Goal: Complete application form: Complete application form

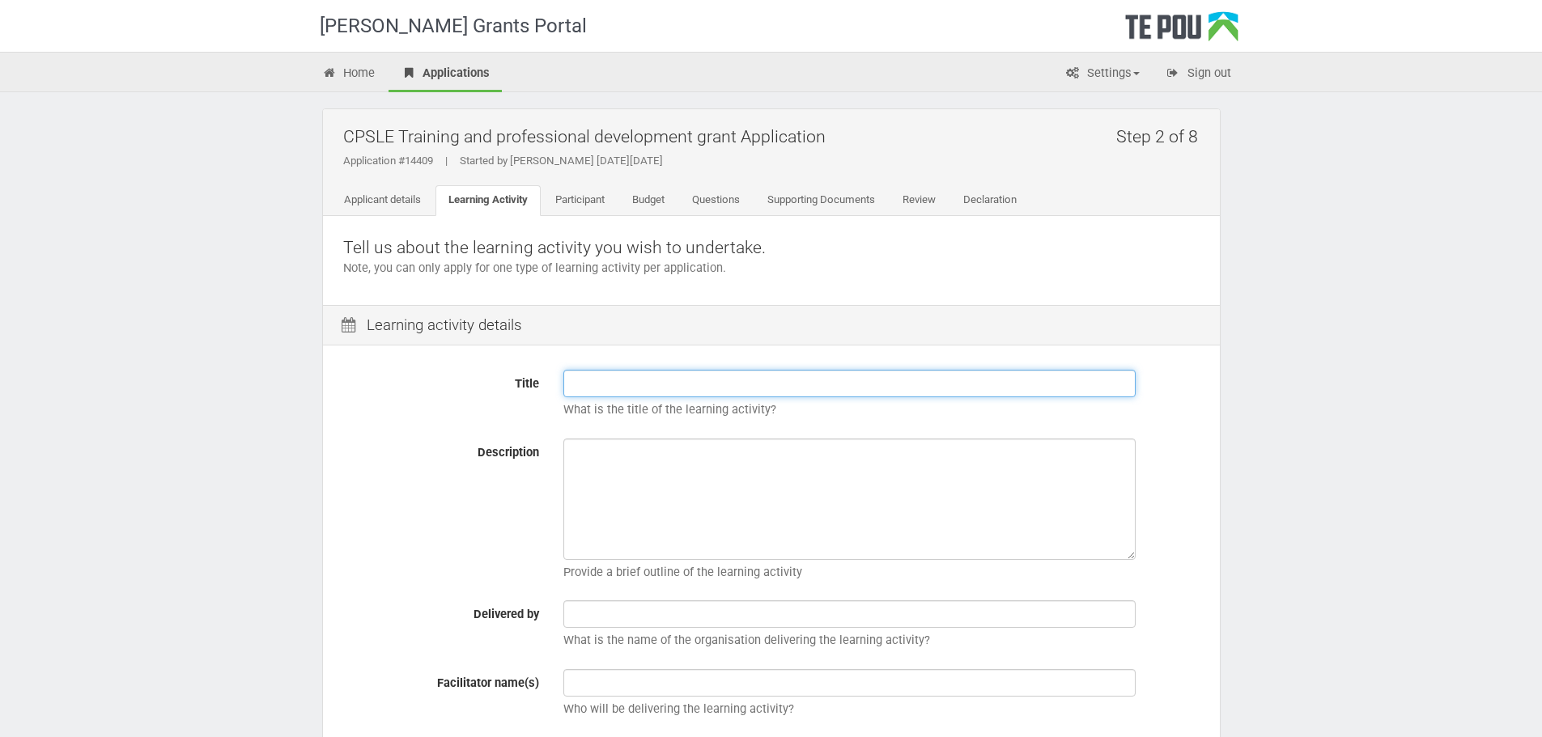
click at [622, 381] on input "Title" at bounding box center [849, 384] width 572 height 28
paste input "Project Management"
type input "Project Management"
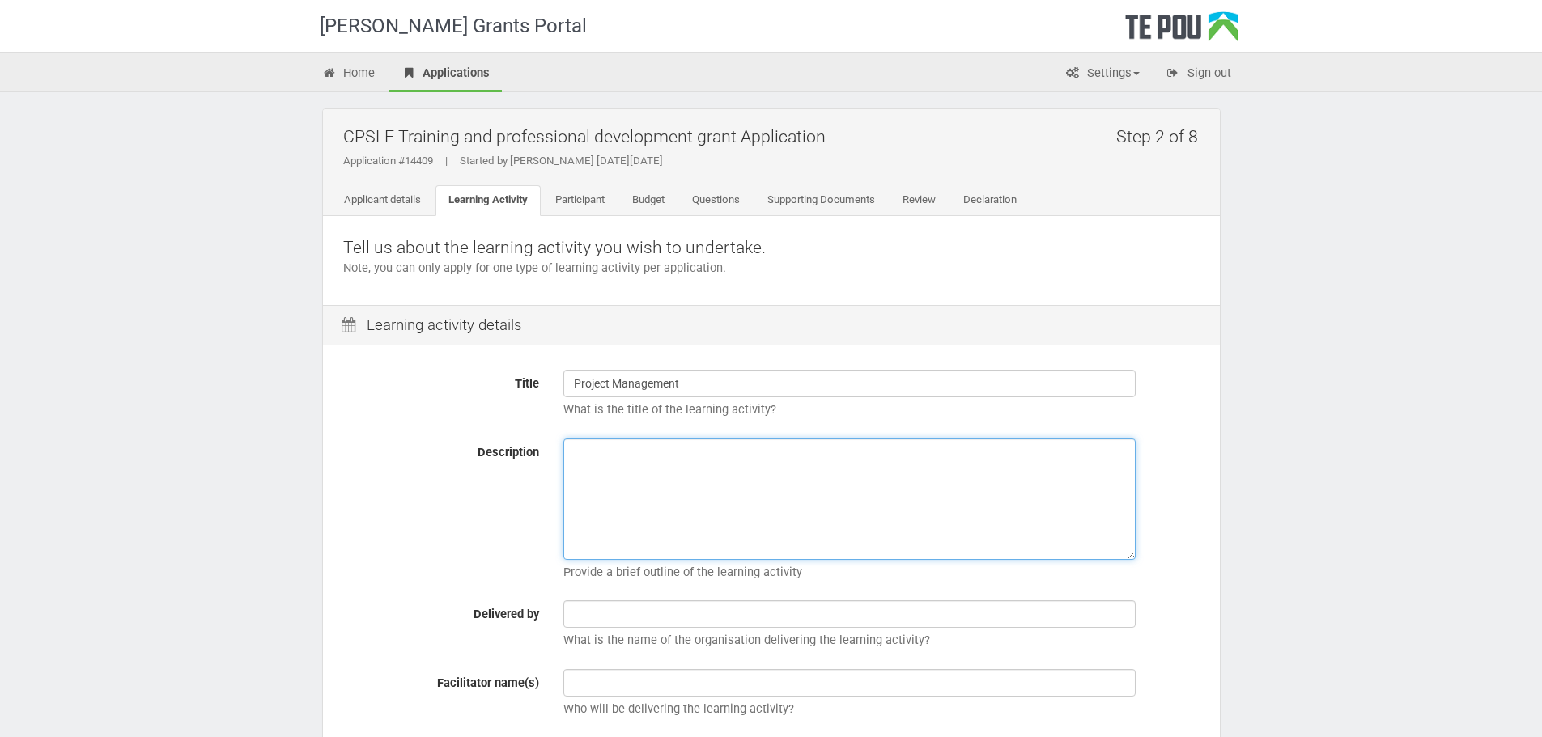
click at [648, 485] on textarea "Description" at bounding box center [849, 499] width 572 height 121
click at [416, 513] on div "Description Provide a brief outline of the learning activity" at bounding box center [771, 514] width 881 height 151
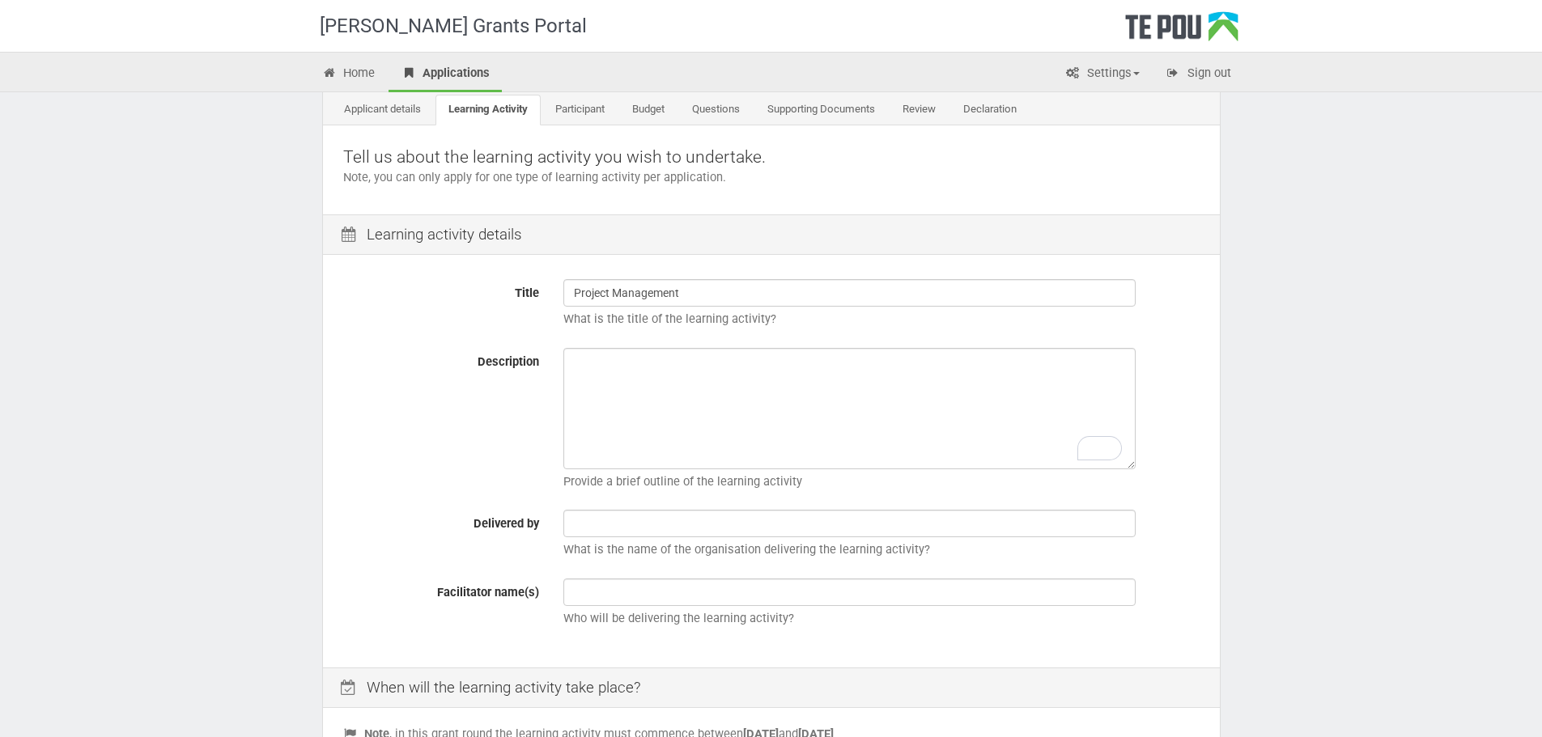
scroll to position [162, 0]
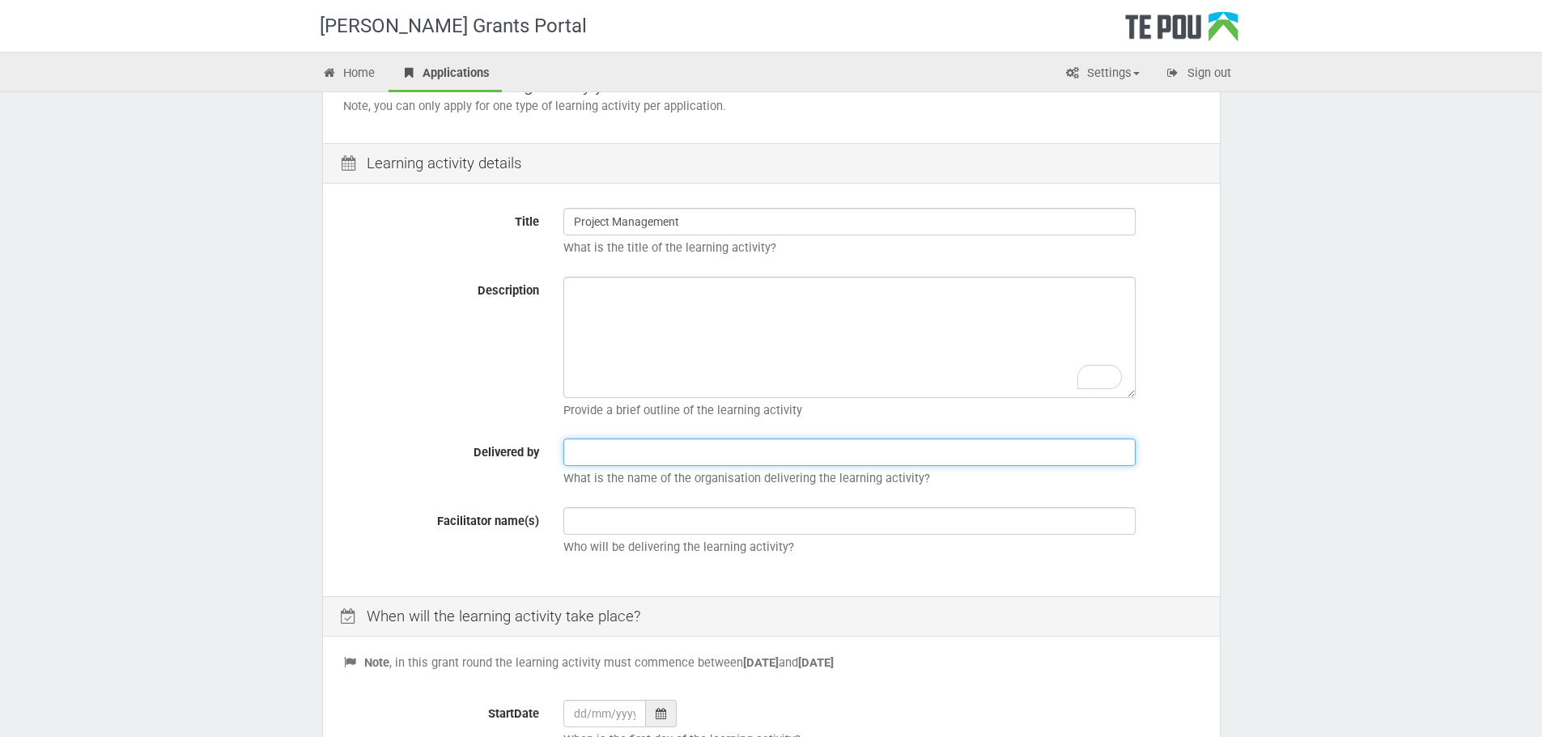
click at [623, 456] on input "text" at bounding box center [849, 453] width 572 height 28
type input "University of Auckland"
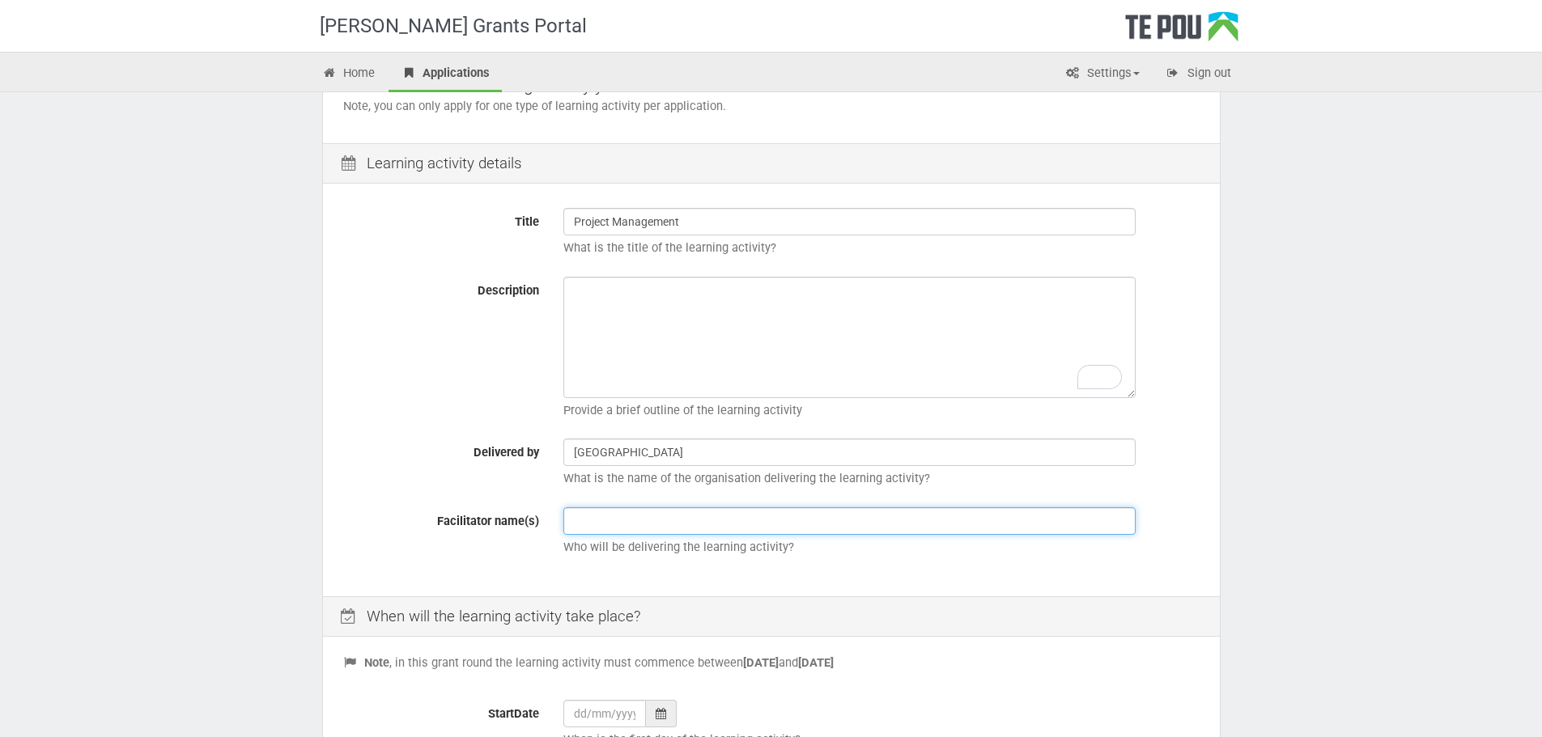
click at [664, 523] on input "text" at bounding box center [849, 521] width 572 height 28
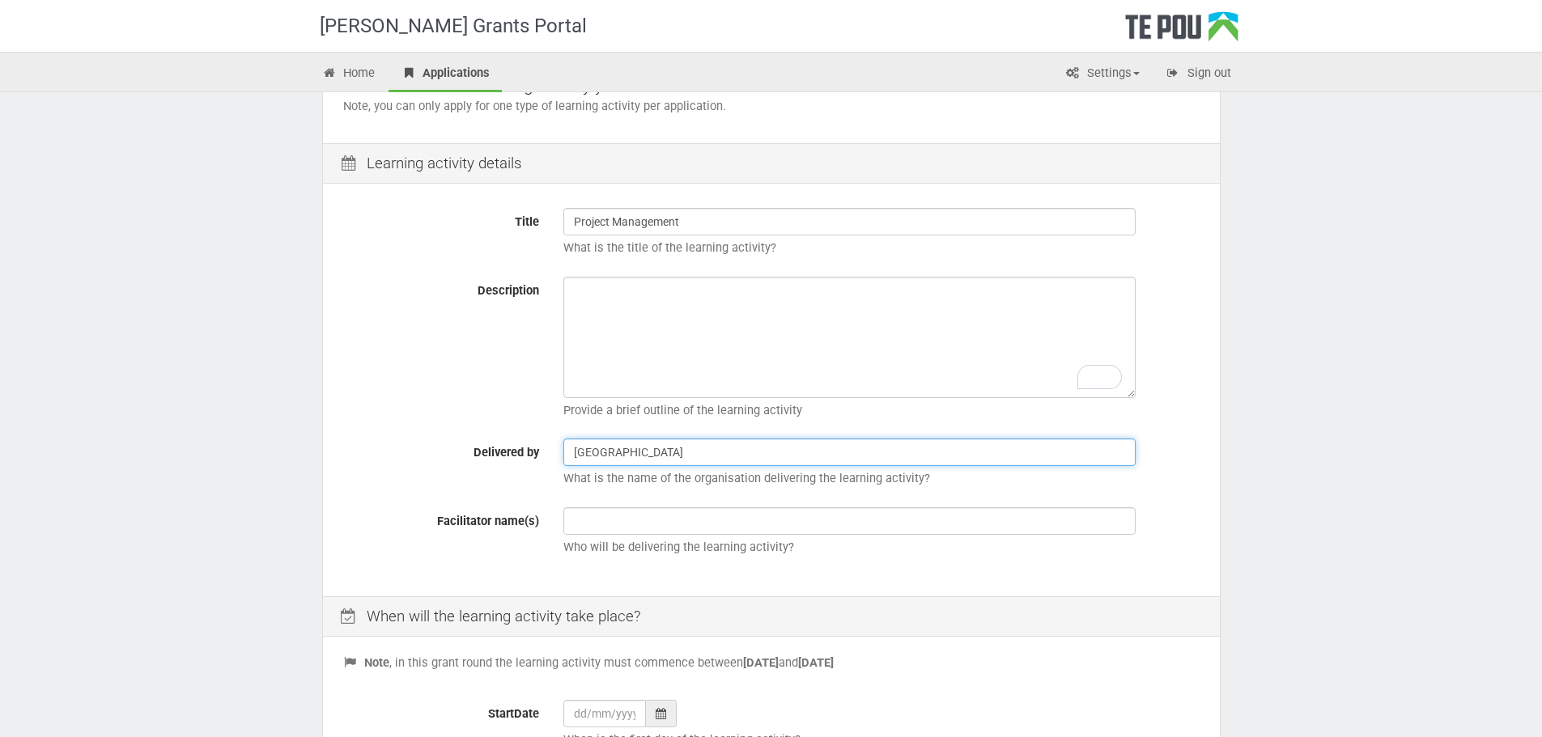
click at [700, 456] on input "University of Auckland" at bounding box center [849, 453] width 572 height 28
click at [698, 456] on input "University of Auckland" at bounding box center [849, 453] width 572 height 28
click at [698, 455] on input "University of Auckland" at bounding box center [849, 453] width 572 height 28
click at [698, 452] on input "University of Auckland" at bounding box center [849, 453] width 572 height 28
click at [697, 449] on input "University of Auckland" at bounding box center [849, 453] width 572 height 28
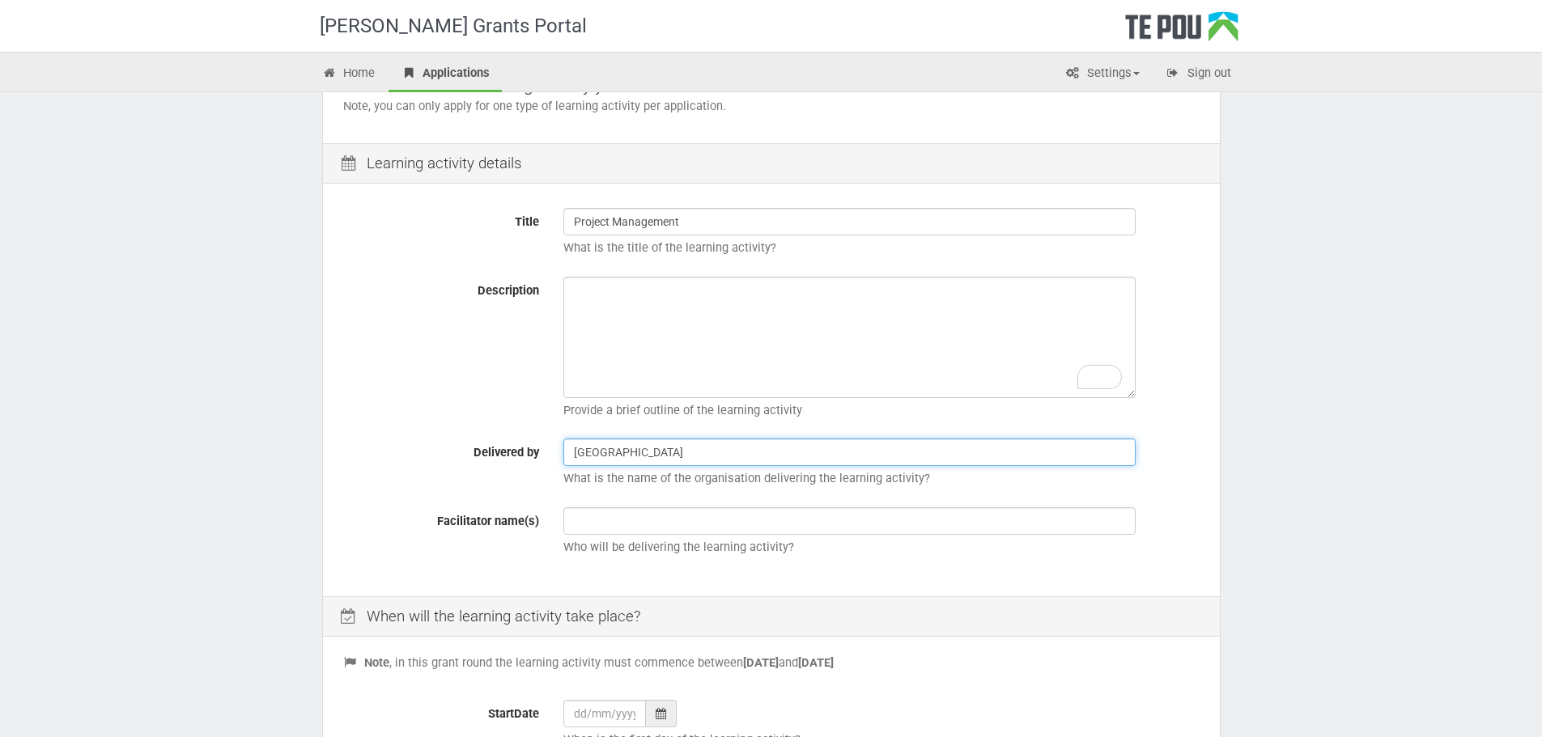
click at [695, 449] on input "University of Auckland" at bounding box center [849, 453] width 572 height 28
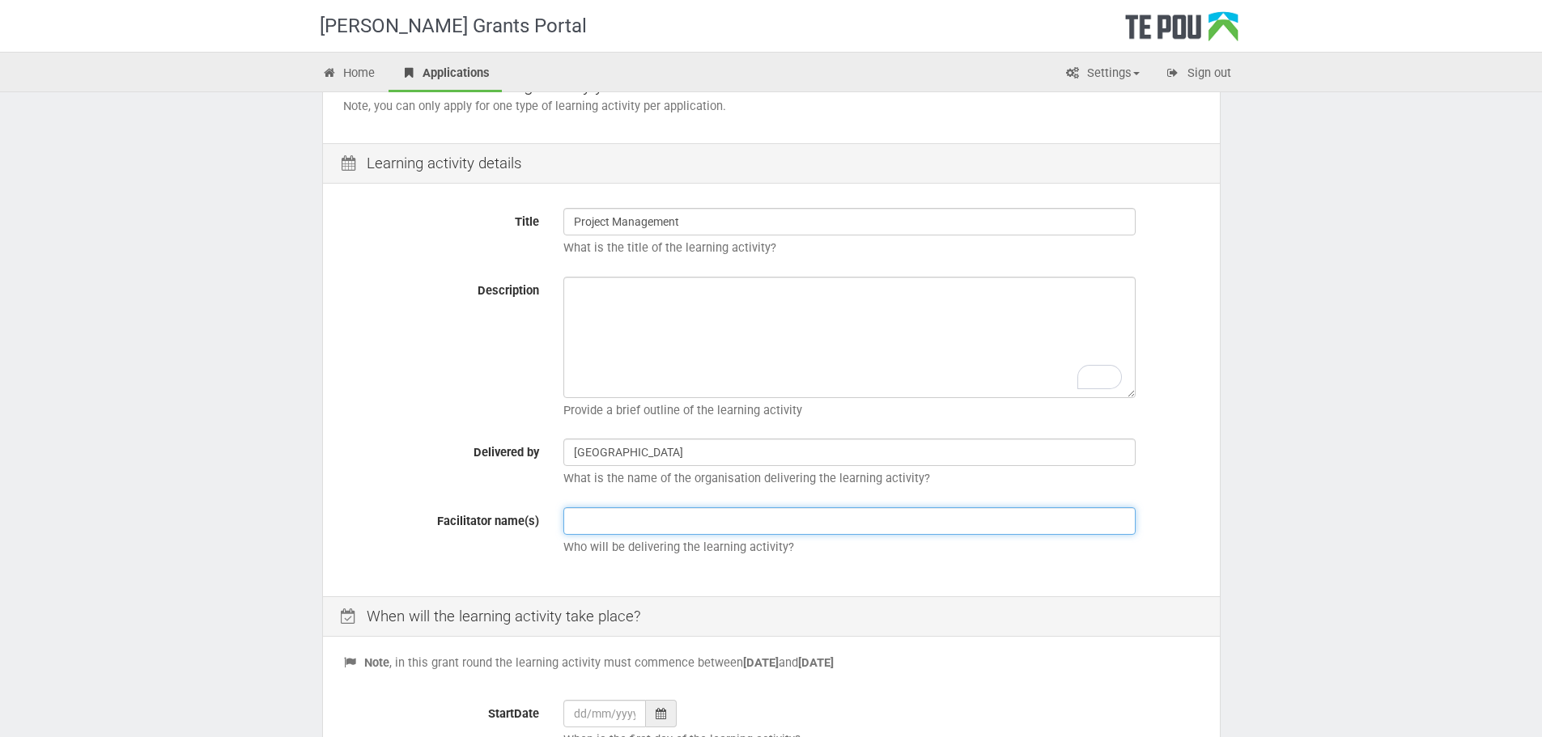
click at [681, 529] on input "text" at bounding box center [849, 521] width 572 height 28
paste input "University of Auckland"
type input "University of Auckland"
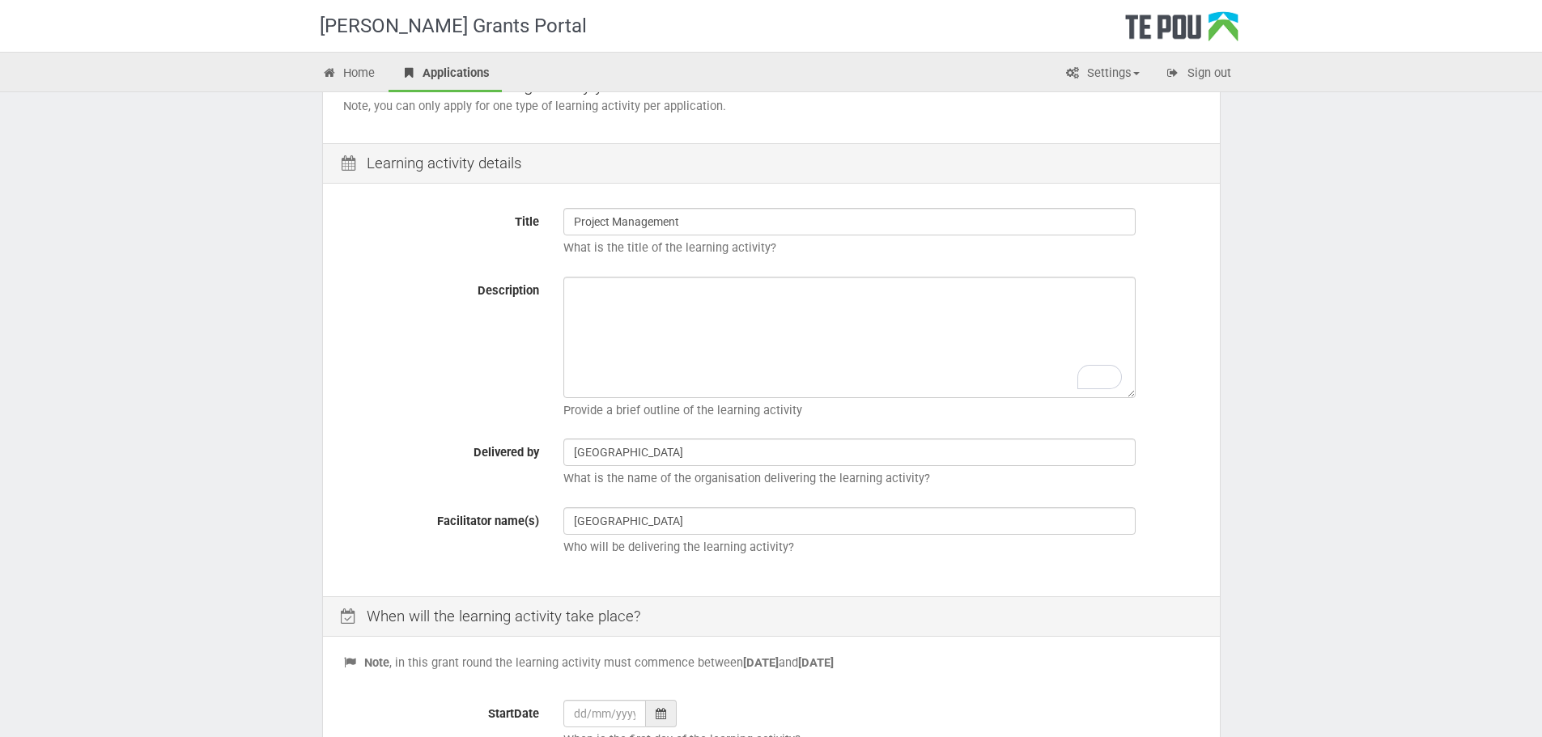
click at [547, 579] on div "Title Project Management What is the title of the learning activity? Descriptio…" at bounding box center [771, 392] width 897 height 408
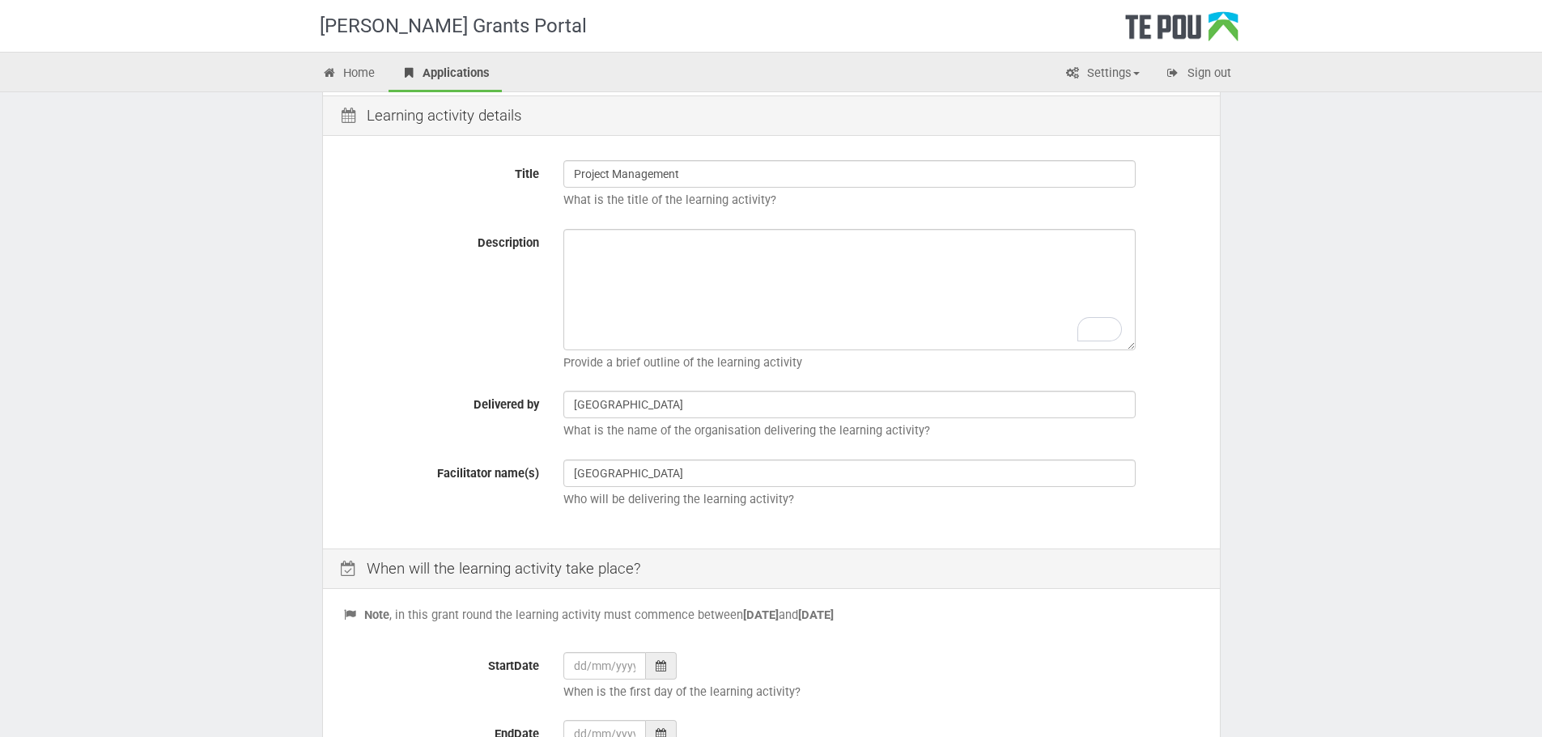
scroll to position [405, 0]
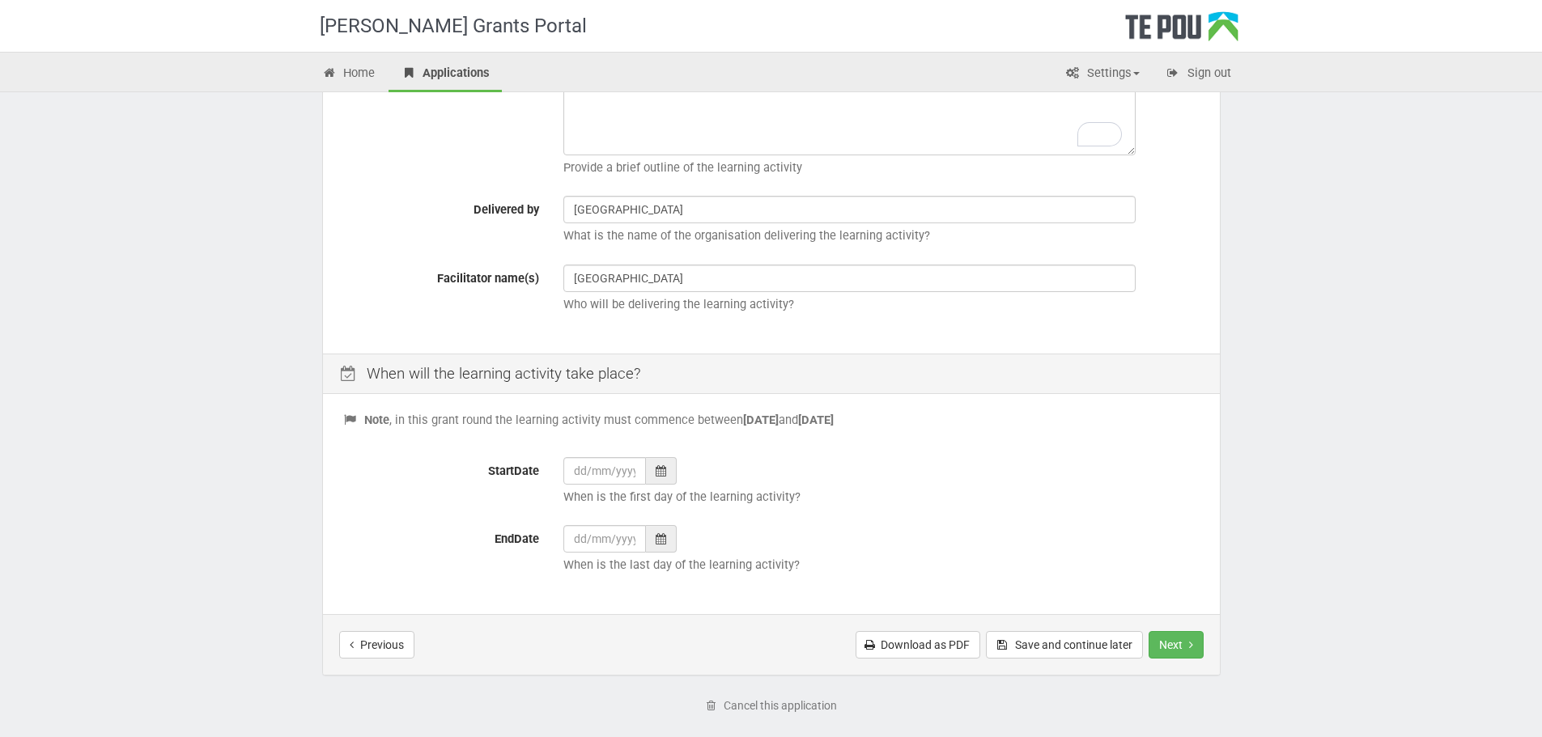
click at [667, 471] on div at bounding box center [661, 471] width 31 height 28
click at [665, 263] on th "October 2025" at bounding box center [652, 269] width 121 height 24
click at [721, 266] on th "»" at bounding box center [721, 269] width 24 height 24
click at [664, 315] on span "Mar" at bounding box center [669, 309] width 36 height 44
click at [609, 413] on td "23" at bounding box center [604, 415] width 24 height 24
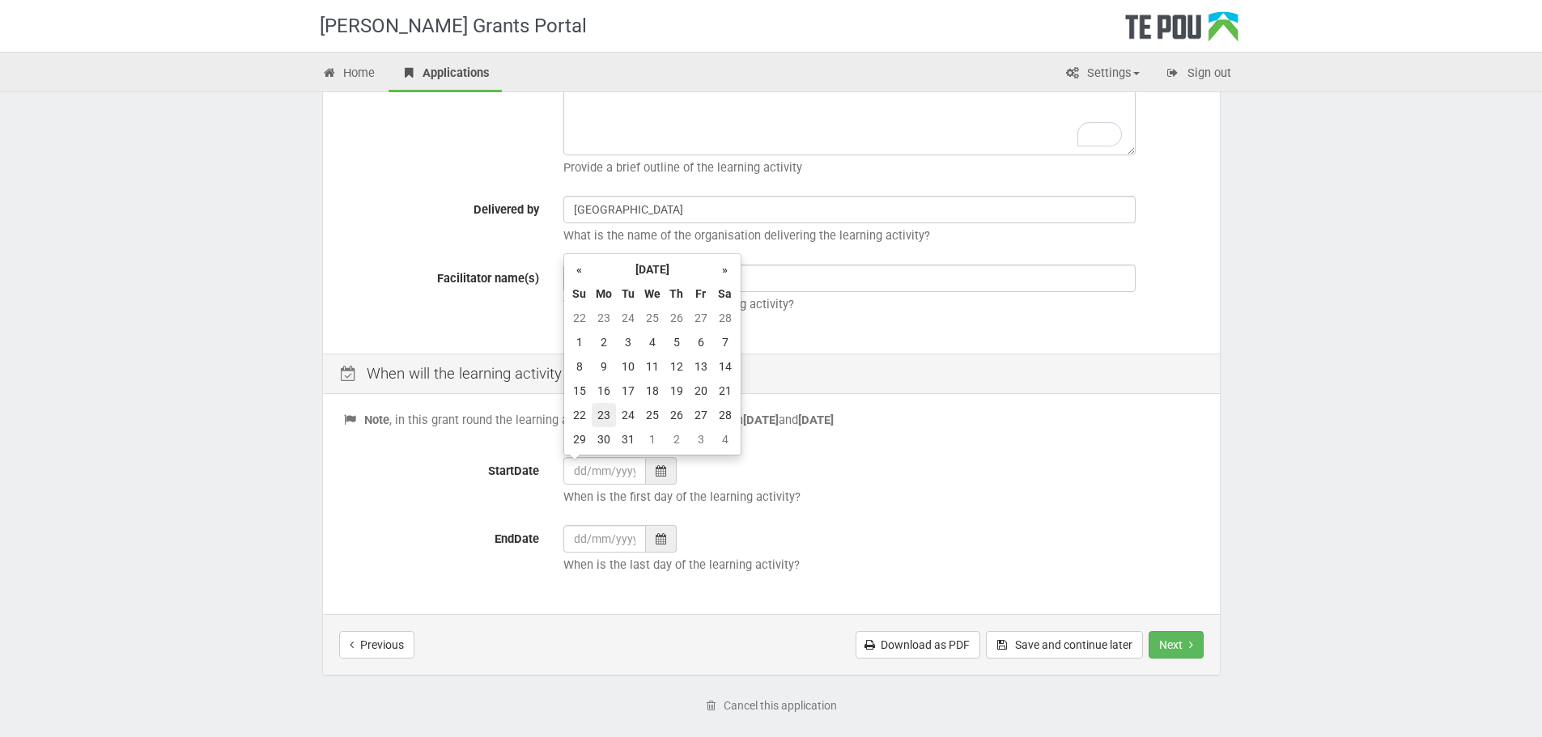
type input "23/03/2026"
click at [647, 539] on div at bounding box center [661, 539] width 31 height 28
click at [676, 336] on th "October 2025" at bounding box center [652, 337] width 121 height 24
click at [717, 331] on th "»" at bounding box center [721, 337] width 24 height 24
click at [652, 378] on span "Mar" at bounding box center [669, 377] width 36 height 44
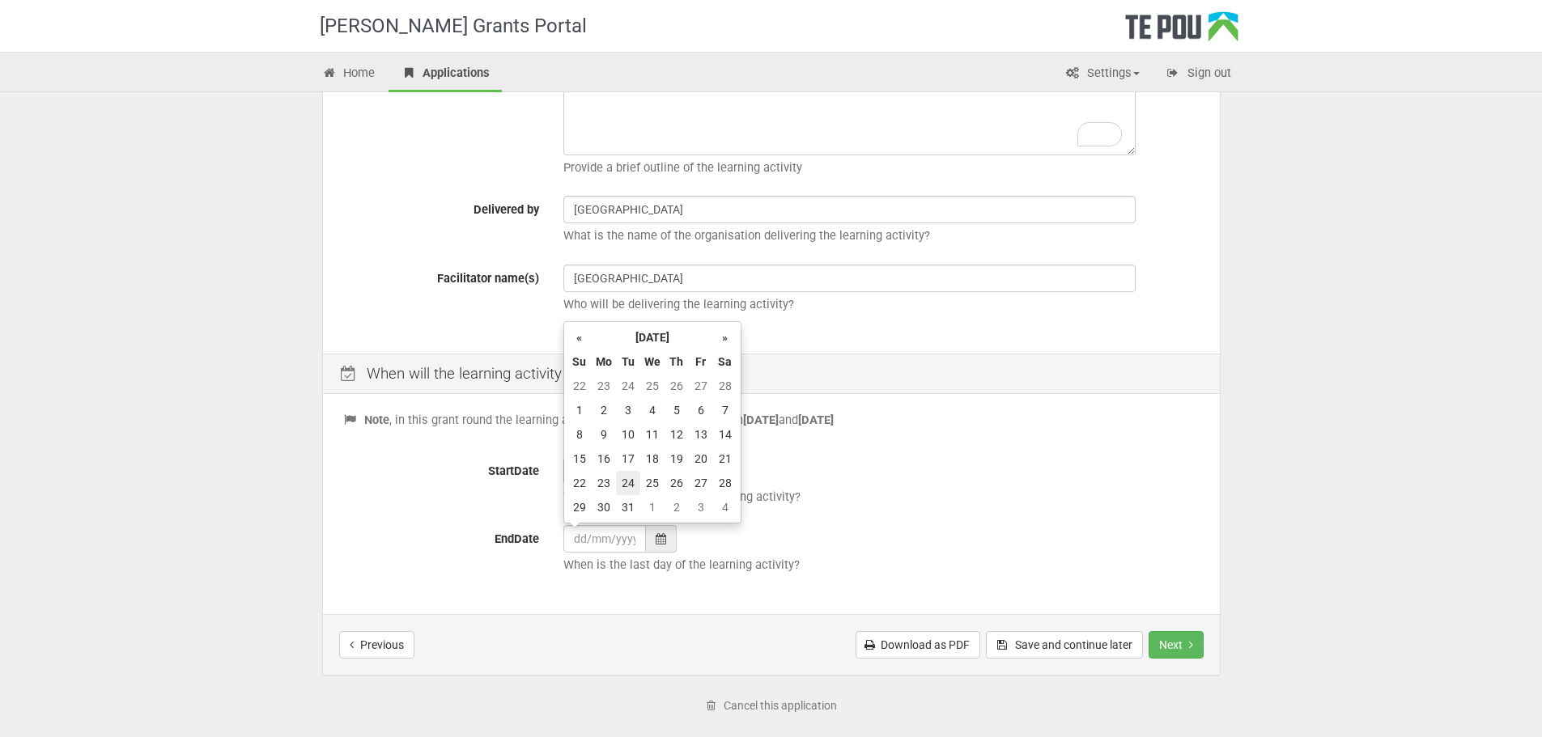
click at [622, 479] on td "24" at bounding box center [628, 483] width 24 height 24
type input "24/03/2026"
click at [728, 551] on div "24/03/2026 When is the last day of the learning activity?" at bounding box center [881, 553] width 660 height 57
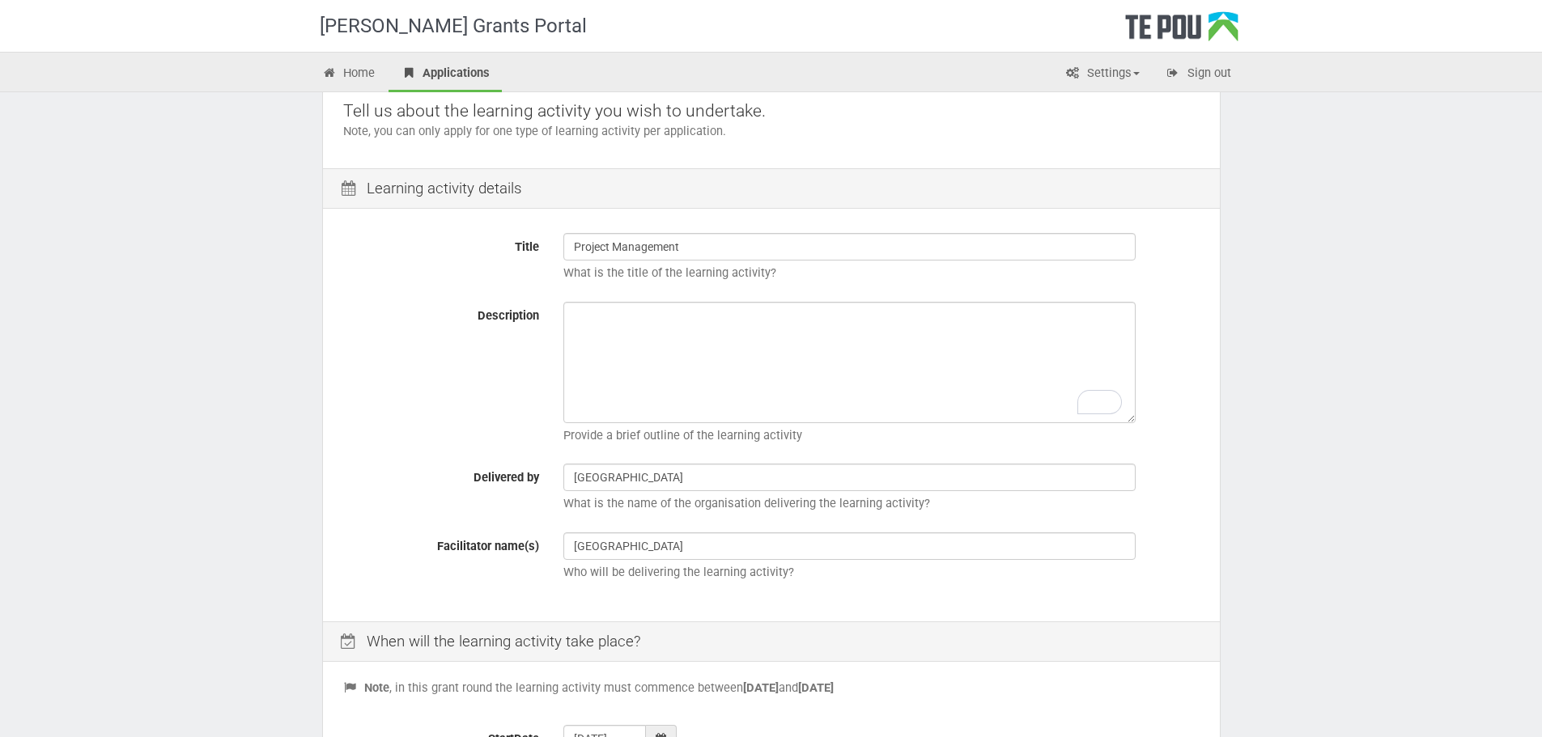
scroll to position [0, 0]
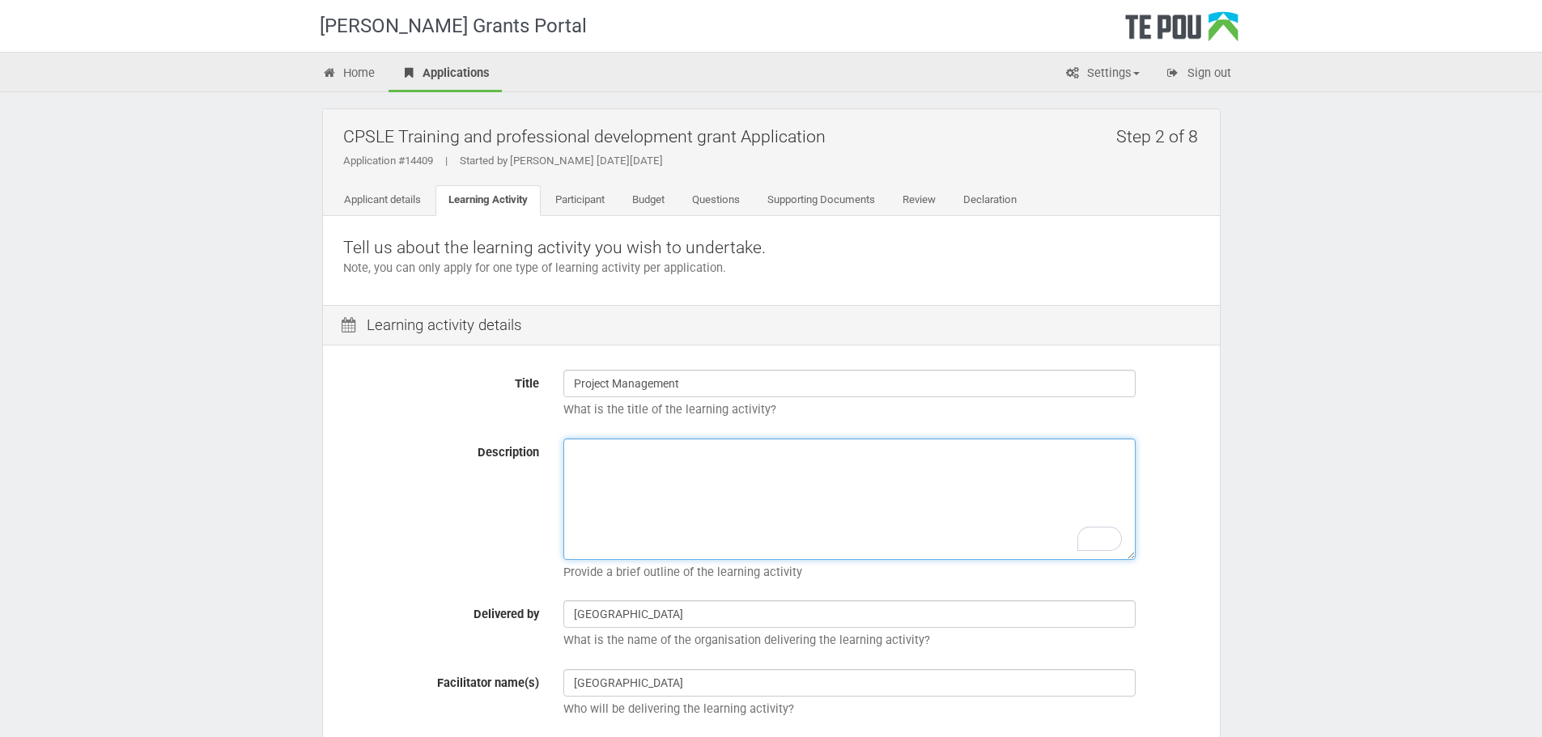
click at [795, 493] on textarea "Description" at bounding box center [849, 499] width 572 height 121
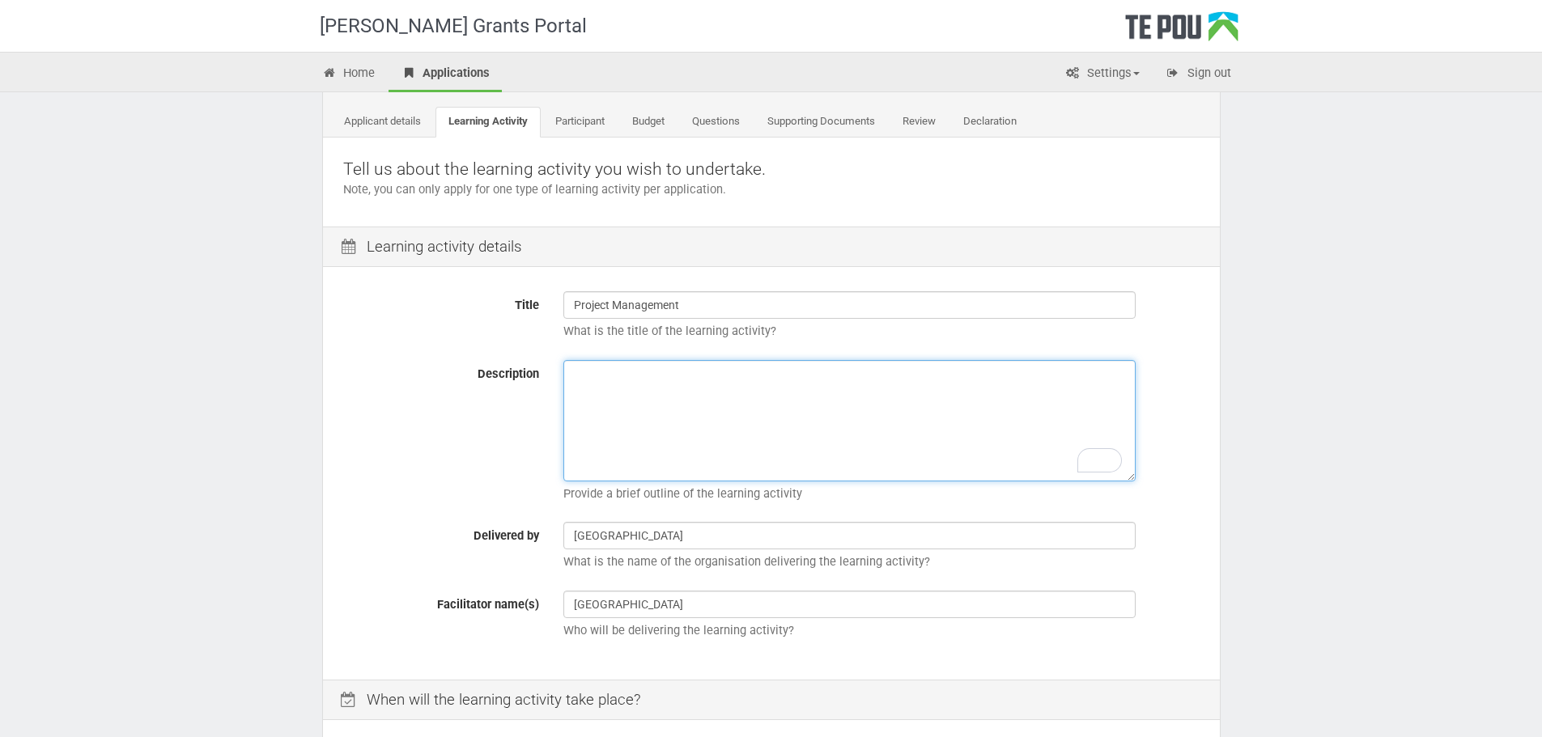
scroll to position [162, 0]
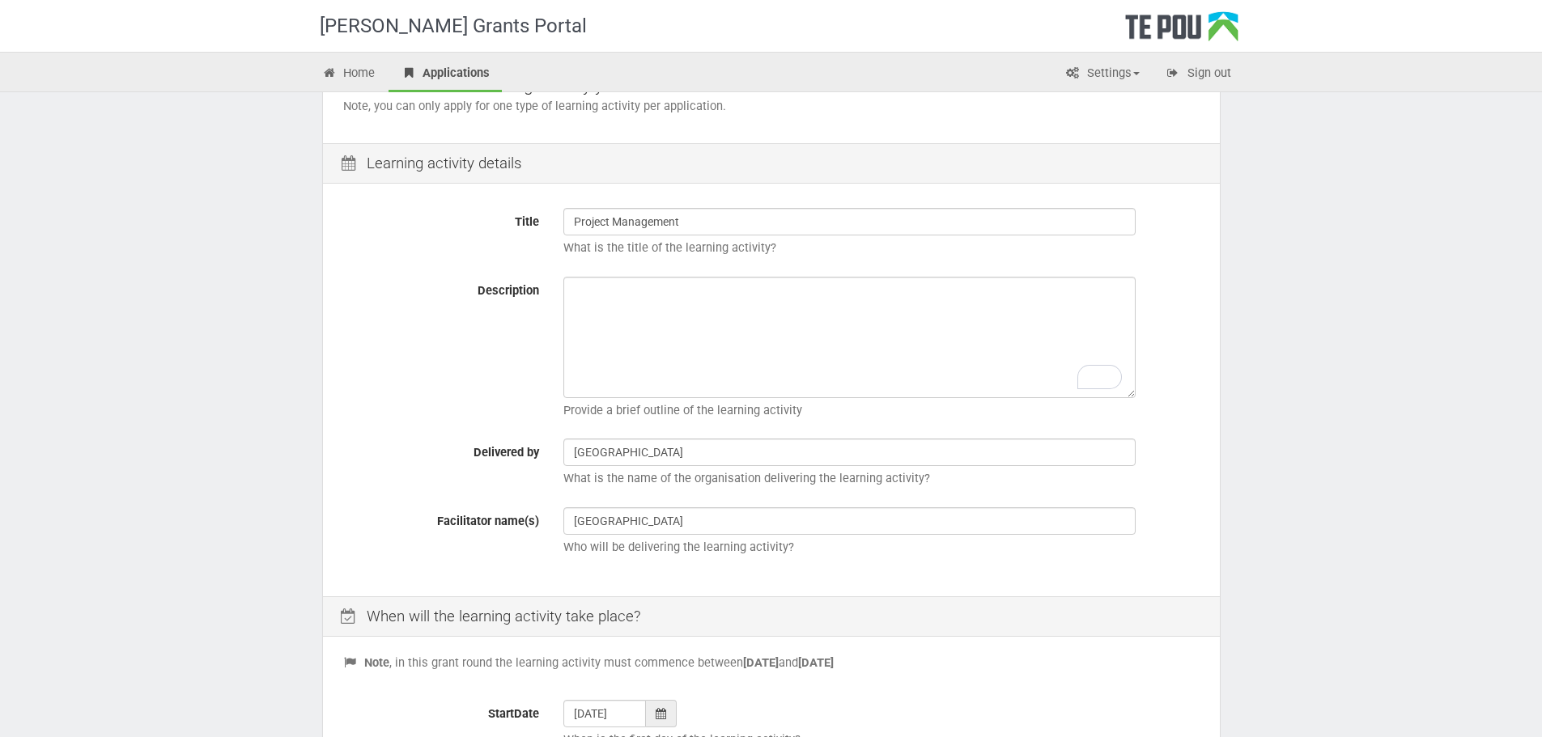
click at [713, 409] on p "Provide a brief outline of the learning activity" at bounding box center [881, 410] width 636 height 17
copy span "Provide a brief outline of the learning activity"
click at [725, 372] on textarea "Description" at bounding box center [849, 337] width 572 height 121
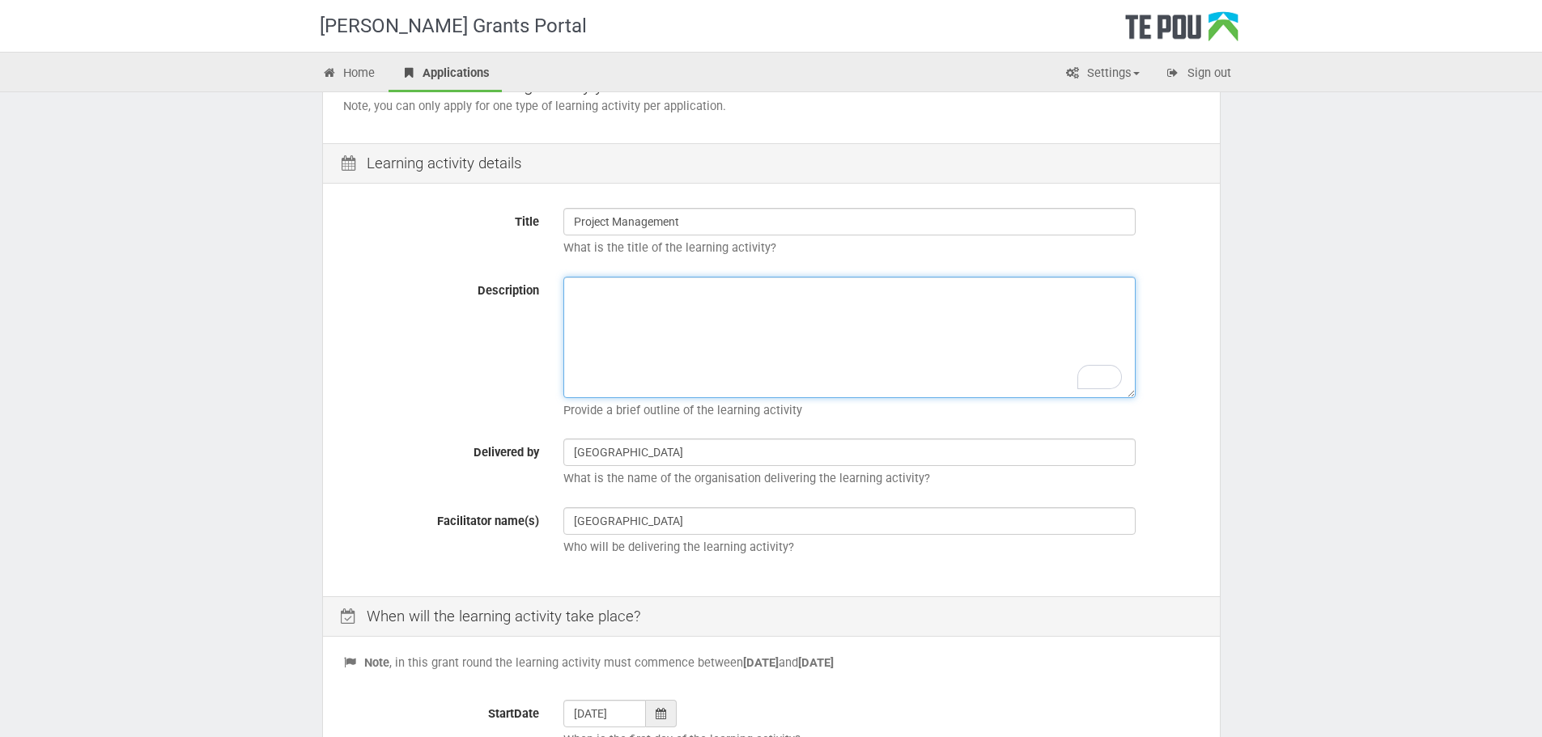
click at [775, 313] on textarea "Description" at bounding box center [849, 337] width 572 height 121
paste textarea "The Project Management short course offered by the University of Auckland is a …"
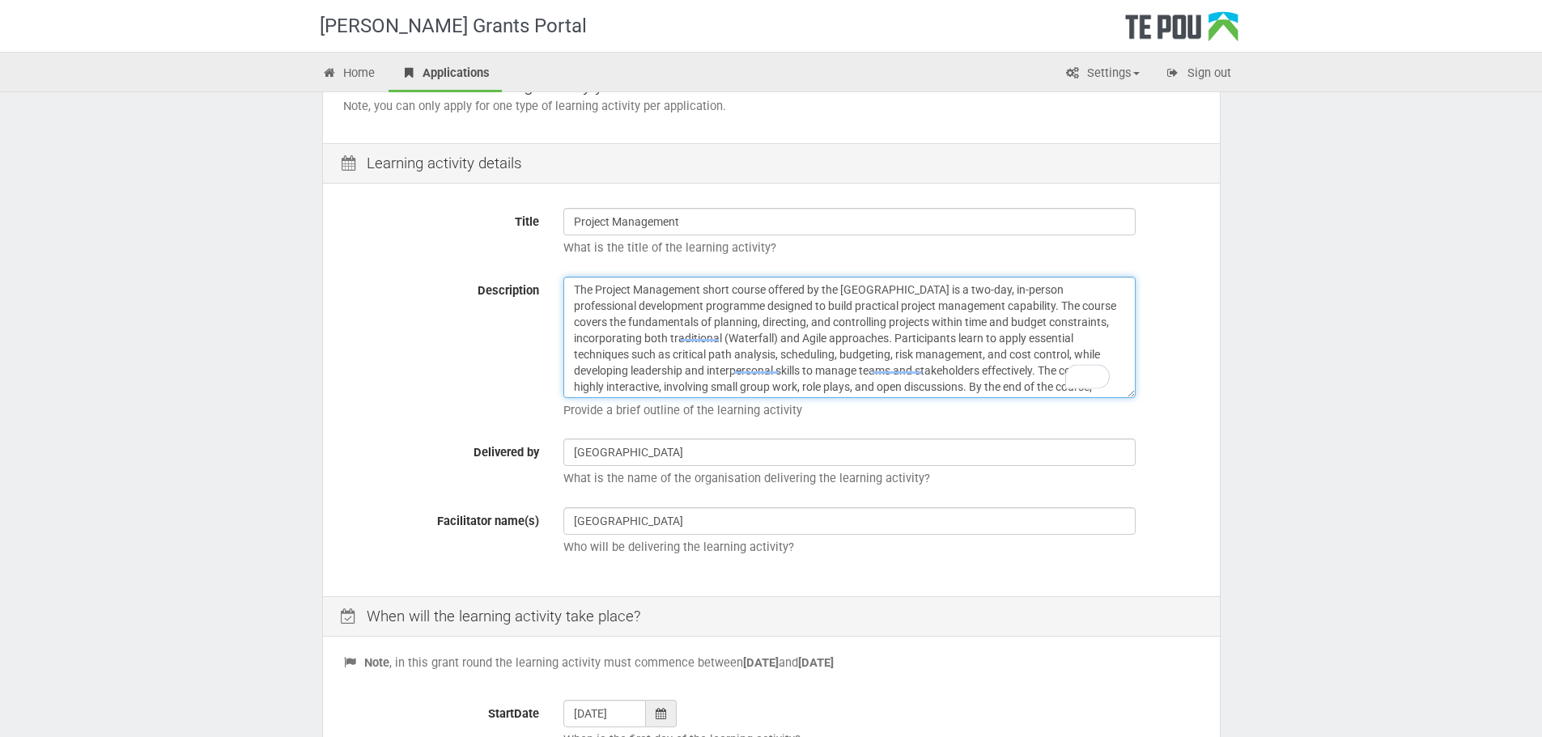
scroll to position [0, 0]
type textarea "The Project Management short course offered by the University of Auckland is a …"
click at [333, 357] on div "Description The Project Management short course offered by the University of Au…" at bounding box center [771, 352] width 881 height 151
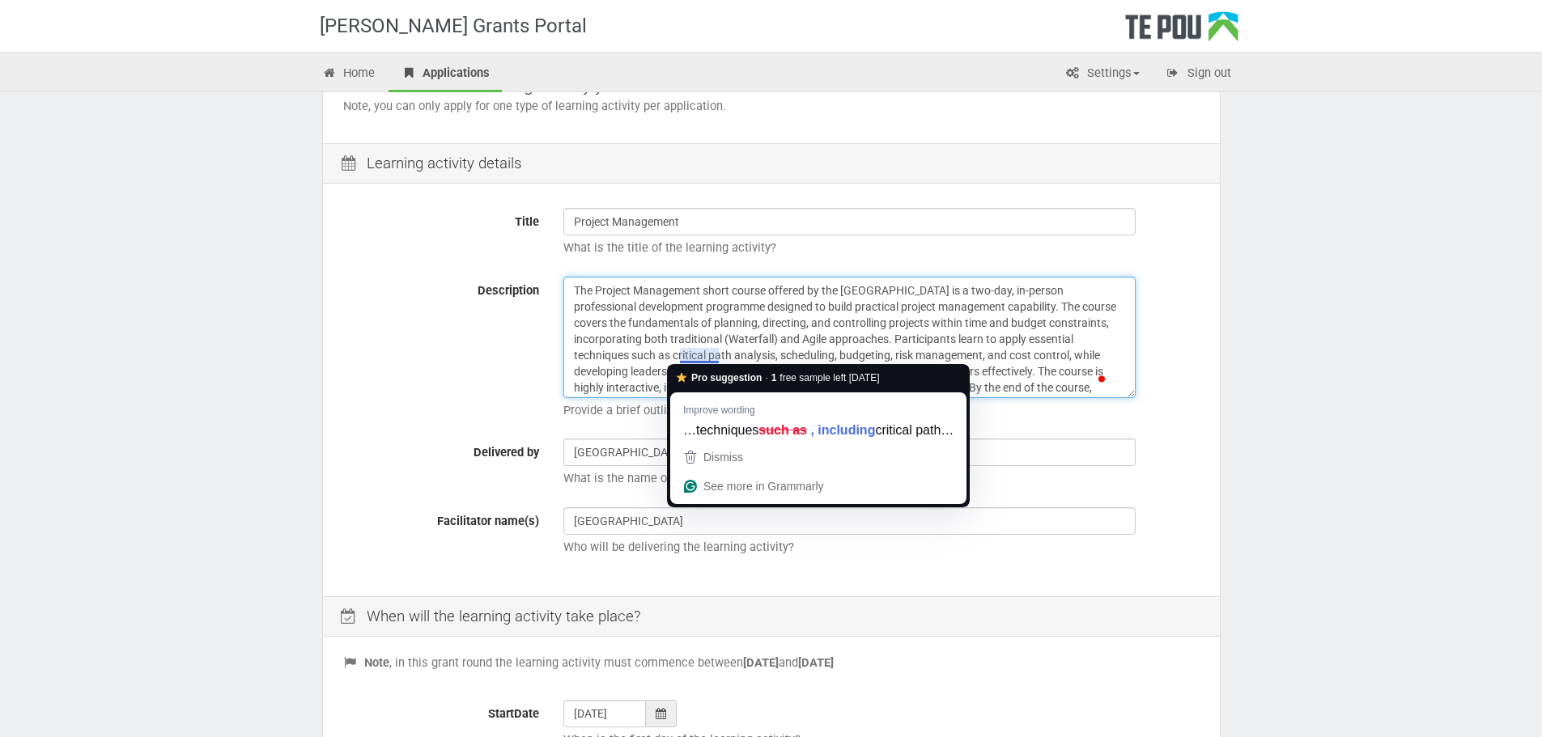
click at [641, 308] on textarea "The Project Management short course offered by the University of Auckland is a …" at bounding box center [849, 337] width 572 height 121
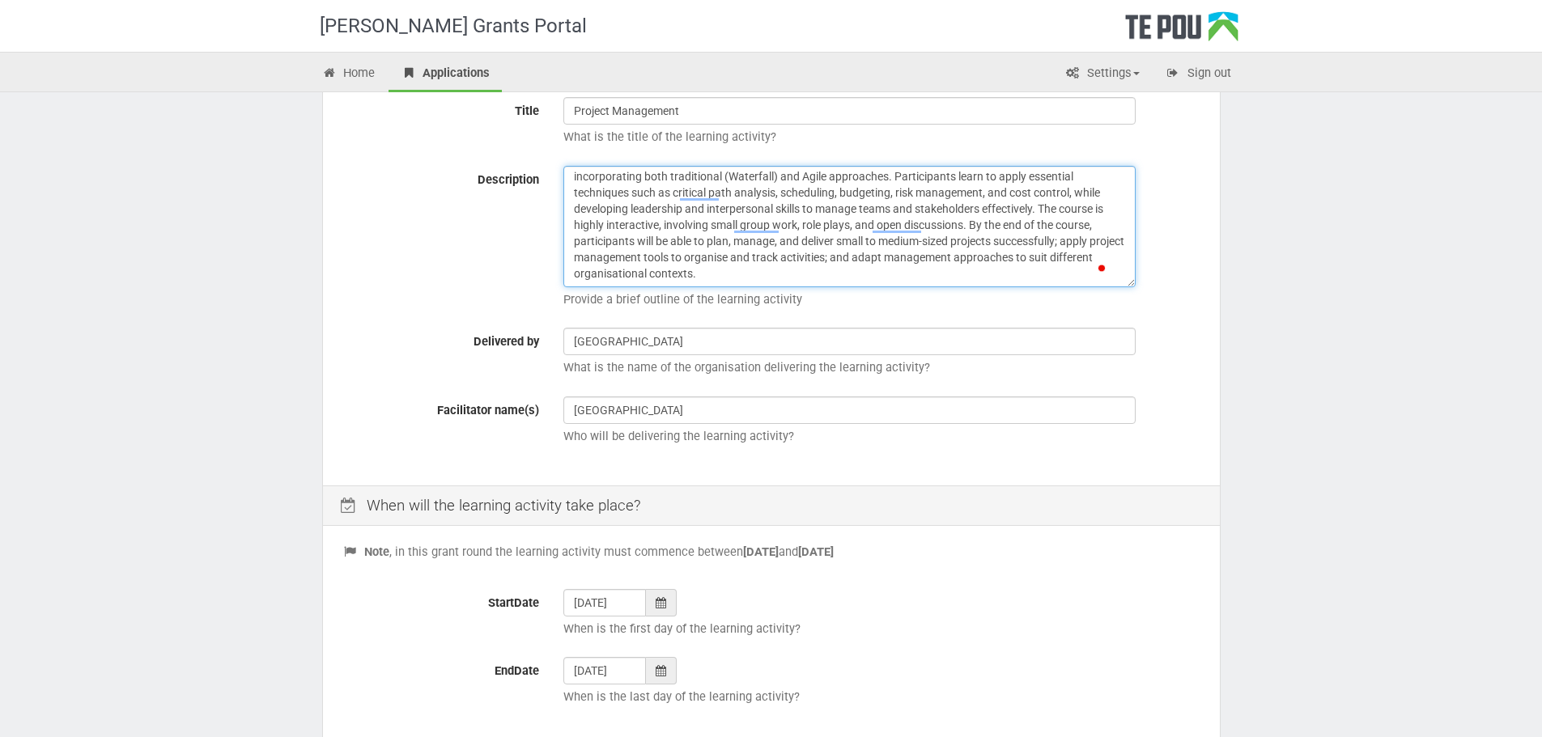
scroll to position [480, 0]
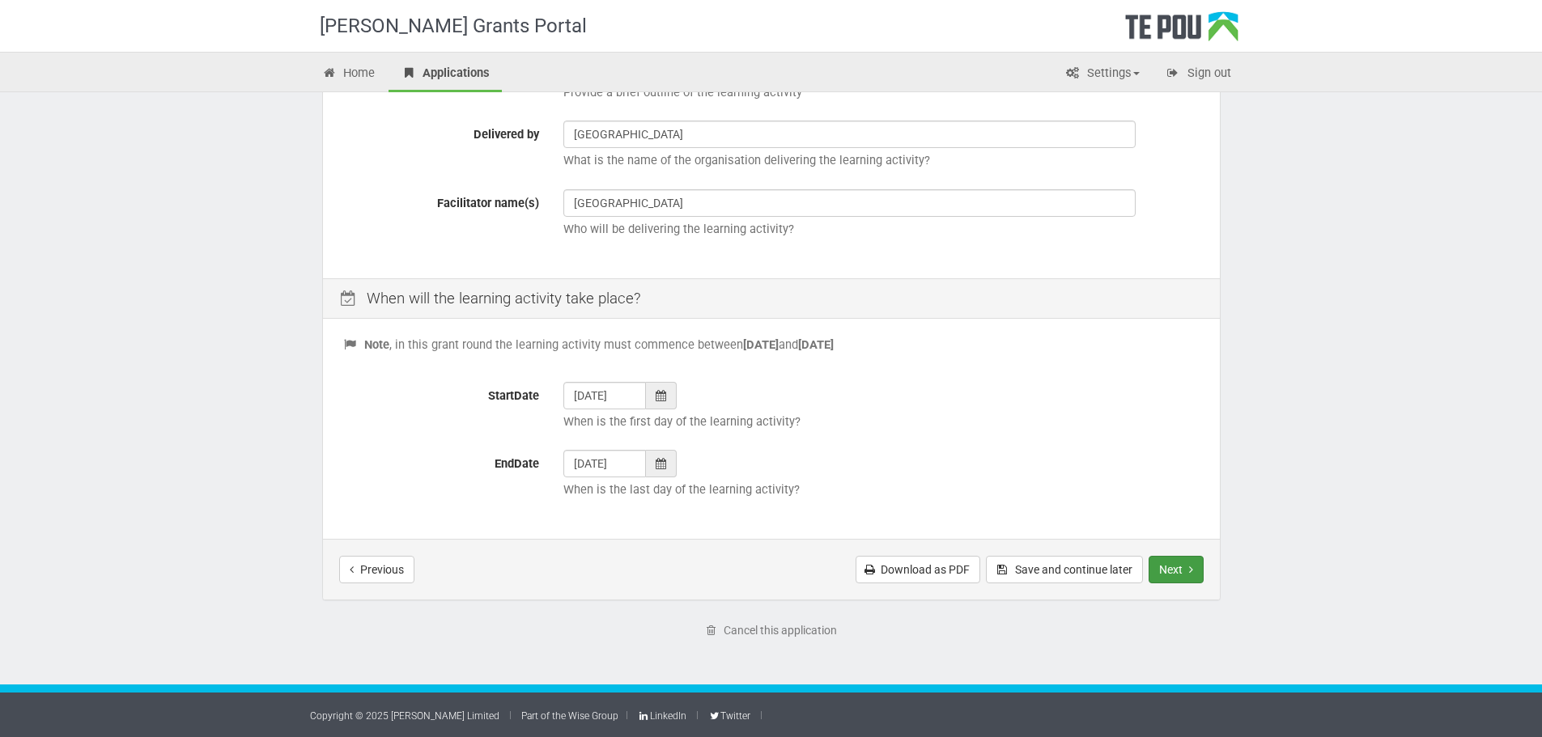
click at [1162, 578] on button "Next" at bounding box center [1175, 570] width 55 height 28
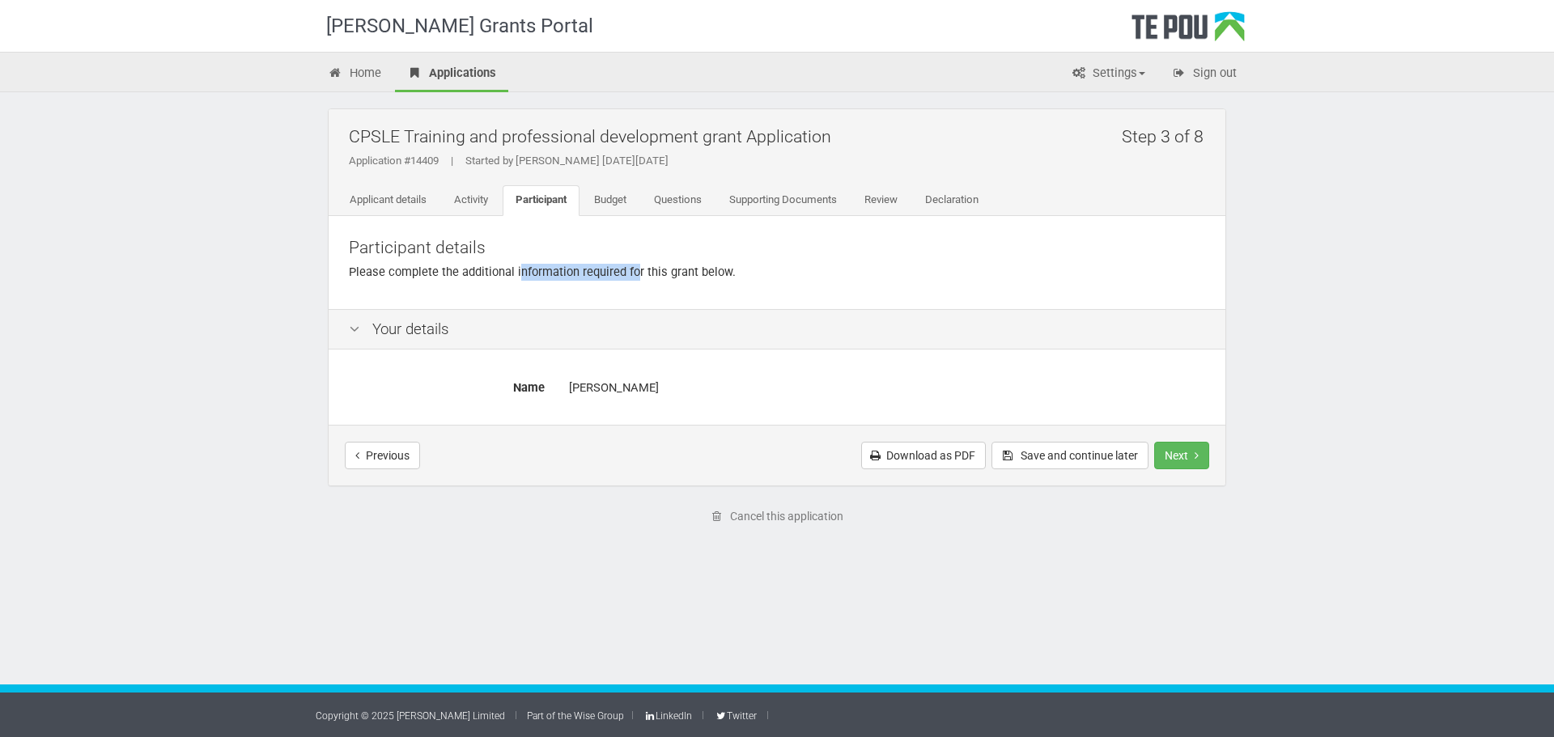
drag, startPoint x: 590, startPoint y: 278, endPoint x: 637, endPoint y: 280, distance: 47.0
click at [637, 280] on p "Please complete the additional information required for this grant below." at bounding box center [777, 272] width 856 height 17
click at [640, 278] on p "Please complete the additional information required for this grant below." at bounding box center [777, 272] width 856 height 17
click at [1187, 450] on button "Next" at bounding box center [1181, 456] width 55 height 28
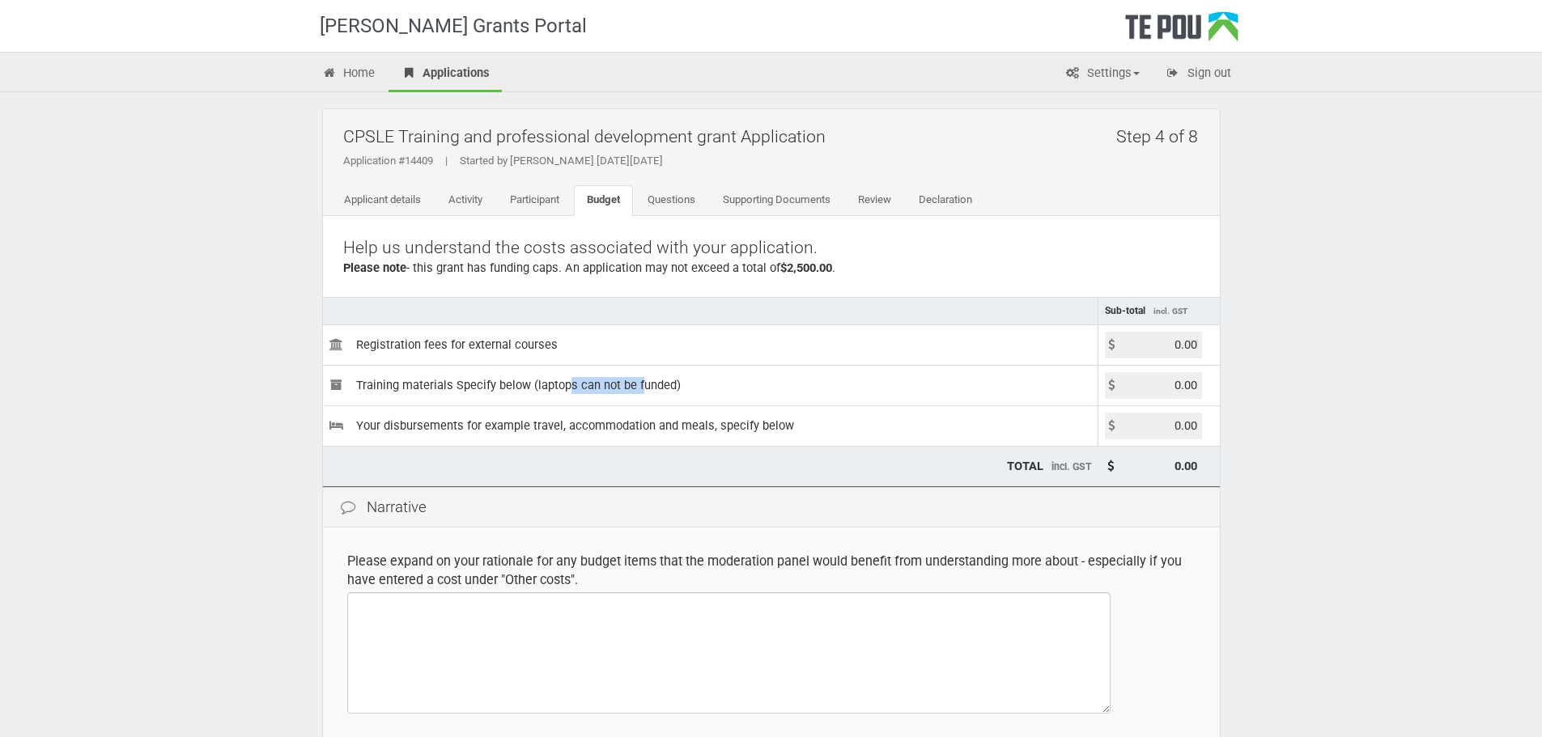
drag, startPoint x: 567, startPoint y: 386, endPoint x: 639, endPoint y: 380, distance: 71.5
click at [639, 380] on td "Training materials Specify below (laptops can not be funded)" at bounding box center [710, 385] width 775 height 40
click at [640, 381] on td "Training materials Specify below (laptops can not be funded)" at bounding box center [710, 385] width 775 height 40
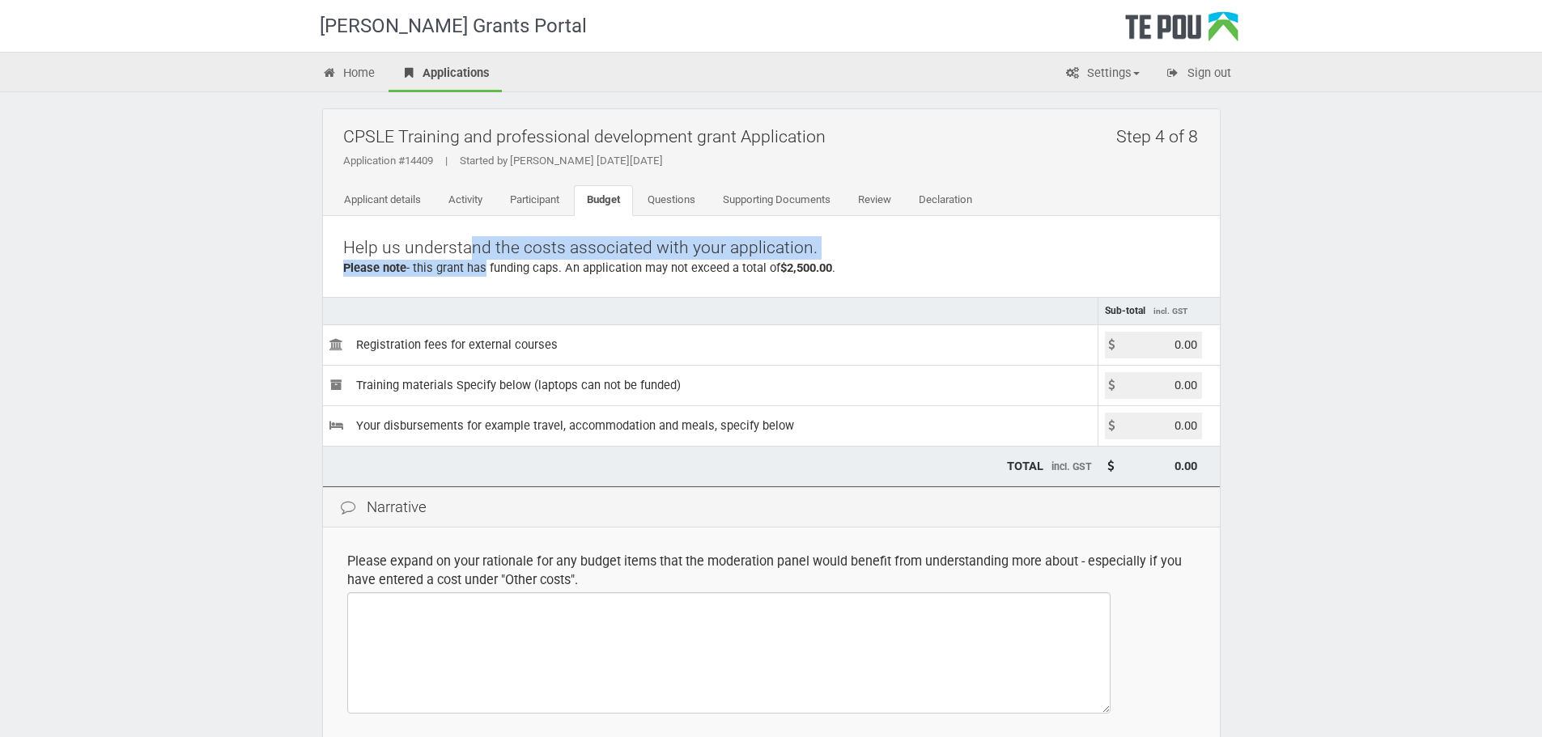
drag, startPoint x: 469, startPoint y: 249, endPoint x: 478, endPoint y: 269, distance: 21.7
click at [478, 269] on div "Help us understand the costs associated with your application. Please note - th…" at bounding box center [771, 256] width 897 height 81
click at [482, 269] on div "Please note - this grant has funding caps. An application may not exceed a tota…" at bounding box center [771, 268] width 856 height 17
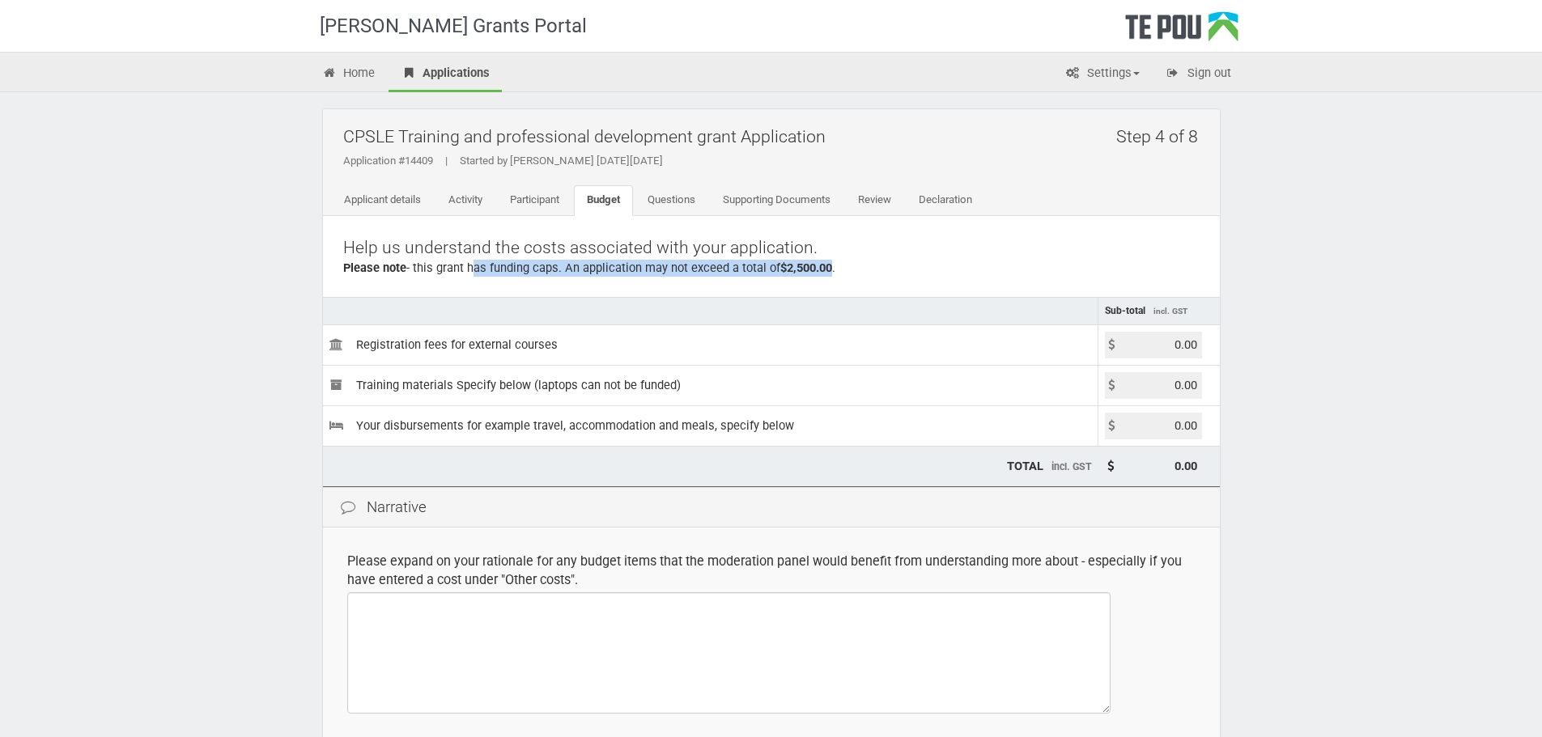
drag, startPoint x: 482, startPoint y: 269, endPoint x: 782, endPoint y: 266, distance: 300.3
click at [782, 266] on div "Please note - this grant has funding caps. An application may not exceed a tota…" at bounding box center [771, 268] width 856 height 17
click at [782, 266] on b "$2,500.00" at bounding box center [806, 268] width 52 height 15
click at [1174, 346] on input "0.00" at bounding box center [1153, 345] width 97 height 27
type input "2409.00"
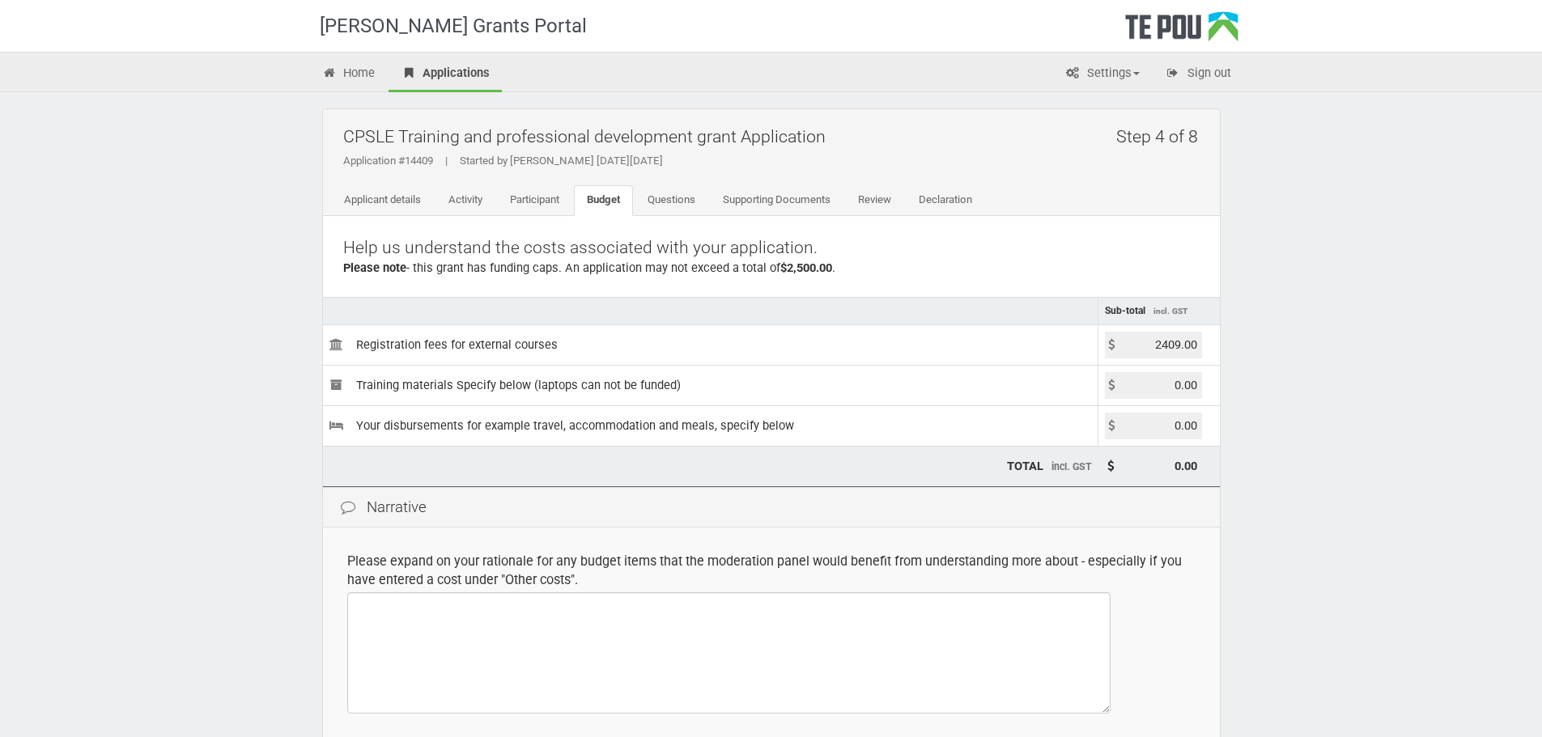
type input "2,409.00"
click at [1322, 371] on div "Te Pou Grants Portal Home Applications Settings Profile My account FAQs Sign ou…" at bounding box center [771, 468] width 1542 height 936
drag, startPoint x: 1150, startPoint y: 427, endPoint x: 1265, endPoint y: 414, distance: 115.6
click at [1265, 414] on div "Te Pou Grants Portal Home Applications Settings Profile My account FAQs Sign ou…" at bounding box center [771, 468] width 1542 height 936
type input "99.00"
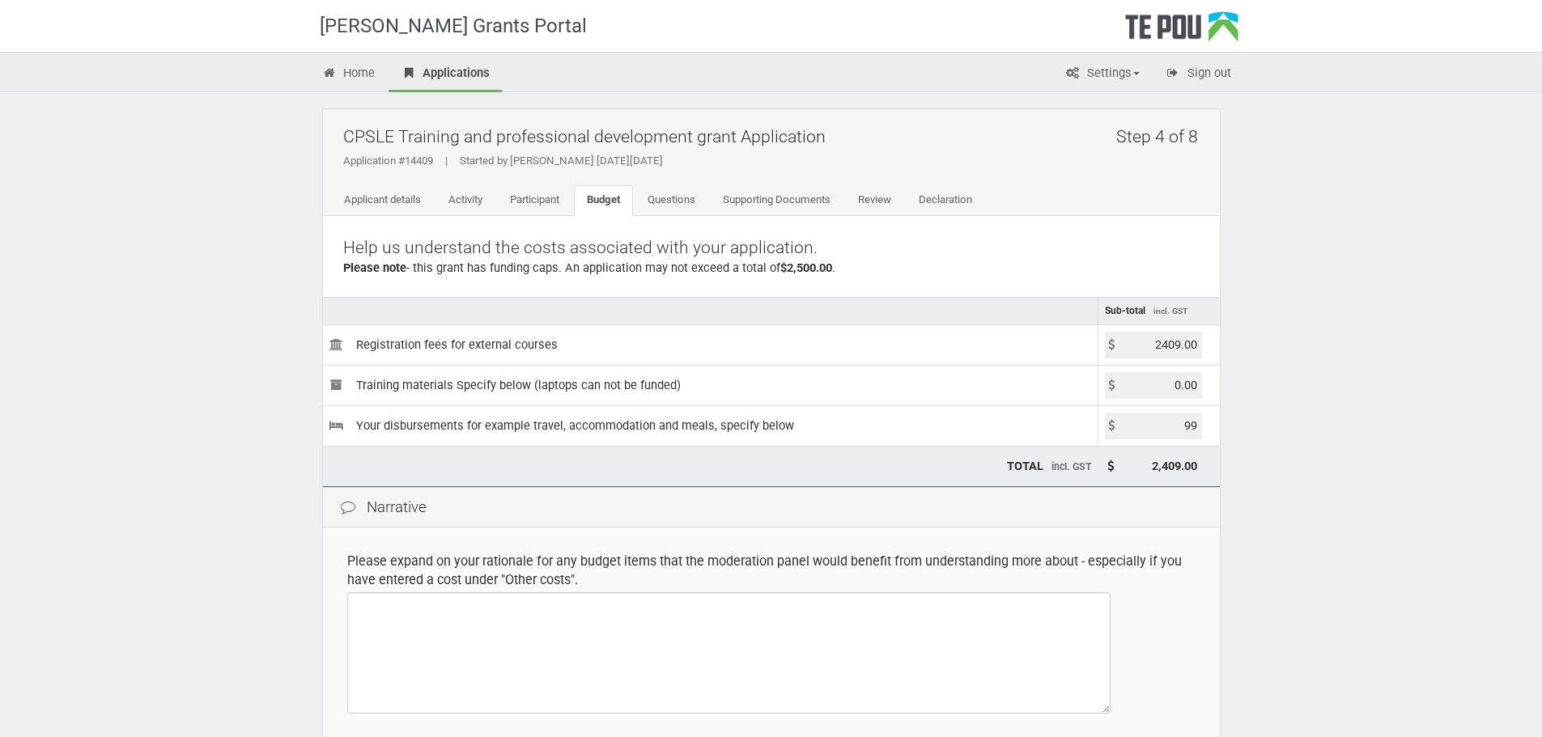
type input "2,508.00"
click at [1264, 407] on div "Te Pou Grants Portal Home Applications Settings Profile My account FAQs Sign ou…" at bounding box center [771, 468] width 1542 height 936
drag, startPoint x: 1179, startPoint y: 425, endPoint x: 1165, endPoint y: 430, distance: 15.4
click at [1165, 430] on input "99.00" at bounding box center [1153, 426] width 97 height 27
type input "91.00"
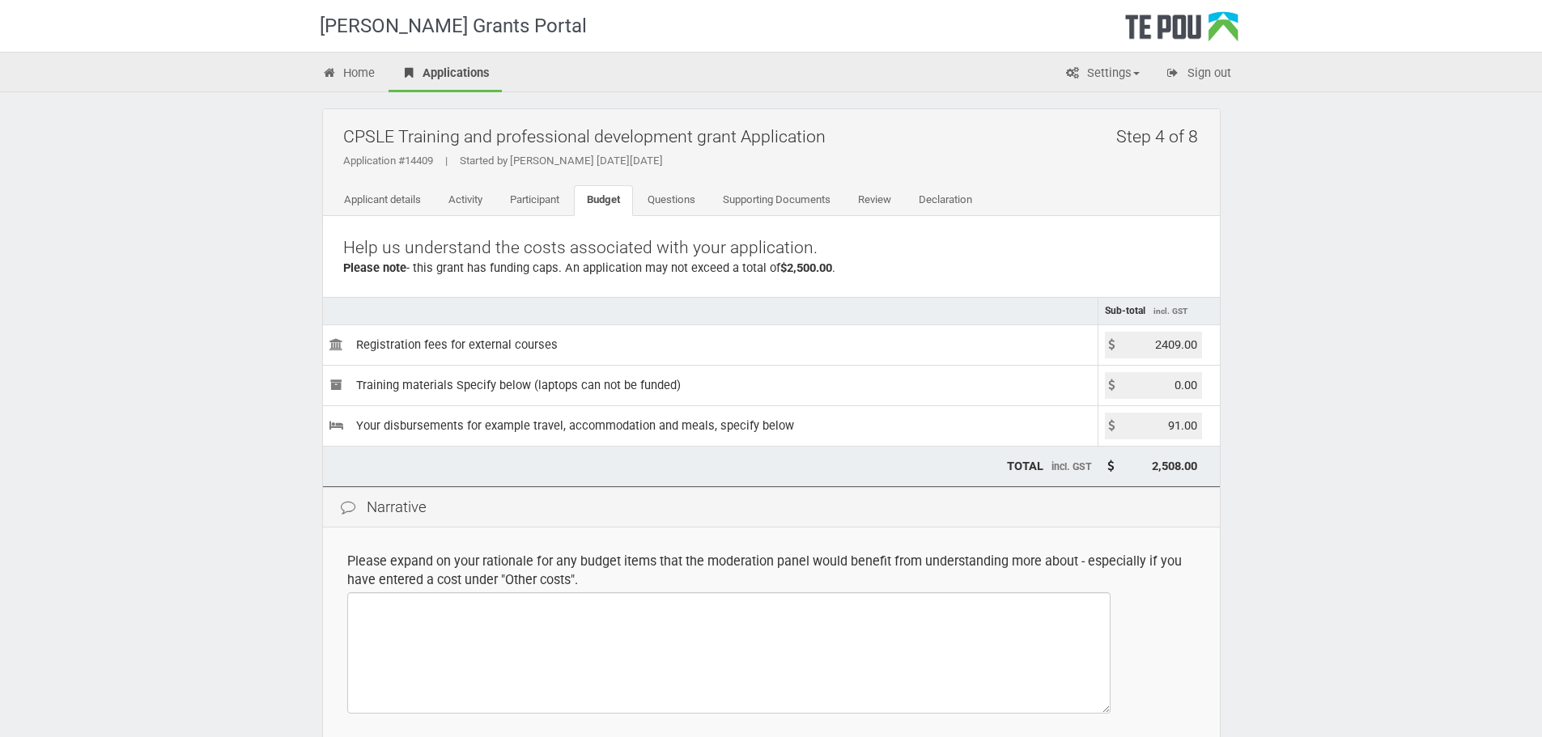
type input "2,500.00"
click at [1419, 422] on div "Te Pou Grants Portal Home Applications Settings Profile My account FAQs Sign ou…" at bounding box center [771, 468] width 1542 height 936
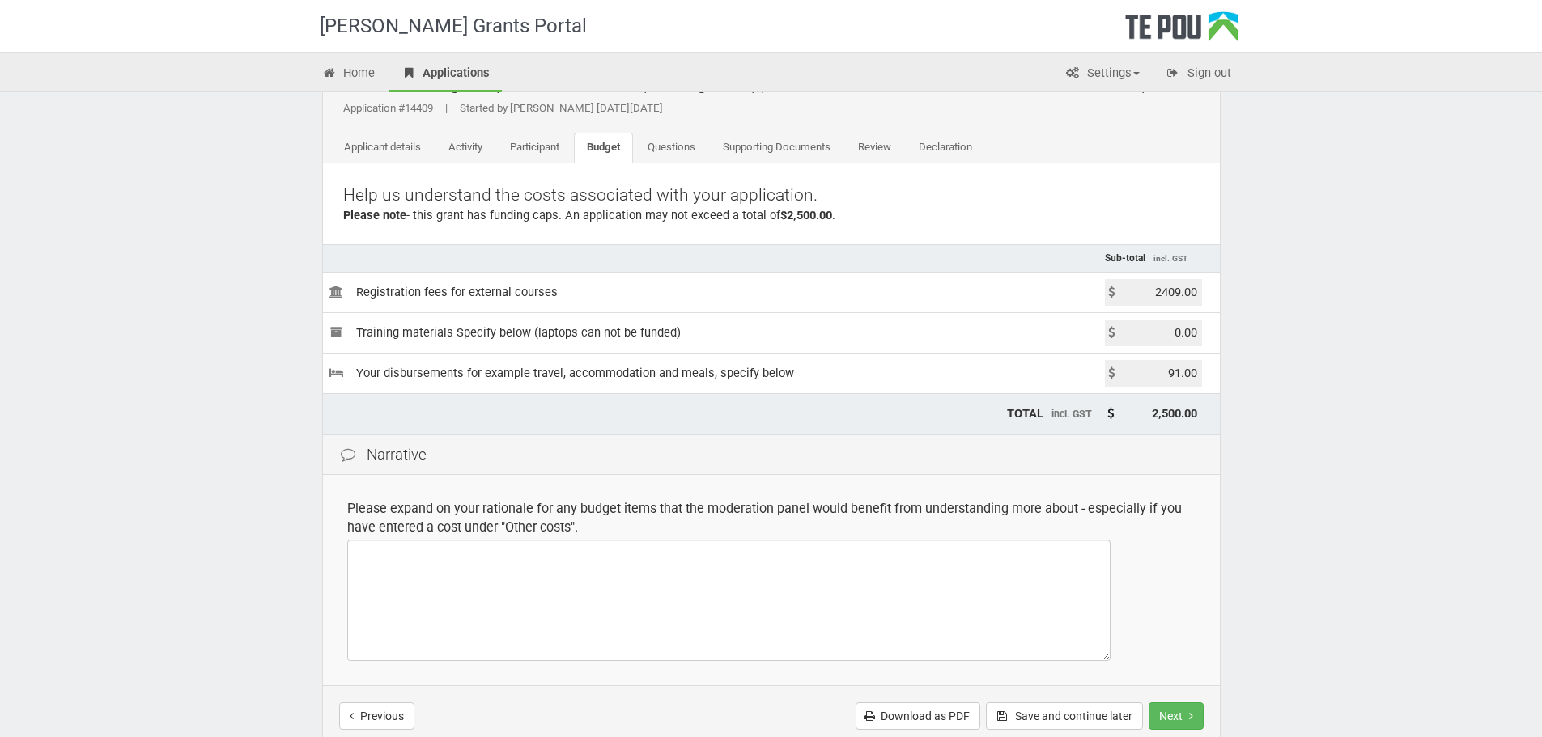
scroll to position [81, 0]
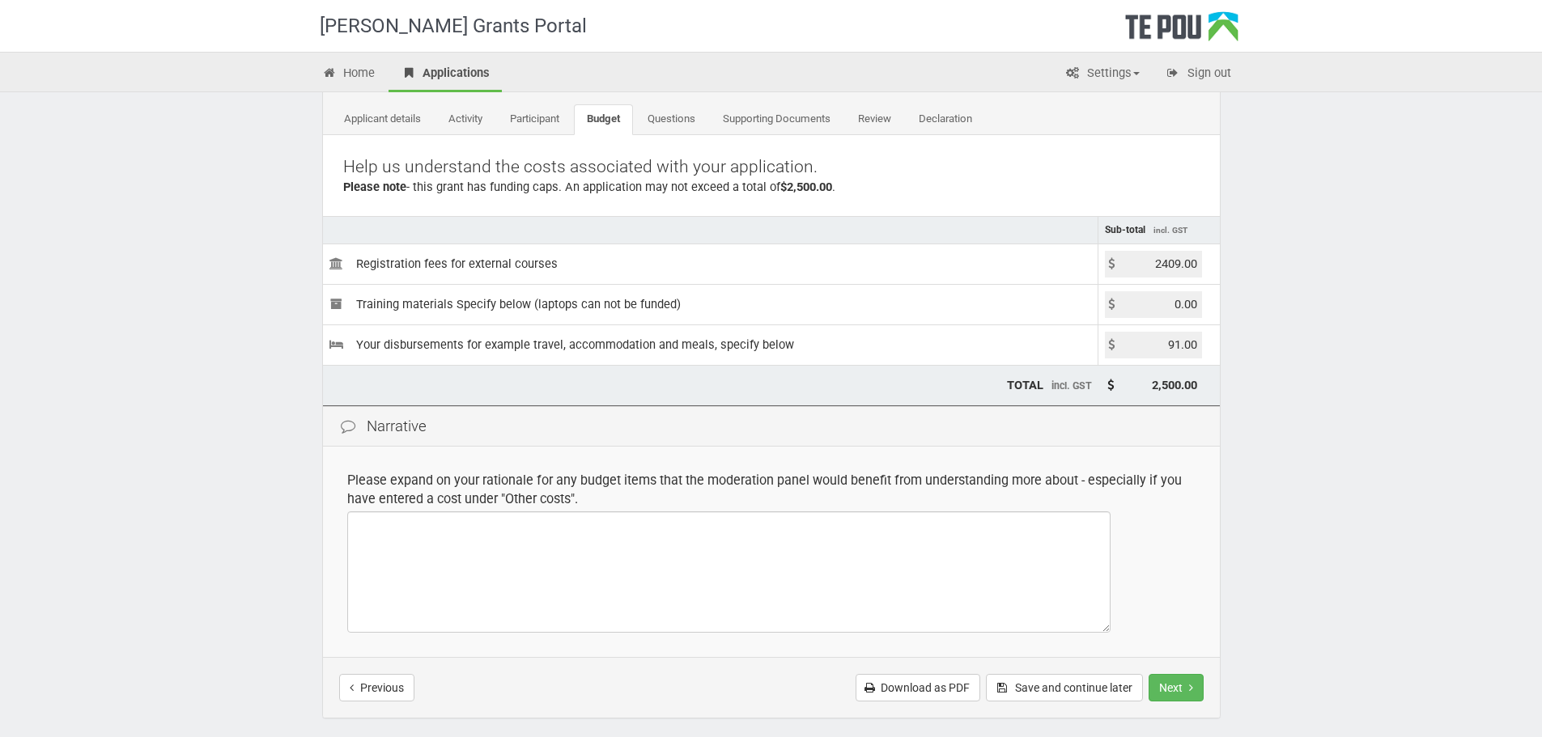
drag, startPoint x: 541, startPoint y: 483, endPoint x: 613, endPoint y: 499, distance: 73.8
click at [613, 499] on div "Please expand on your rationale for any budget items that the moderation panel …" at bounding box center [771, 489] width 848 height 37
click at [613, 498] on div "Please expand on your rationale for any budget items that the moderation panel …" at bounding box center [771, 489] width 848 height 37
drag, startPoint x: 1186, startPoint y: 343, endPoint x: 1221, endPoint y: 346, distance: 35.7
click at [1221, 346] on div "Step 4 of 8 CPSLE Training and professional development grant Application Appli…" at bounding box center [771, 406] width 947 height 791
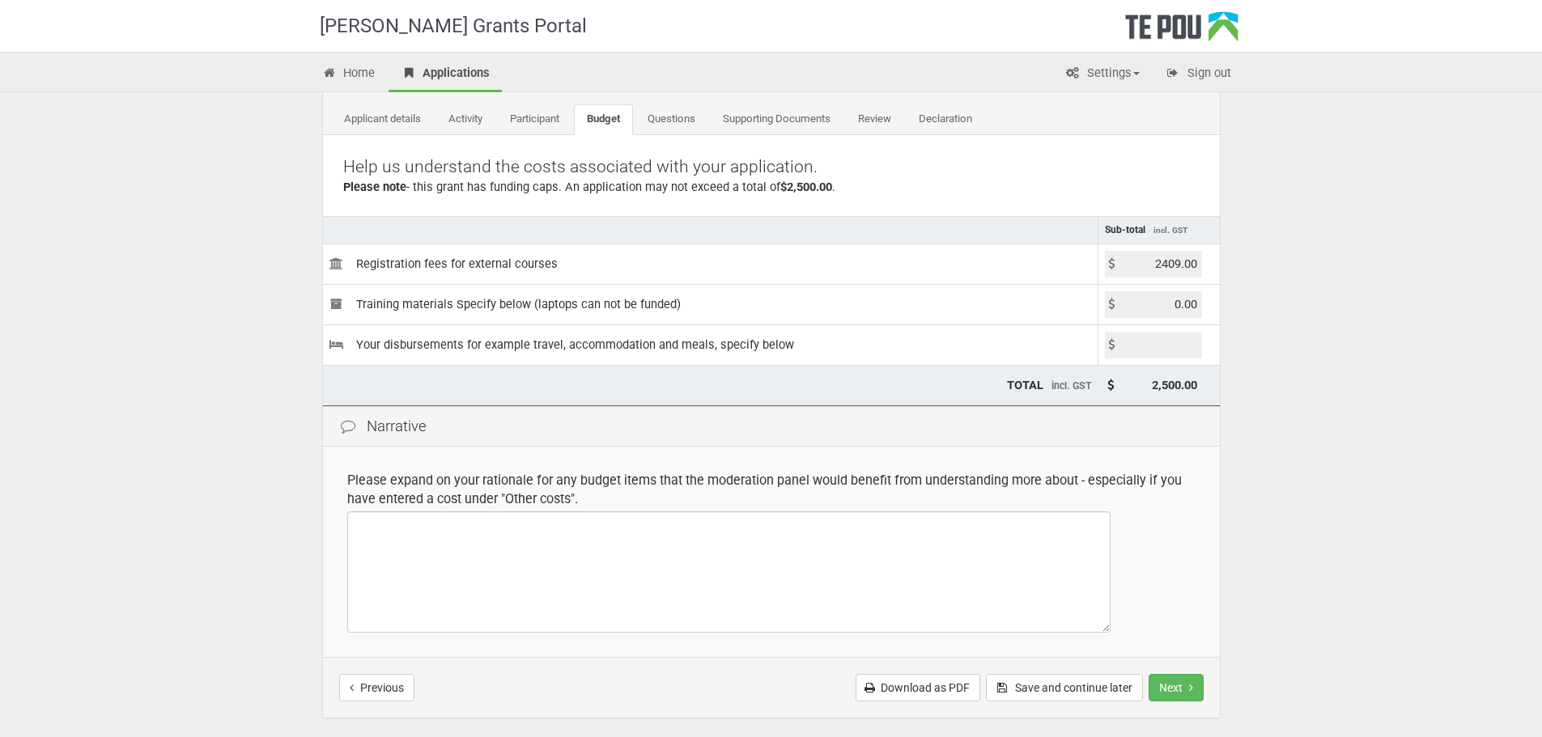
type input "0.00"
type input "2,409.00"
click at [1221, 346] on div "Step 4 of 8 CPSLE Training and professional development grant Application Appli…" at bounding box center [771, 406] width 947 height 791
click at [1345, 486] on div "Te Pou Grants Portal Home Applications Settings Profile My account FAQs Sign ou…" at bounding box center [771, 387] width 1542 height 936
click at [1184, 681] on button "Next" at bounding box center [1175, 688] width 55 height 28
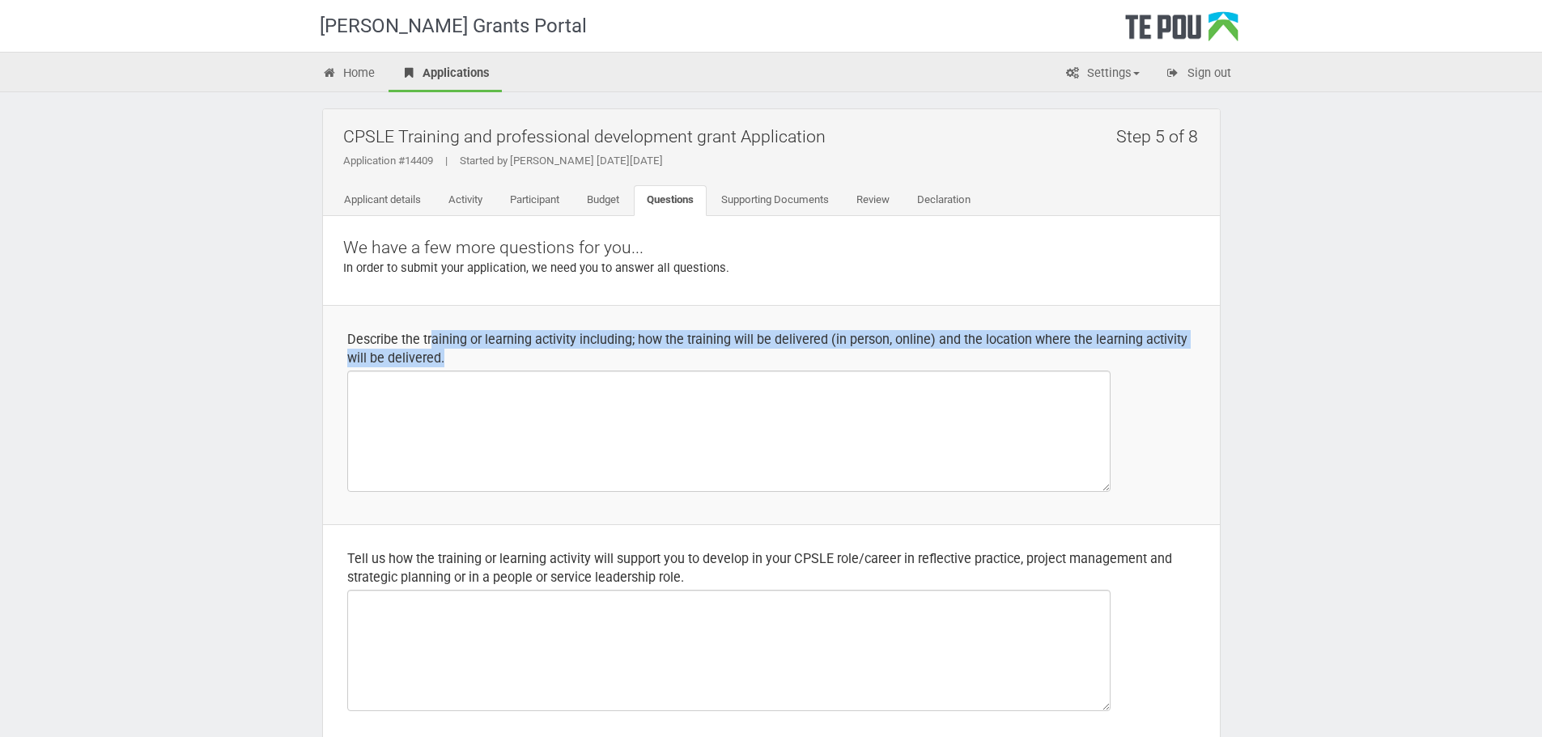
drag, startPoint x: 432, startPoint y: 340, endPoint x: 473, endPoint y: 354, distance: 43.5
click at [473, 354] on div "Describe the training or learning activity including; how the training will be …" at bounding box center [771, 348] width 848 height 37
click at [485, 346] on div "Describe the training or learning activity including; how the training will be …" at bounding box center [771, 348] width 848 height 37
drag, startPoint x: 465, startPoint y: 353, endPoint x: 337, endPoint y: 329, distance: 129.4
click at [337, 329] on td "Describe the training or learning activity including; how the training will be …" at bounding box center [771, 414] width 897 height 219
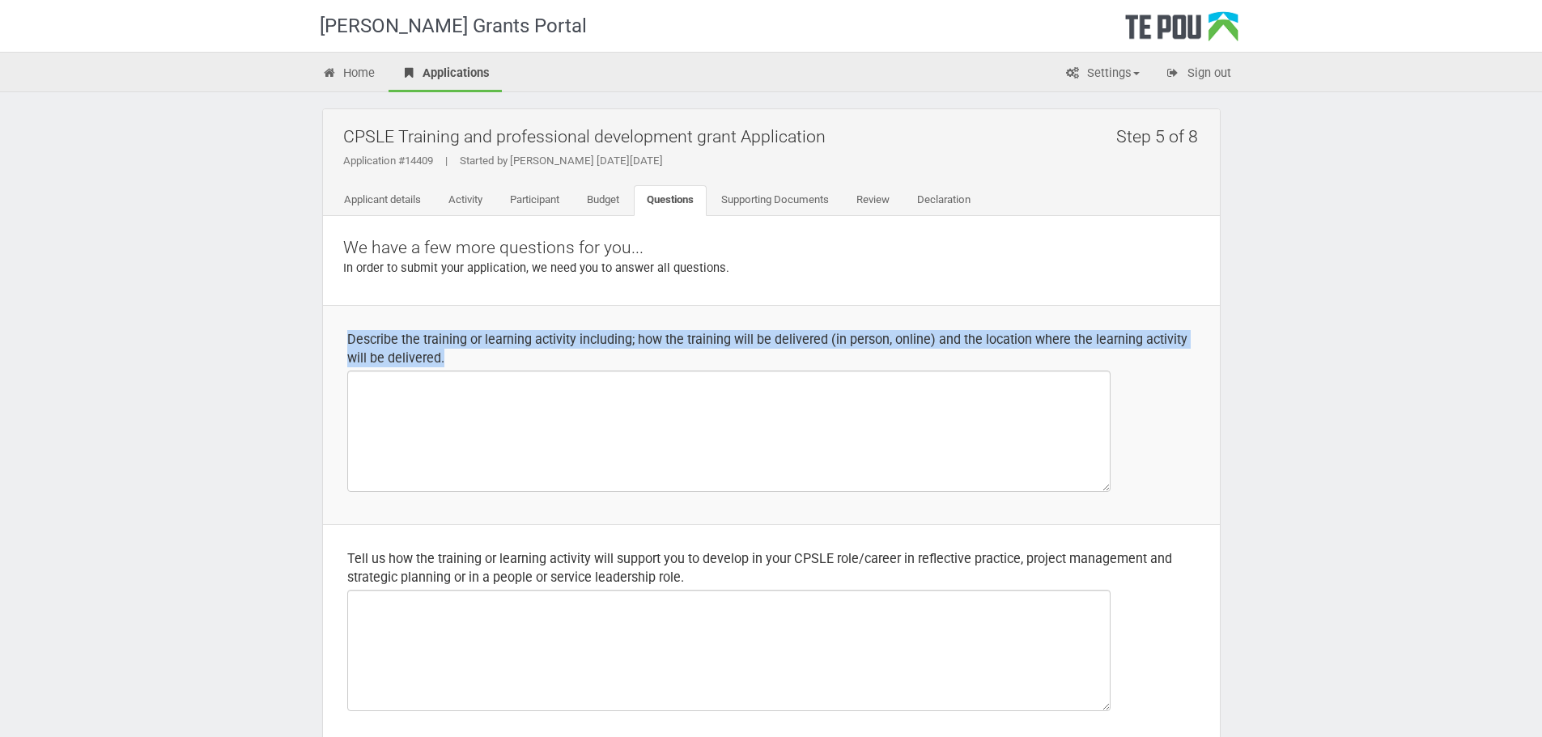
click at [431, 333] on div "Describe the training or learning activity including; how the training will be …" at bounding box center [771, 348] width 848 height 37
drag, startPoint x: 476, startPoint y: 357, endPoint x: 299, endPoint y: 342, distance: 177.0
copy div "Describe the training or learning activity including; how the training will be …"
click at [718, 345] on div "Describe the training or learning activity including; how the training will be …" at bounding box center [771, 348] width 848 height 37
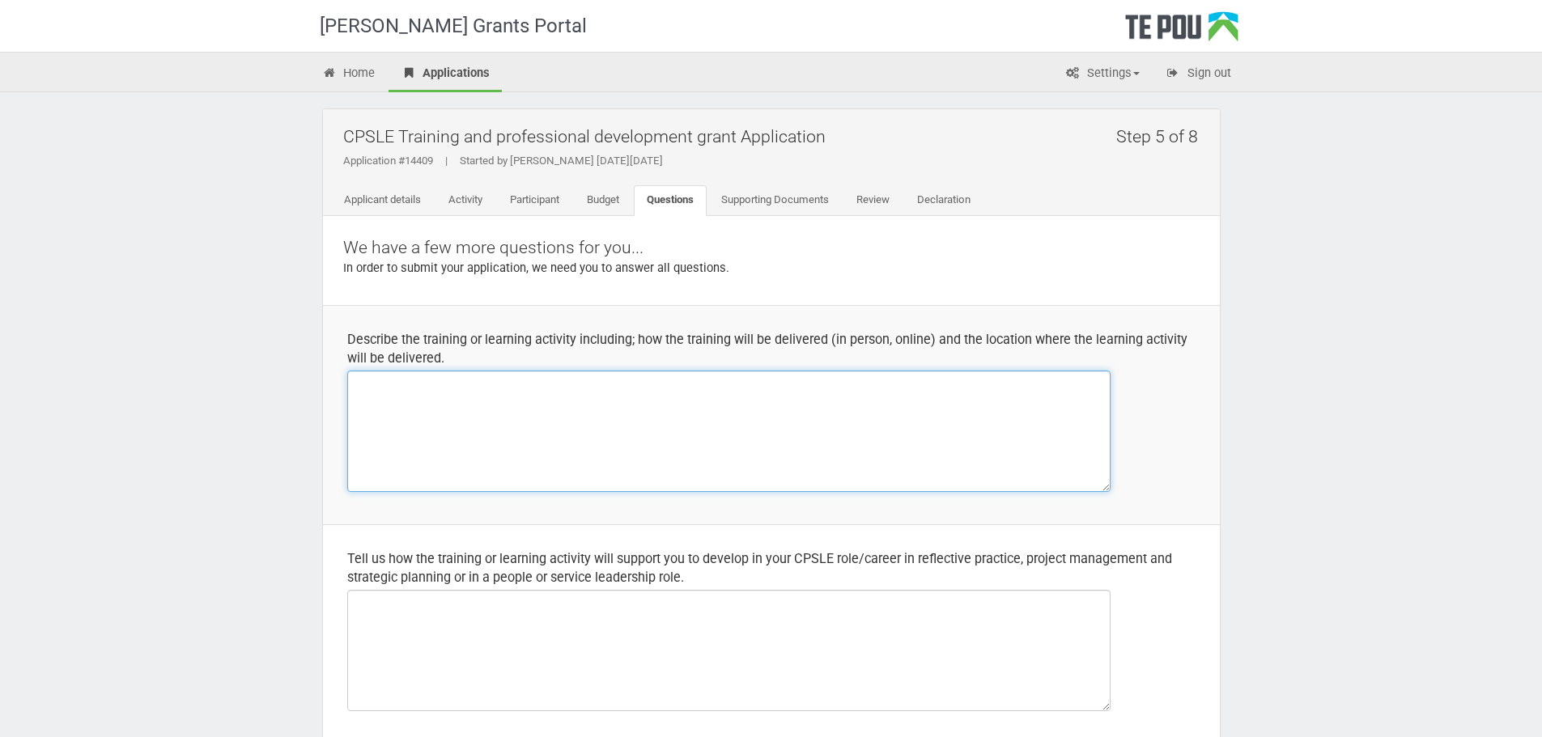
drag, startPoint x: 711, startPoint y: 417, endPoint x: 706, endPoint y: 425, distance: 9.4
click at [711, 417] on textarea at bounding box center [728, 431] width 763 height 121
paste textarea "This professional development course in Project Management will be held in pers…"
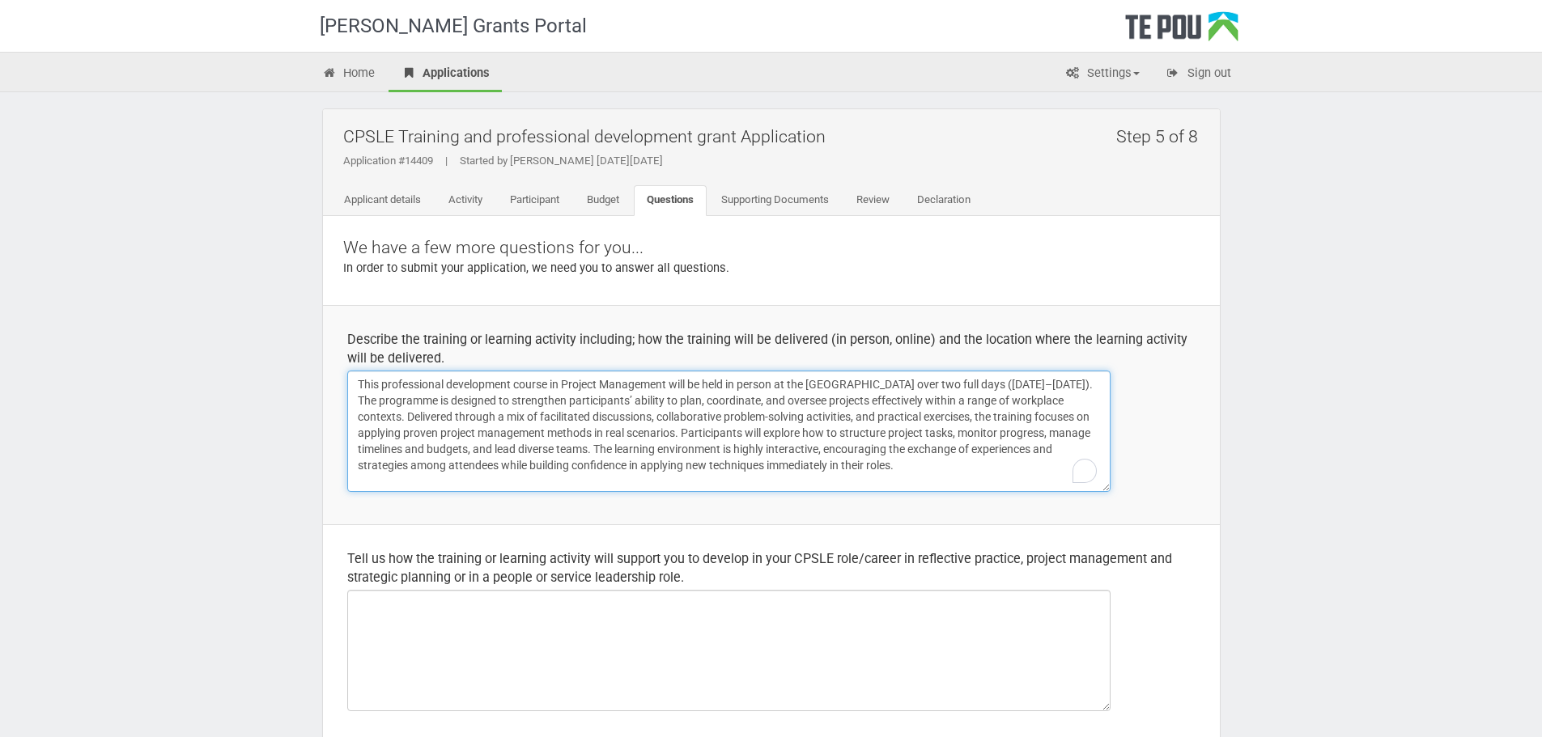
type textarea "This professional development course in Project Management will be held in pers…"
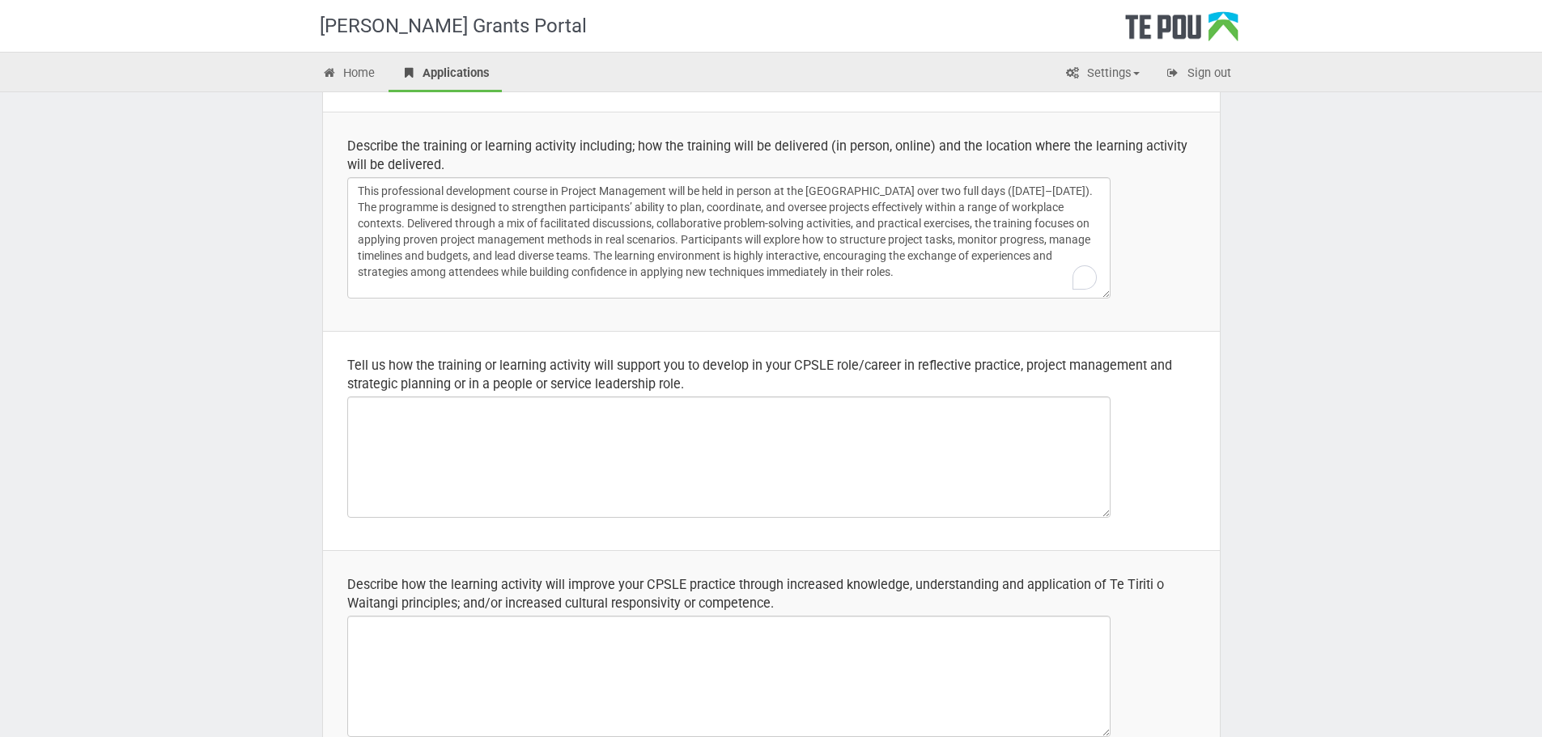
scroll to position [243, 0]
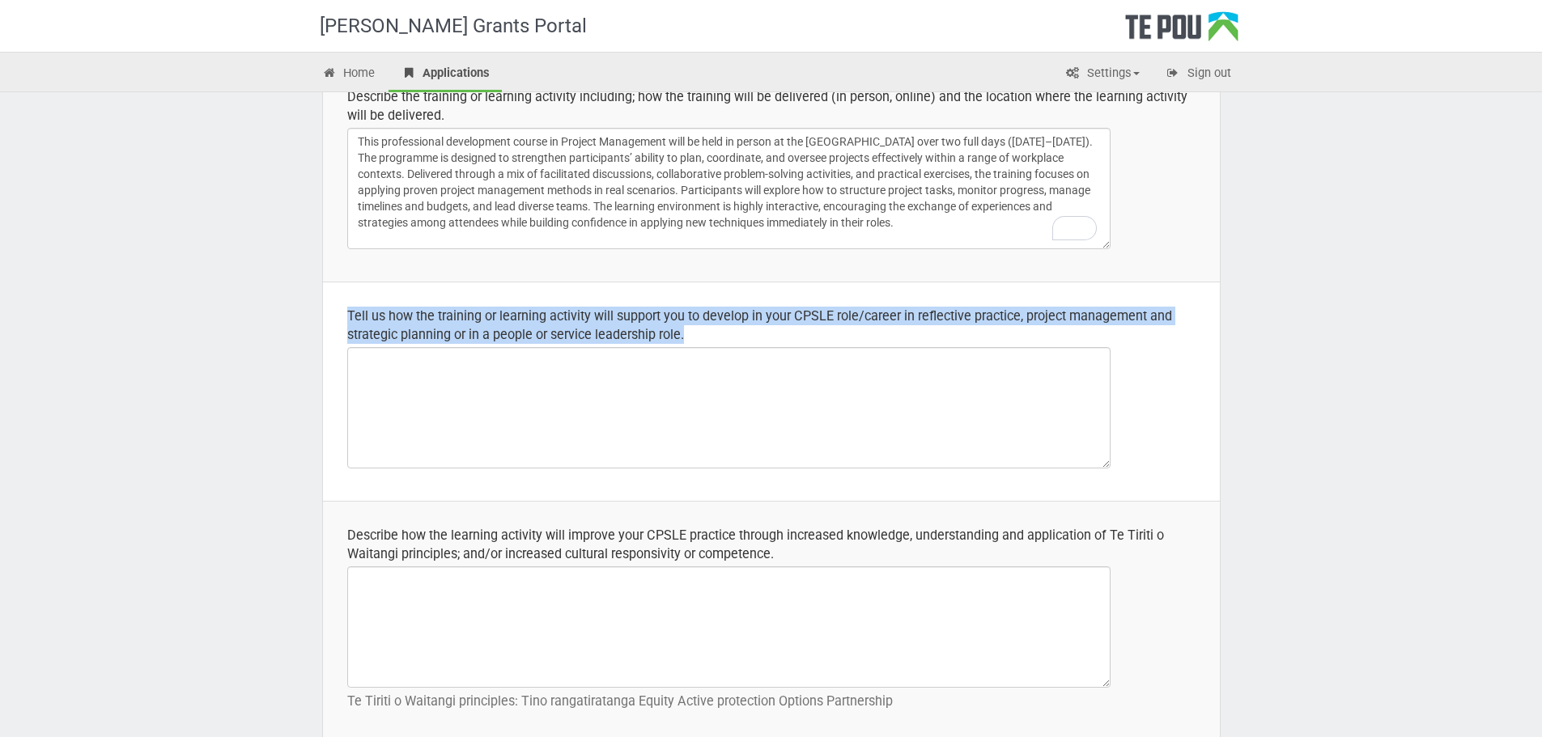
drag, startPoint x: 520, startPoint y: 324, endPoint x: 762, endPoint y: 332, distance: 241.3
click at [762, 332] on td "Tell us how the training or learning activity will support you to develop in yo…" at bounding box center [771, 391] width 897 height 219
copy div "Tell us how the training or learning activity will support you to develop in yo…"
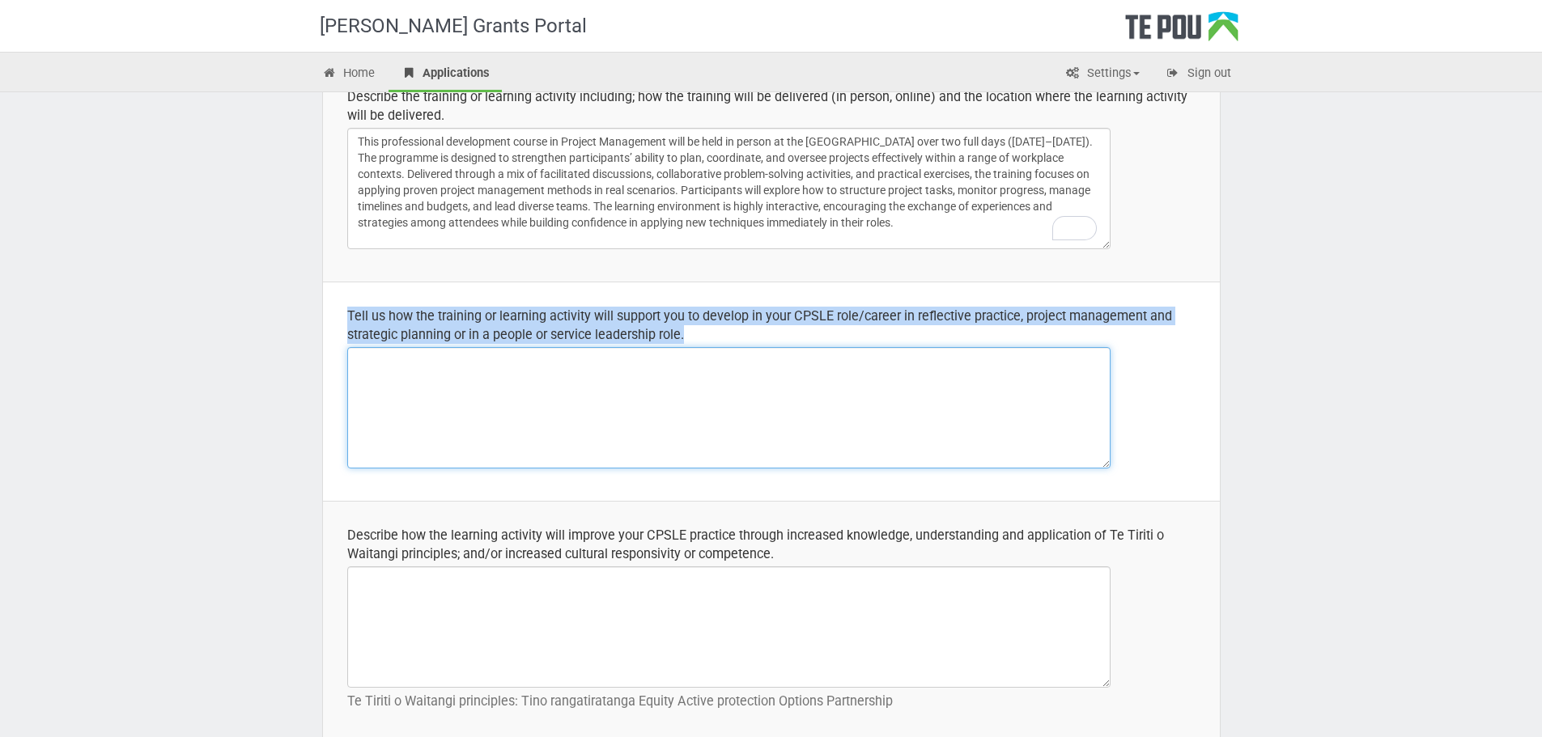
drag, startPoint x: 645, startPoint y: 435, endPoint x: 639, endPoint y: 443, distance: 10.6
click at [647, 435] on textarea at bounding box center [728, 407] width 763 height 121
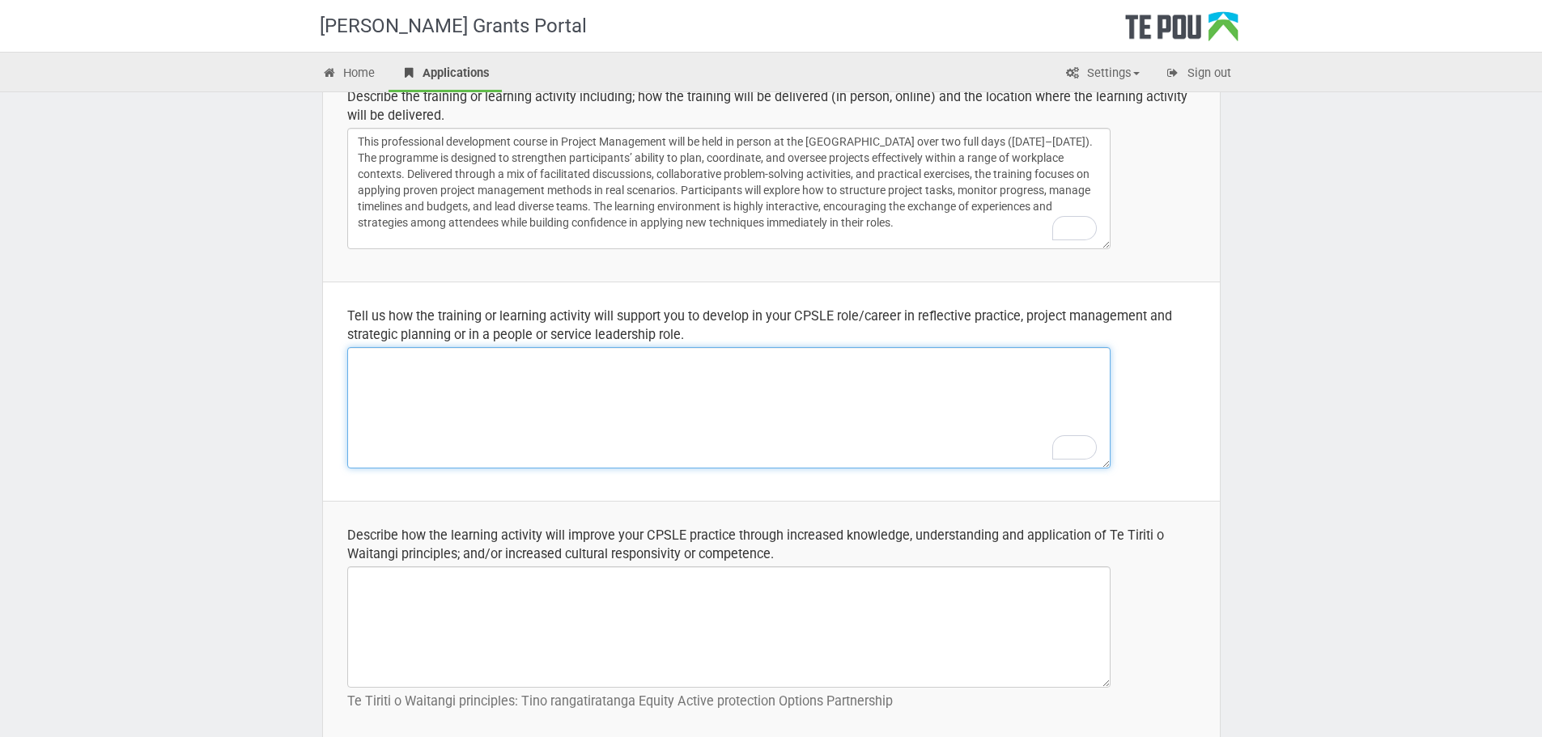
click at [599, 436] on textarea "To enrich screen reader interactions, please activate Accessibility in Grammarl…" at bounding box center [728, 407] width 763 height 121
paste textarea "Loremipsumdol si ame con-adi Elitsed Doeiusmodt incidi utla etdolorema al enima…"
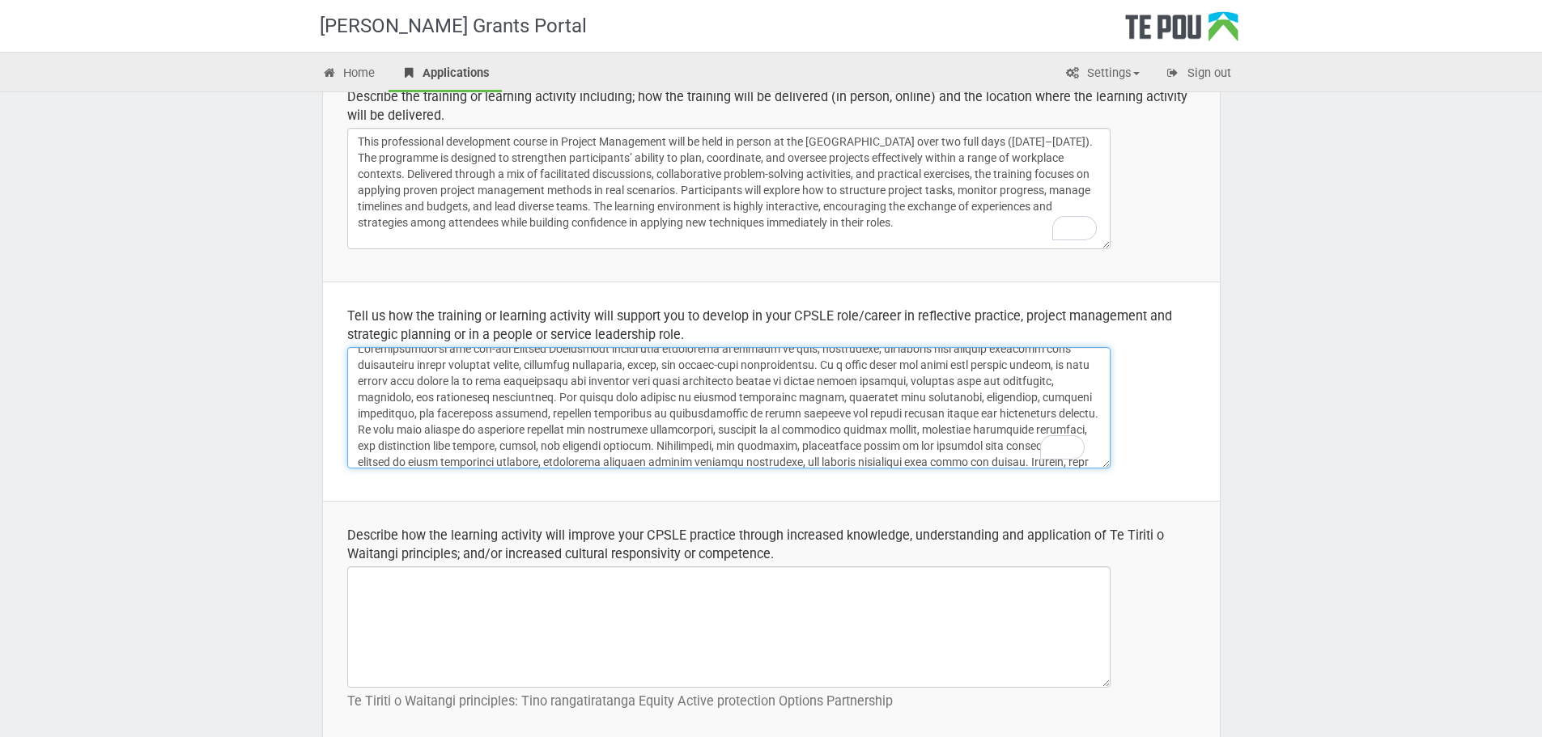
scroll to position [0, 0]
drag, startPoint x: 473, startPoint y: 377, endPoint x: 834, endPoint y: 380, distance: 360.9
click at [834, 380] on textarea "To enrich screen reader interactions, please activate Accessibility in Grammarl…" at bounding box center [728, 407] width 763 height 121
click at [855, 376] on textarea "To enrich screen reader interactions, please activate Accessibility in Grammarl…" at bounding box center [728, 407] width 763 height 121
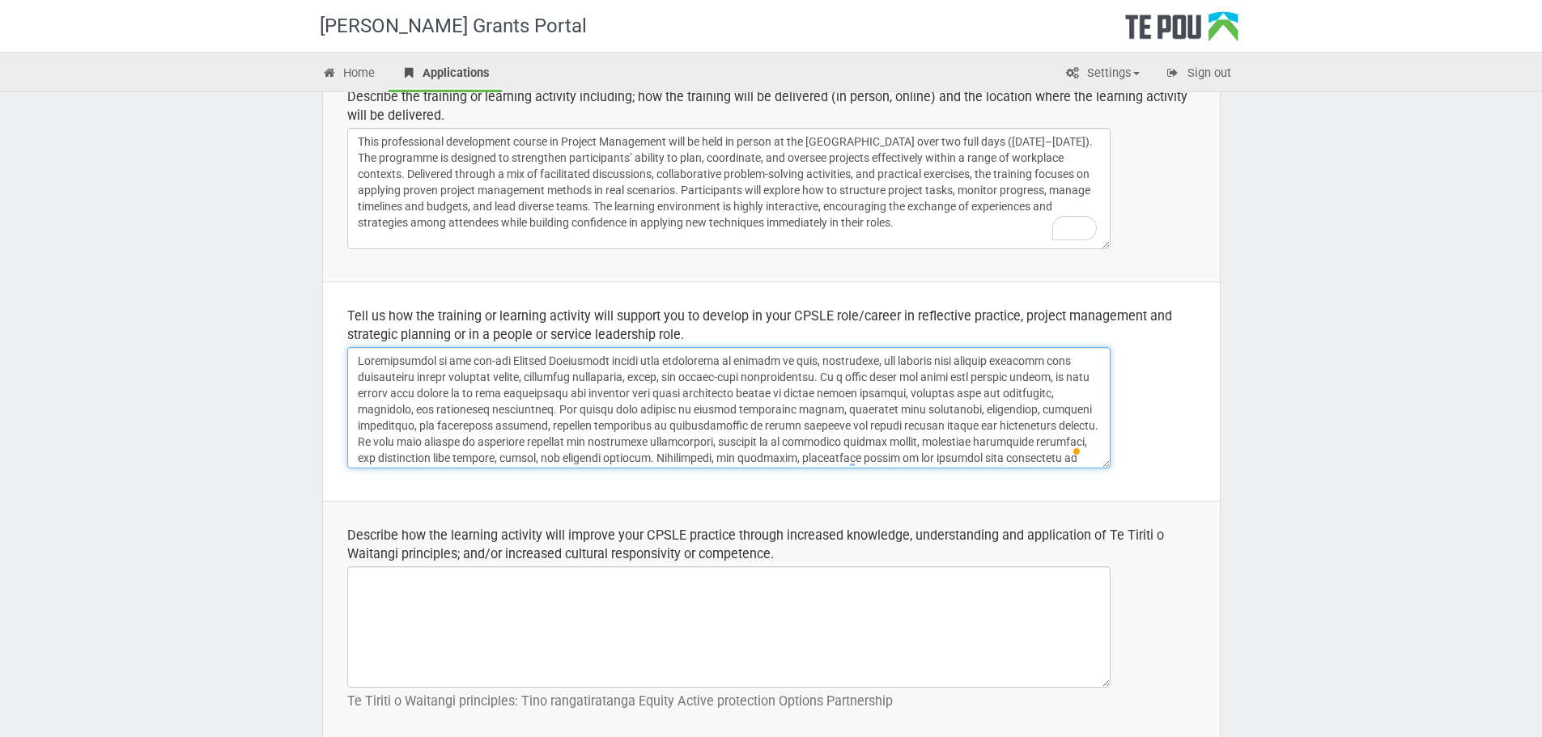
click at [855, 376] on textarea "To enrich screen reader interactions, please activate Accessibility in Grammarl…" at bounding box center [728, 407] width 763 height 121
click at [1022, 374] on textarea "To enrich screen reader interactions, please activate Accessibility in Grammarl…" at bounding box center [728, 407] width 763 height 121
drag, startPoint x: 841, startPoint y: 388, endPoint x: 851, endPoint y: 404, distance: 18.2
click at [851, 404] on textarea "To enrich screen reader interactions, please activate Accessibility in Grammarl…" at bounding box center [728, 407] width 763 height 121
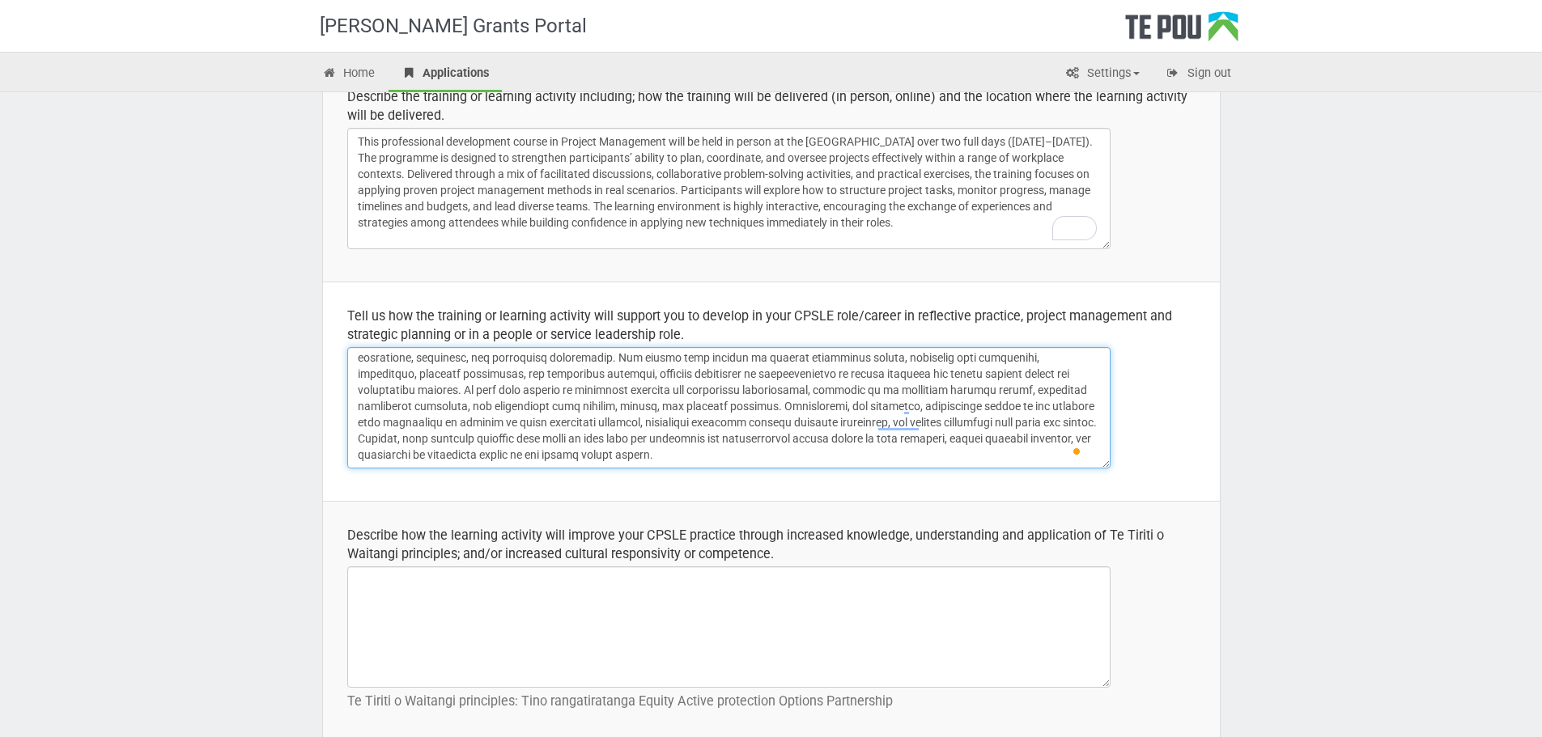
click at [854, 402] on textarea "To enrich screen reader interactions, please activate Accessibility in Grammarl…" at bounding box center [728, 407] width 763 height 121
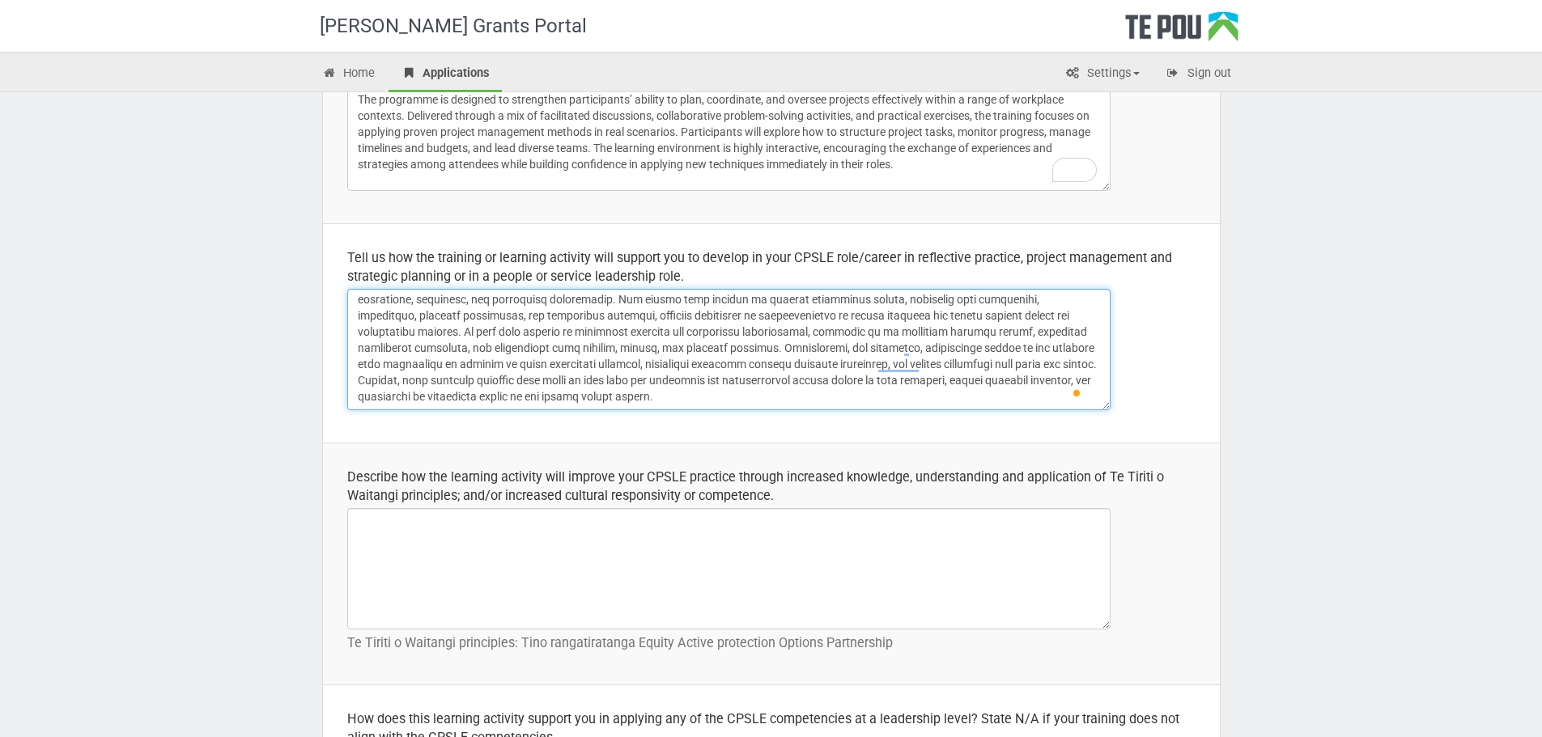
scroll to position [324, 0]
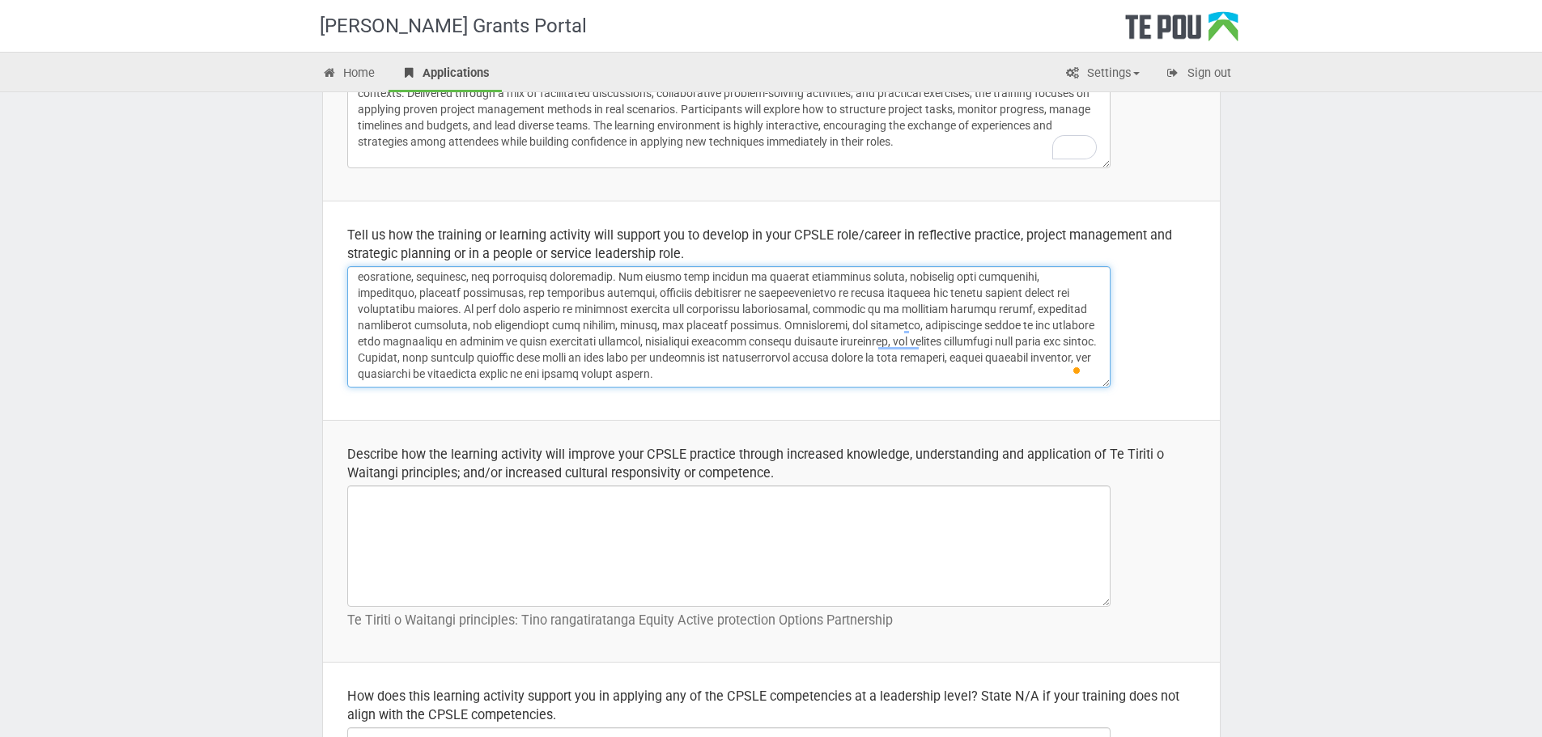
type textarea "Loremipsumdol si ame con-adi Elitsed Doeiusmodt incidi utla etdolorema al enima…"
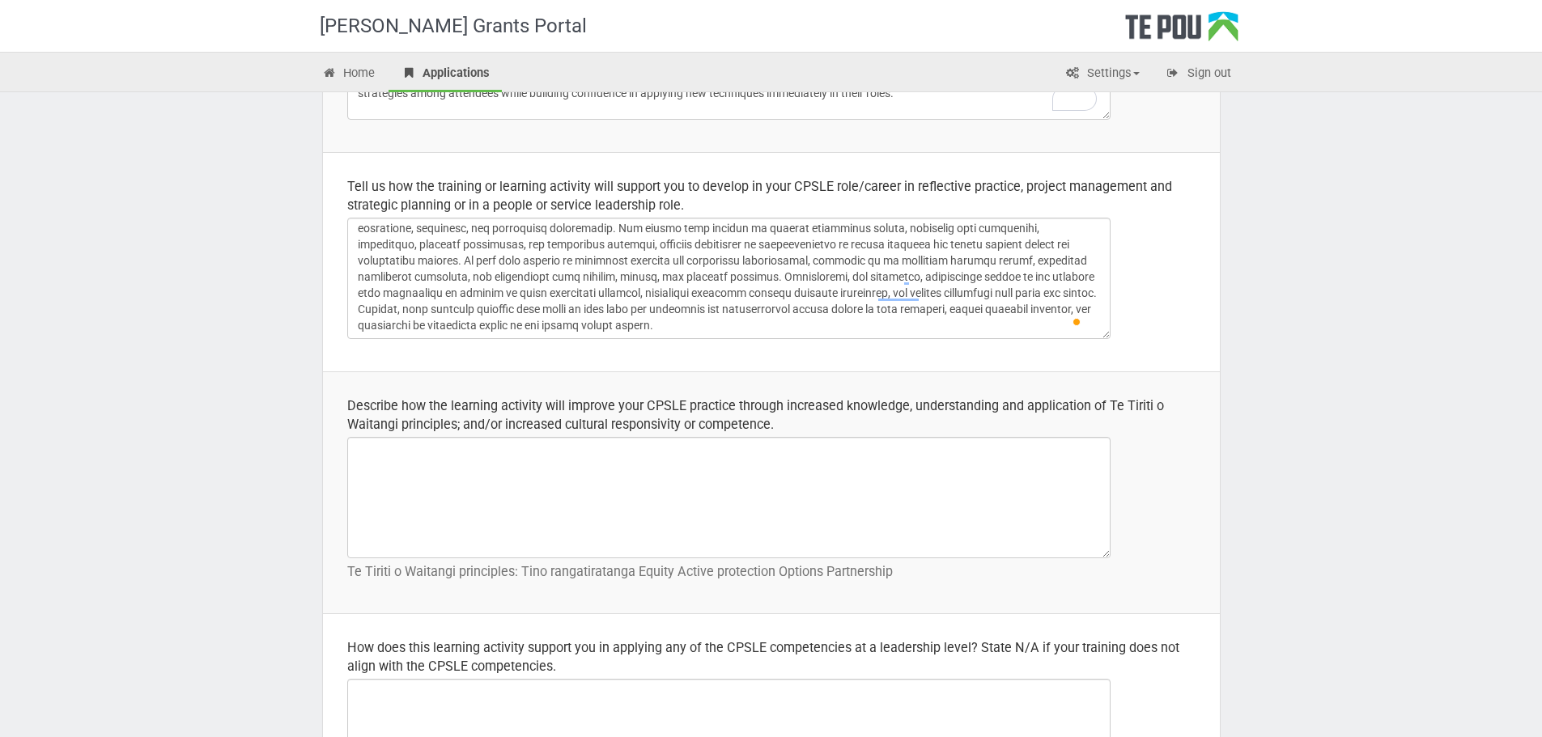
scroll to position [486, 0]
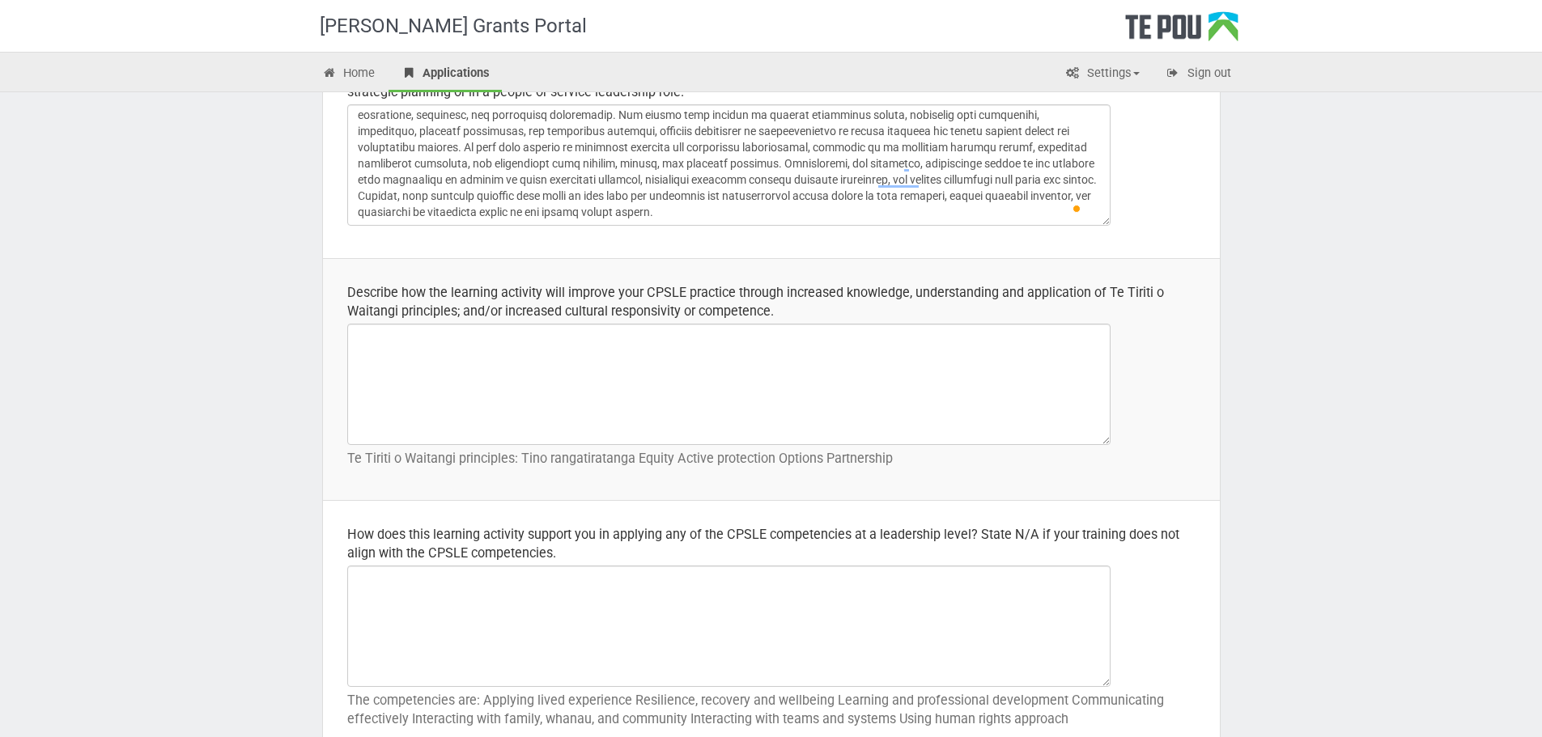
click at [409, 308] on div "Describe how the learning activity will improve your CPSLE practice through inc…" at bounding box center [771, 301] width 848 height 37
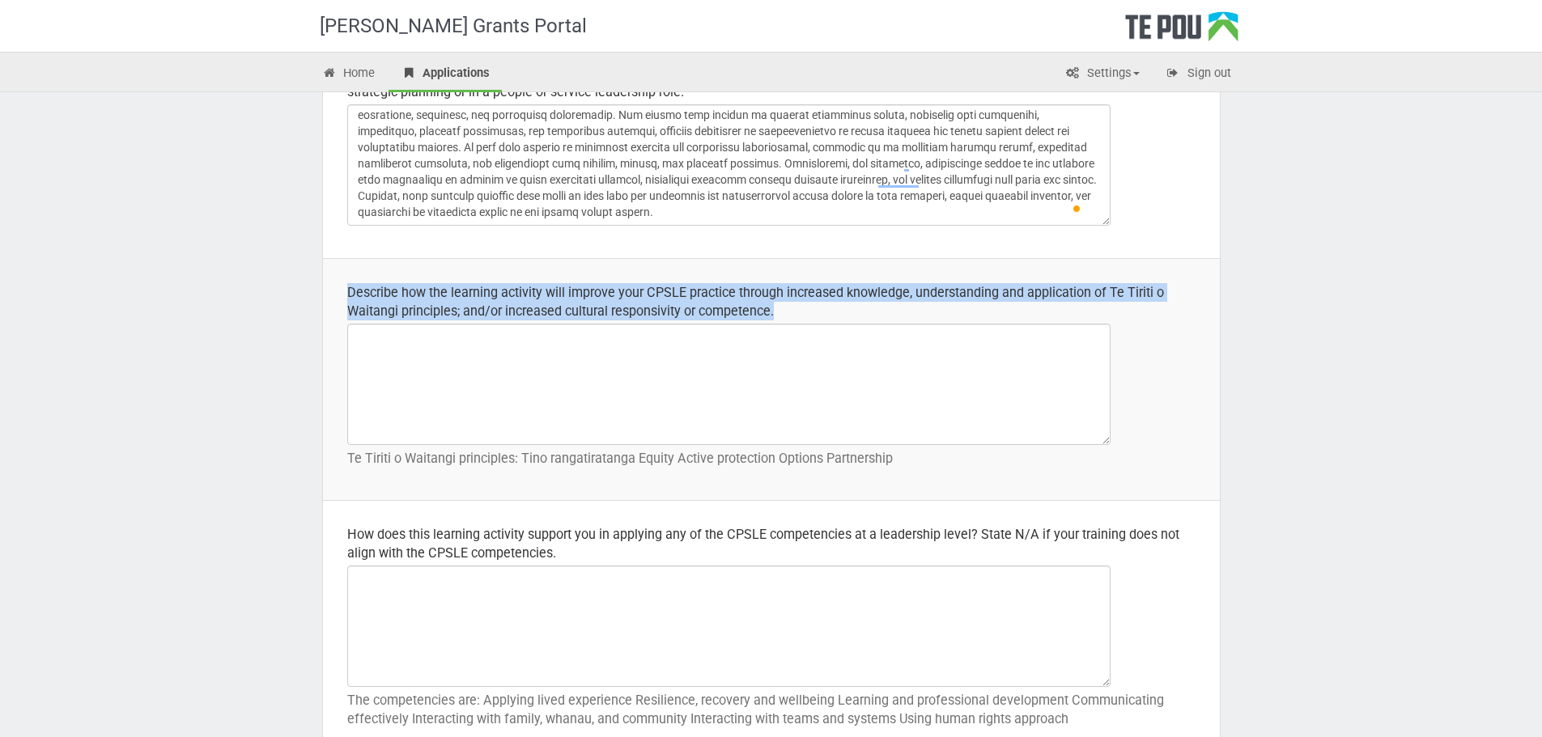
copy div "Describe how the learning activity will improve your CPSLE practice through inc…"
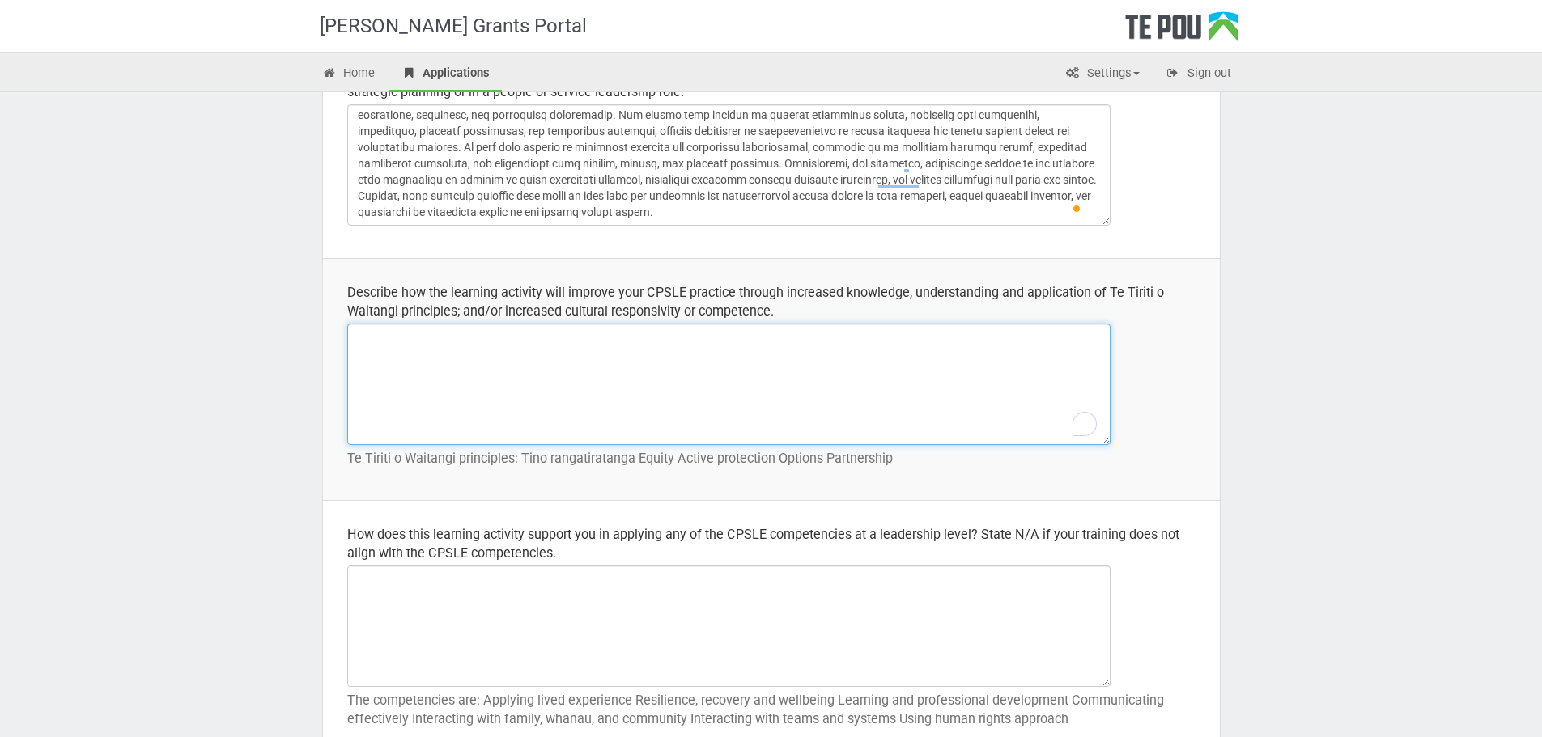
drag, startPoint x: 767, startPoint y: 329, endPoint x: 634, endPoint y: 369, distance: 139.3
click at [648, 369] on textarea "To enrich screen reader interactions, please activate Accessibility in Grammarl…" at bounding box center [728, 384] width 763 height 121
click at [608, 350] on textarea "To enrich screen reader interactions, please activate Accessibility in Grammarl…" at bounding box center [728, 384] width 763 height 121
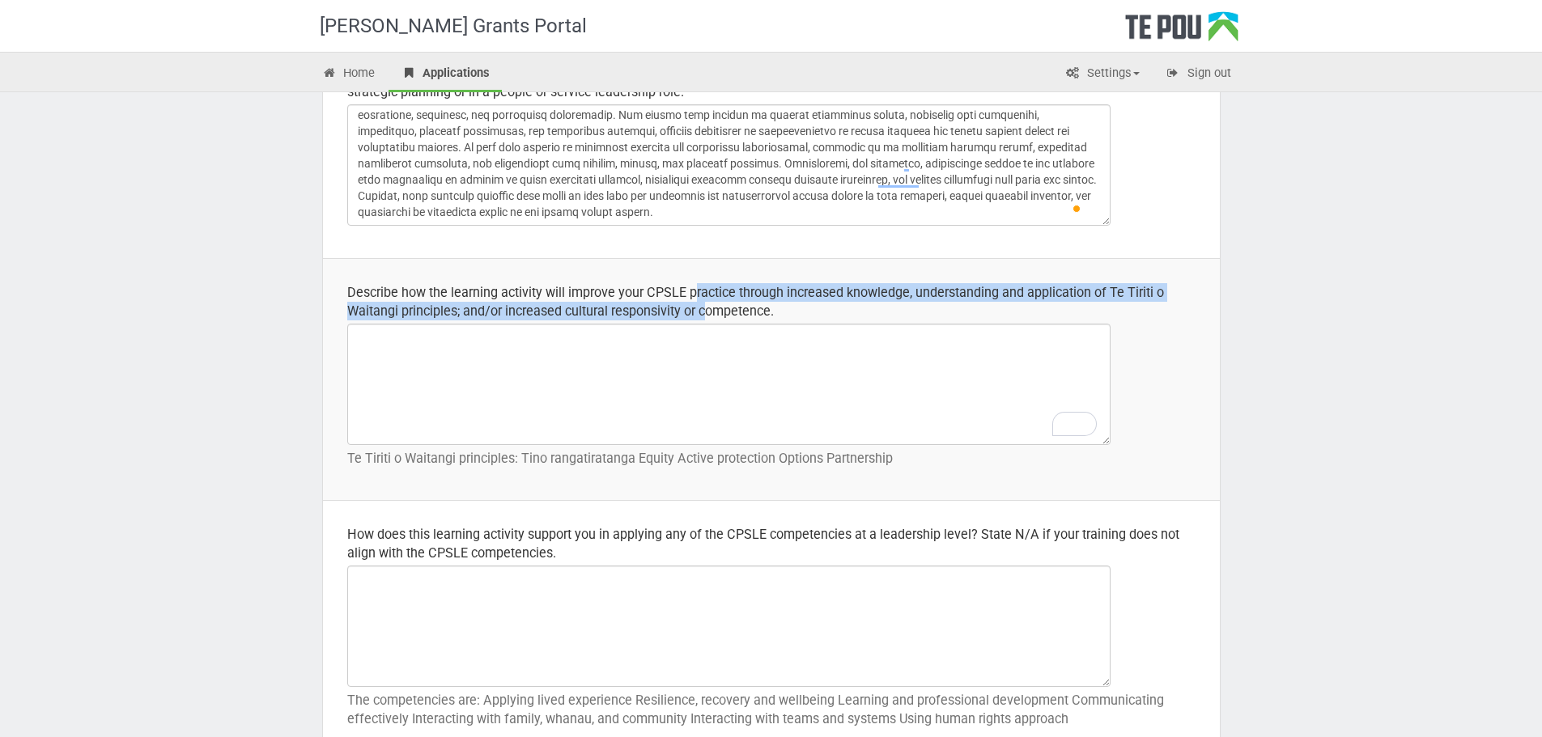
drag, startPoint x: 693, startPoint y: 297, endPoint x: 706, endPoint y: 305, distance: 15.3
click at [706, 305] on div "Describe how the learning activity will improve your CPSLE practice through inc…" at bounding box center [771, 301] width 848 height 37
click at [707, 306] on div "Describe how the learning activity will improve your CPSLE practice through inc…" at bounding box center [771, 301] width 848 height 37
click at [496, 184] on textarea "To enrich screen reader interactions, please activate Accessibility in Grammarl…" at bounding box center [728, 164] width 763 height 121
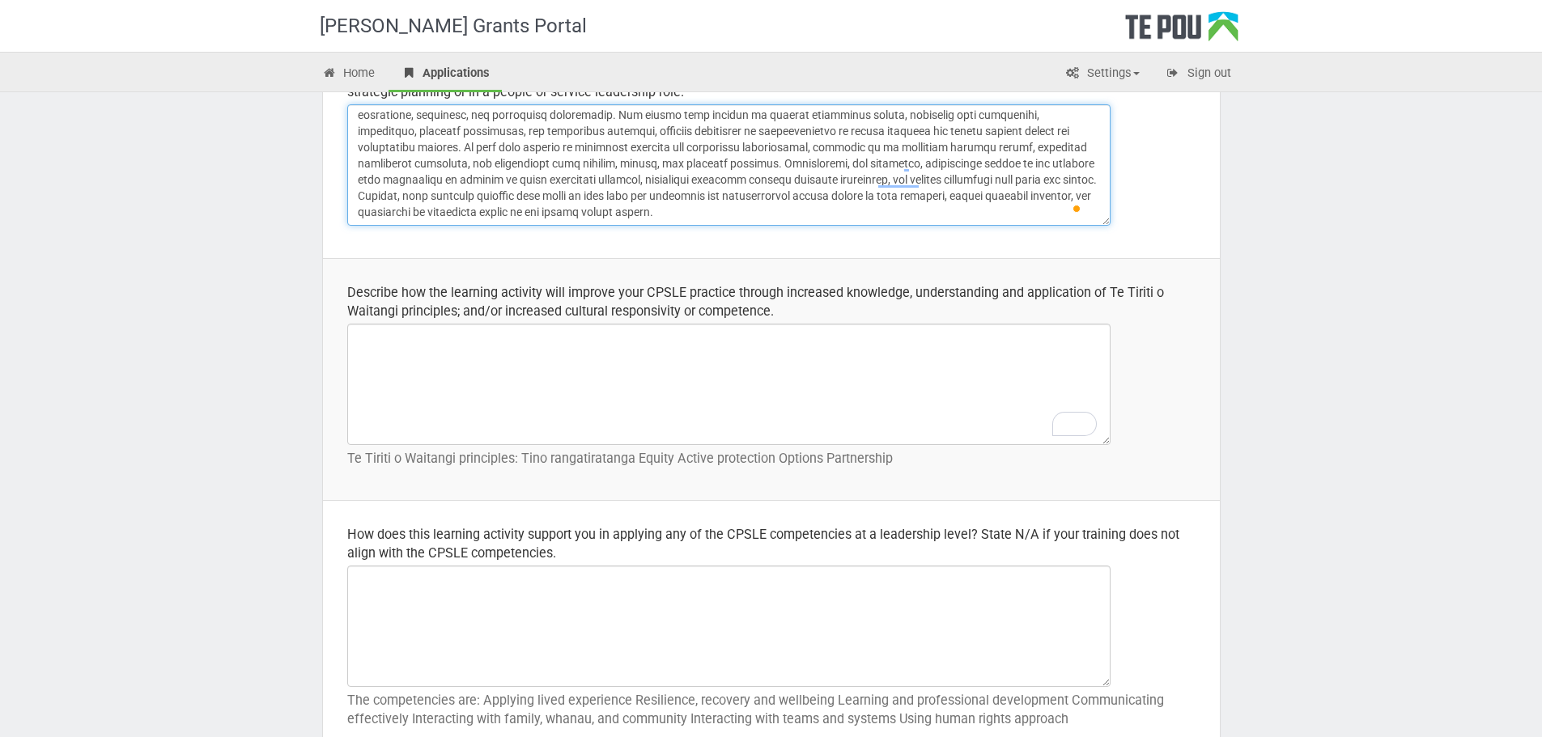
click at [497, 182] on textarea "To enrich screen reader interactions, please activate Accessibility in Grammarl…" at bounding box center [728, 164] width 763 height 121
click at [495, 182] on textarea "To enrich screen reader interactions, please activate Accessibility in Grammarl…" at bounding box center [728, 164] width 763 height 121
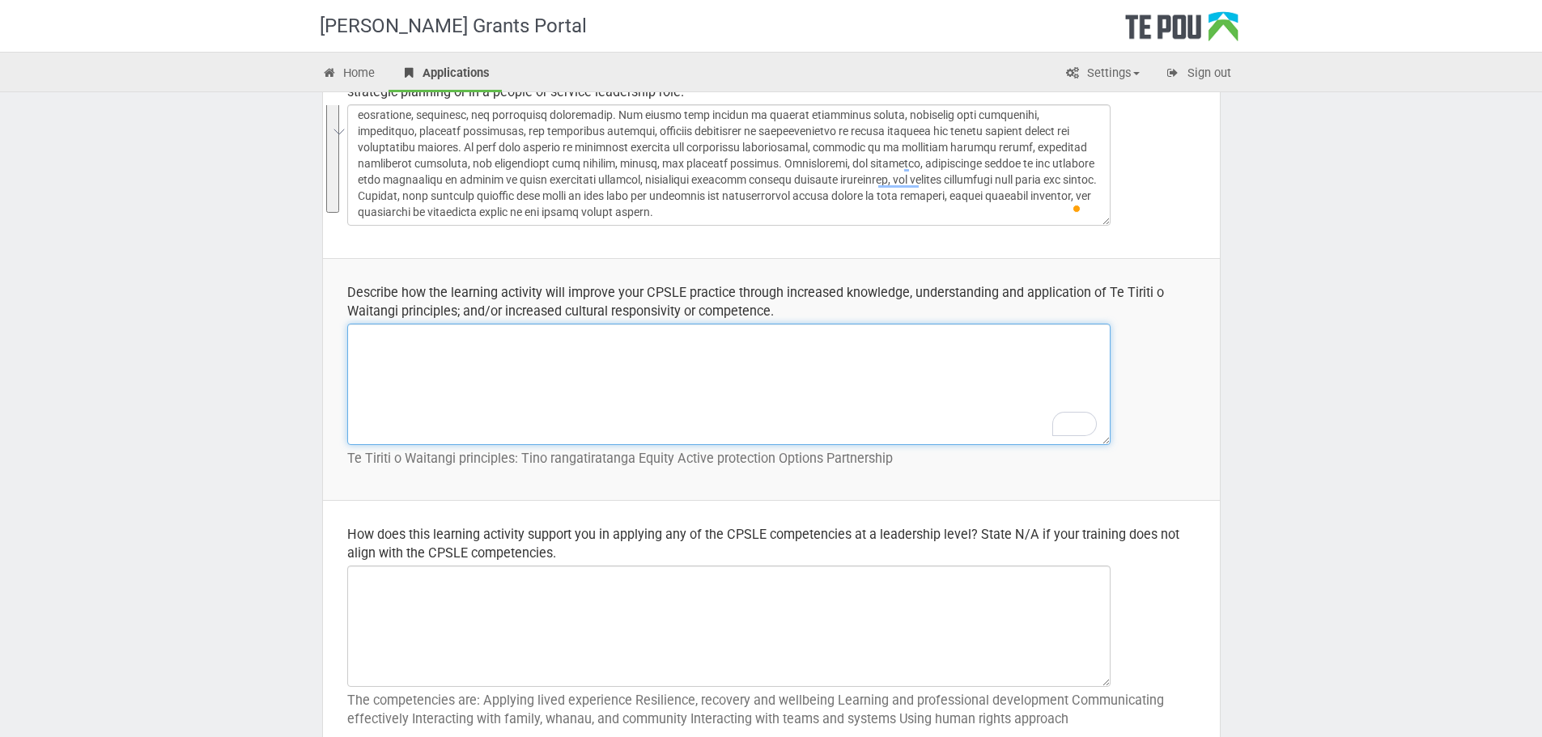
click at [674, 367] on textarea "To enrich screen reader interactions, please activate Accessibility in Grammarl…" at bounding box center [728, 384] width 763 height 121
paste textarea "The Project Management course will enhance my ability to embed Te Tiriti o Wait…"
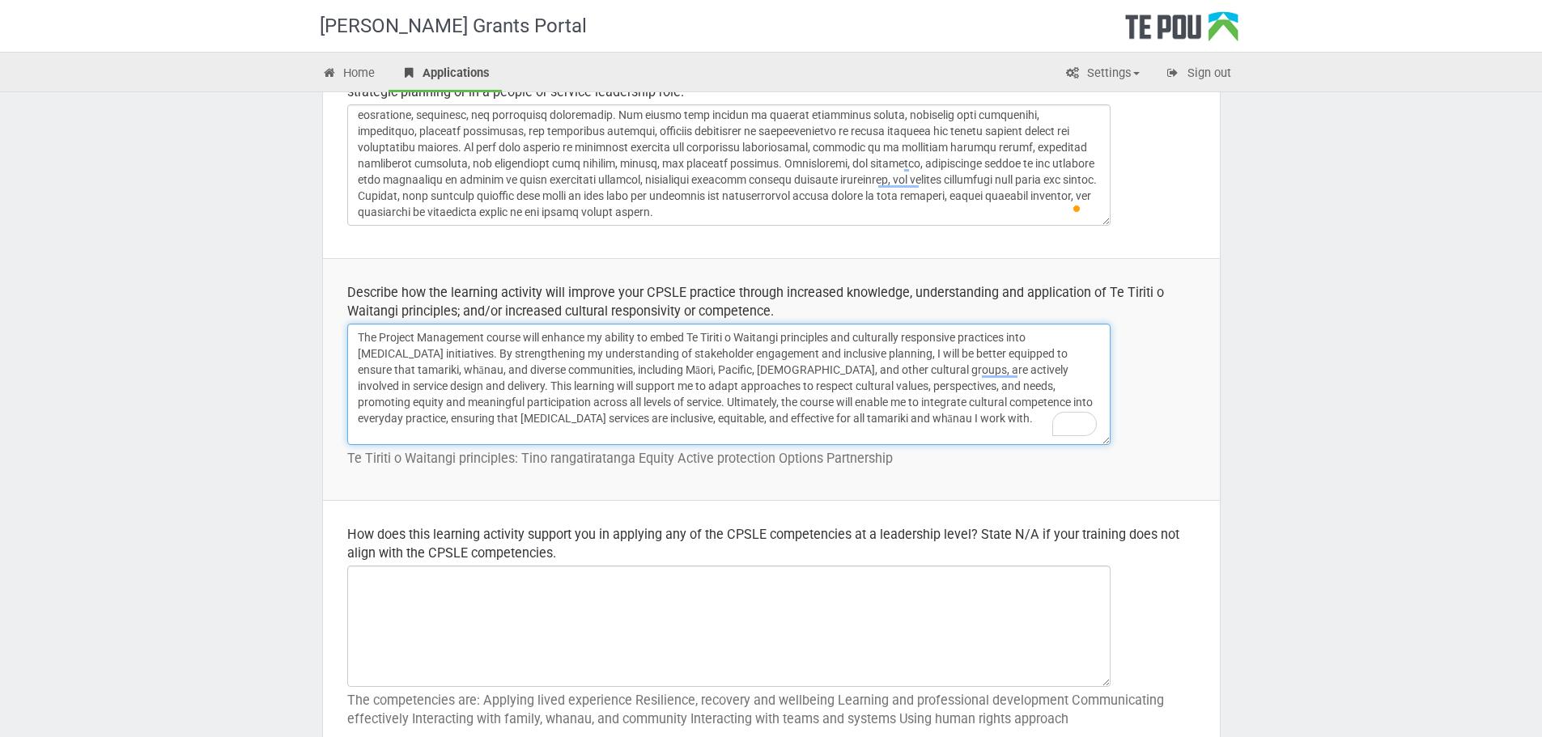
type textarea "The Project Management course will enhance my ability to embed Te Tiriti o Wait…"
click at [448, 453] on p "Te Tiriti o Waitangi principles: Tino rangatiratanga Equity Active protection O…" at bounding box center [771, 458] width 848 height 19
click at [448, 452] on p "Te Tiriti o Waitangi principles: Tino rangatiratanga Equity Active protection O…" at bounding box center [771, 458] width 848 height 19
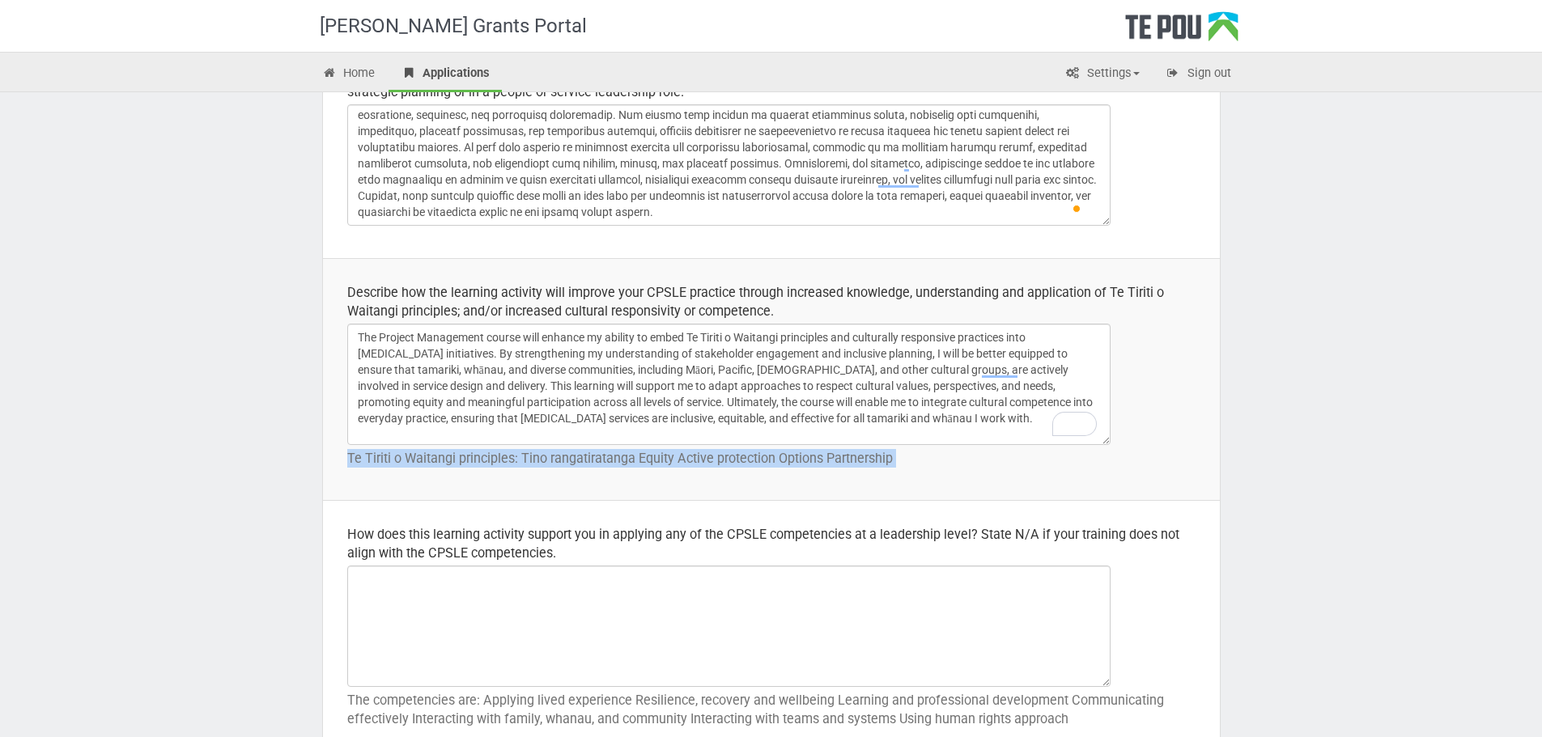
click at [448, 452] on p "Te Tiriti o Waitangi principles: Tino rangatiratanga Equity Active protection O…" at bounding box center [771, 458] width 848 height 19
copy tbody "Te Tiriti o Waitangi principles: Tino rangatiratanga Equity Active protection O…"
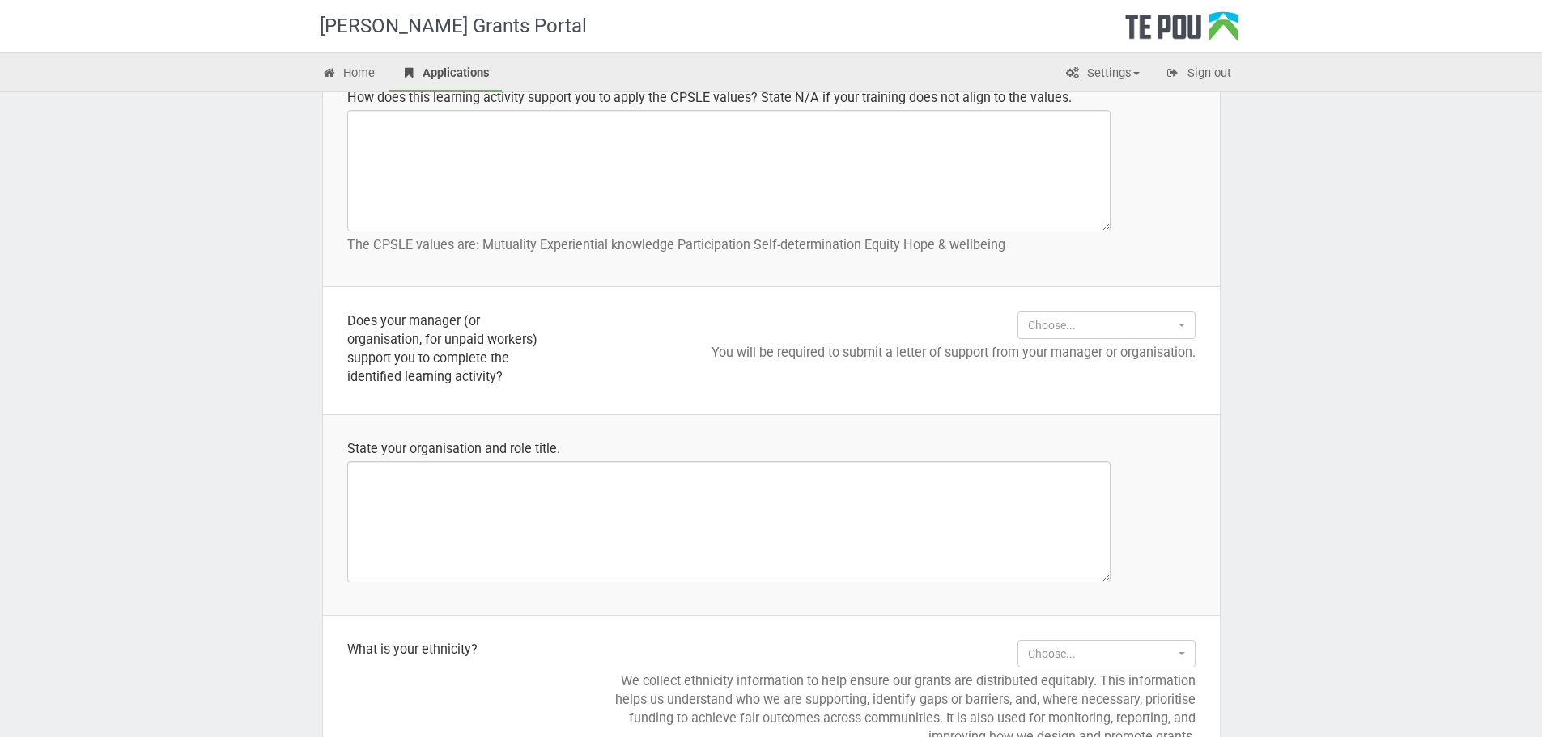
scroll to position [1376, 0]
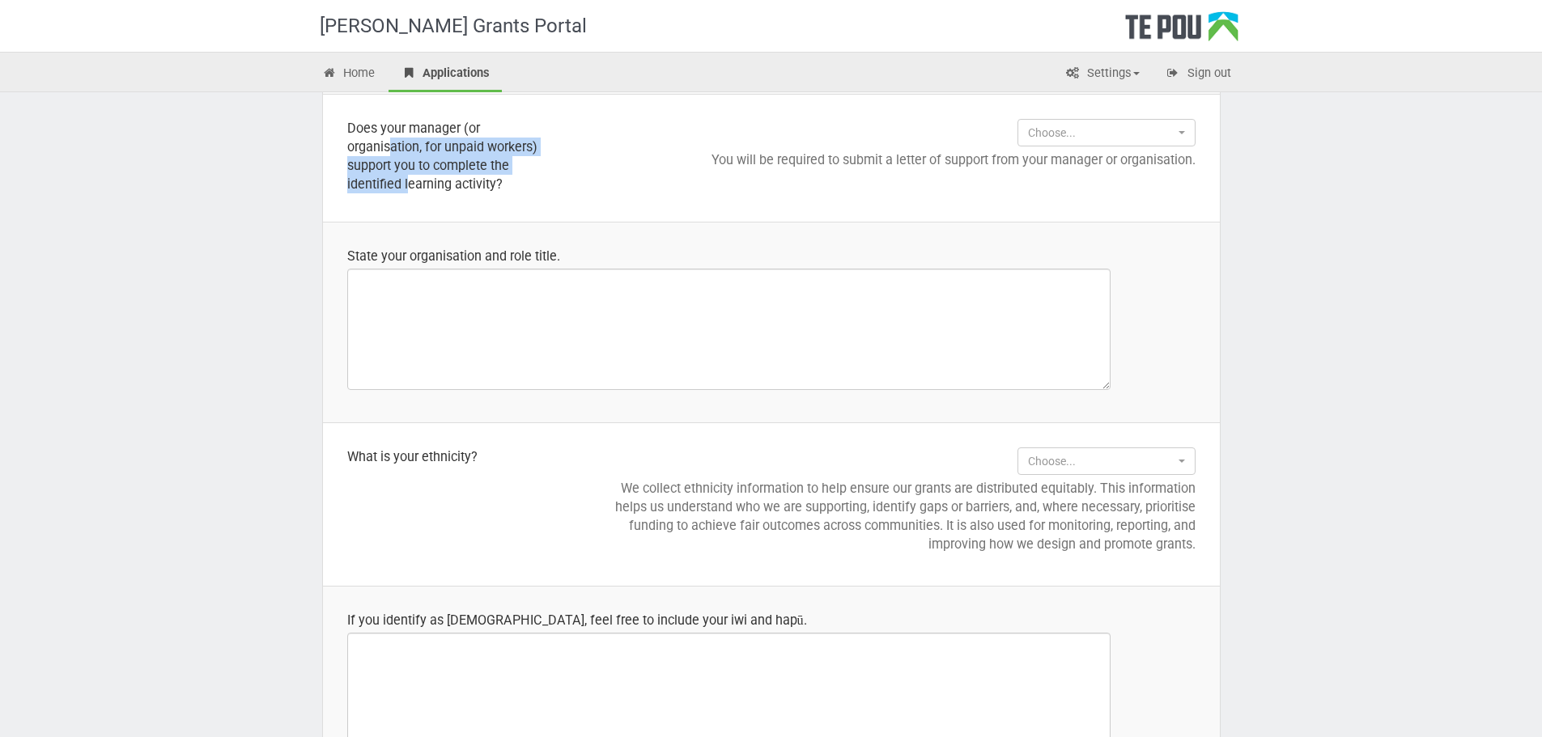
drag, startPoint x: 391, startPoint y: 156, endPoint x: 409, endPoint y: 206, distance: 52.8
click at [409, 206] on td "Does your manager (or organisation, for unpaid workers) support you to complete…" at bounding box center [450, 158] width 254 height 127
click at [418, 200] on td "Does your manager (or organisation, for unpaid workers) support you to complete…" at bounding box center [450, 158] width 254 height 127
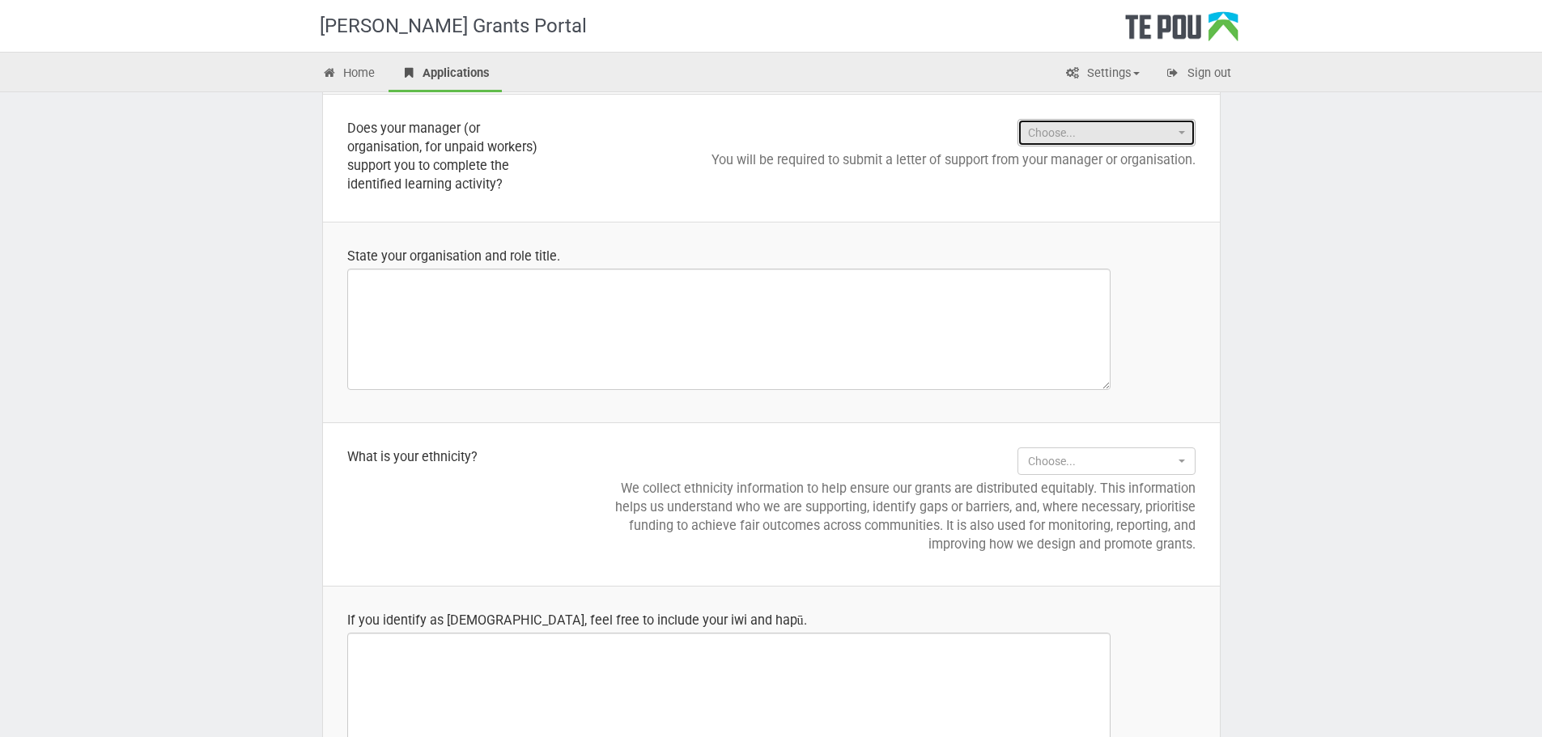
click at [1159, 135] on span "Choose..." at bounding box center [1101, 133] width 146 height 16
click at [1330, 196] on div "[PERSON_NAME] Grants Portal Home Applications Settings Profile My account FAQs …" at bounding box center [771, 130] width 1542 height 3012
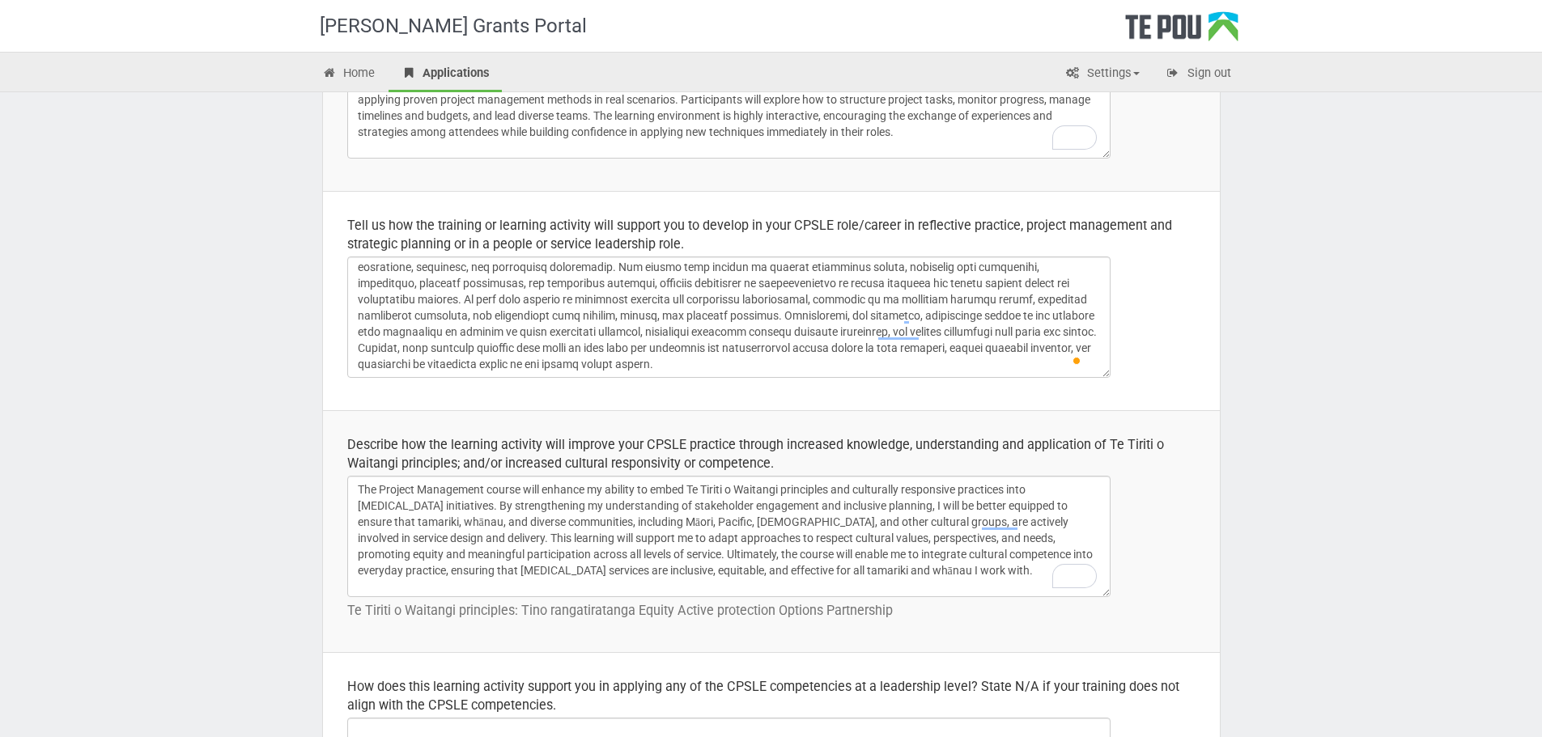
scroll to position [494, 0]
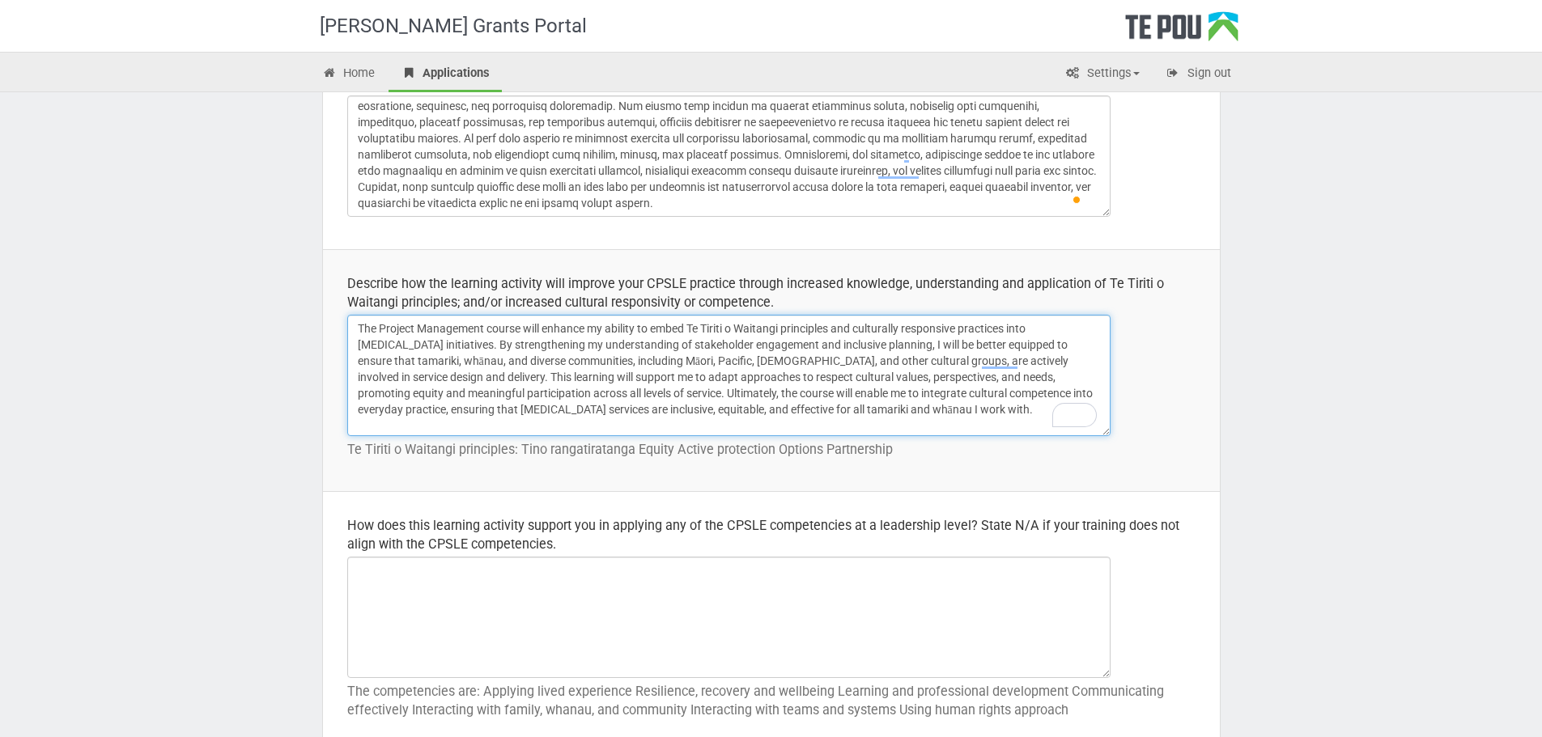
click at [523, 369] on textarea "The Project Management course will enhance my ability to embed Te Tiriti o Wait…" at bounding box center [728, 375] width 763 height 121
